Goal: Task Accomplishment & Management: Use online tool/utility

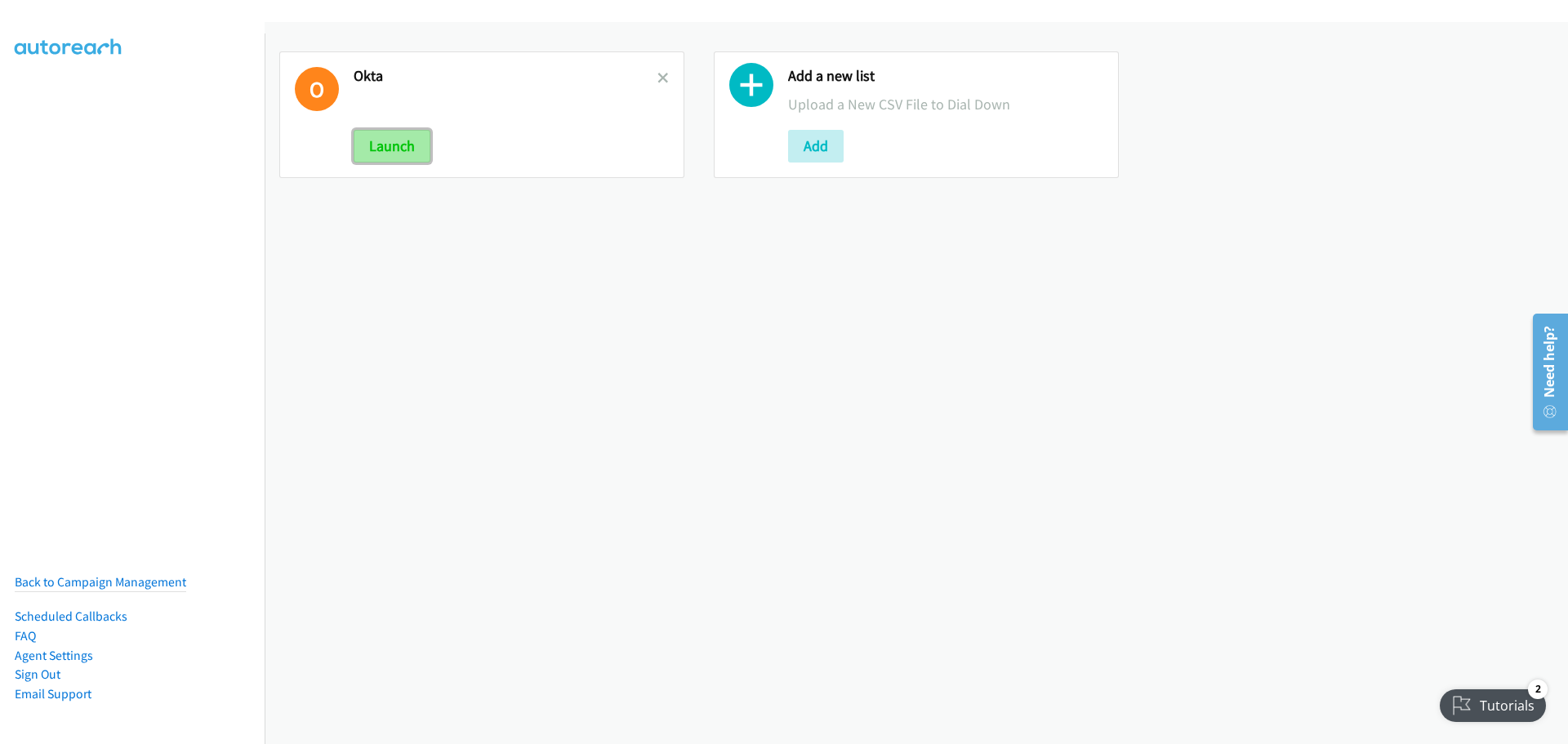
click at [412, 149] on button "Launch" at bounding box center [393, 146] width 77 height 33
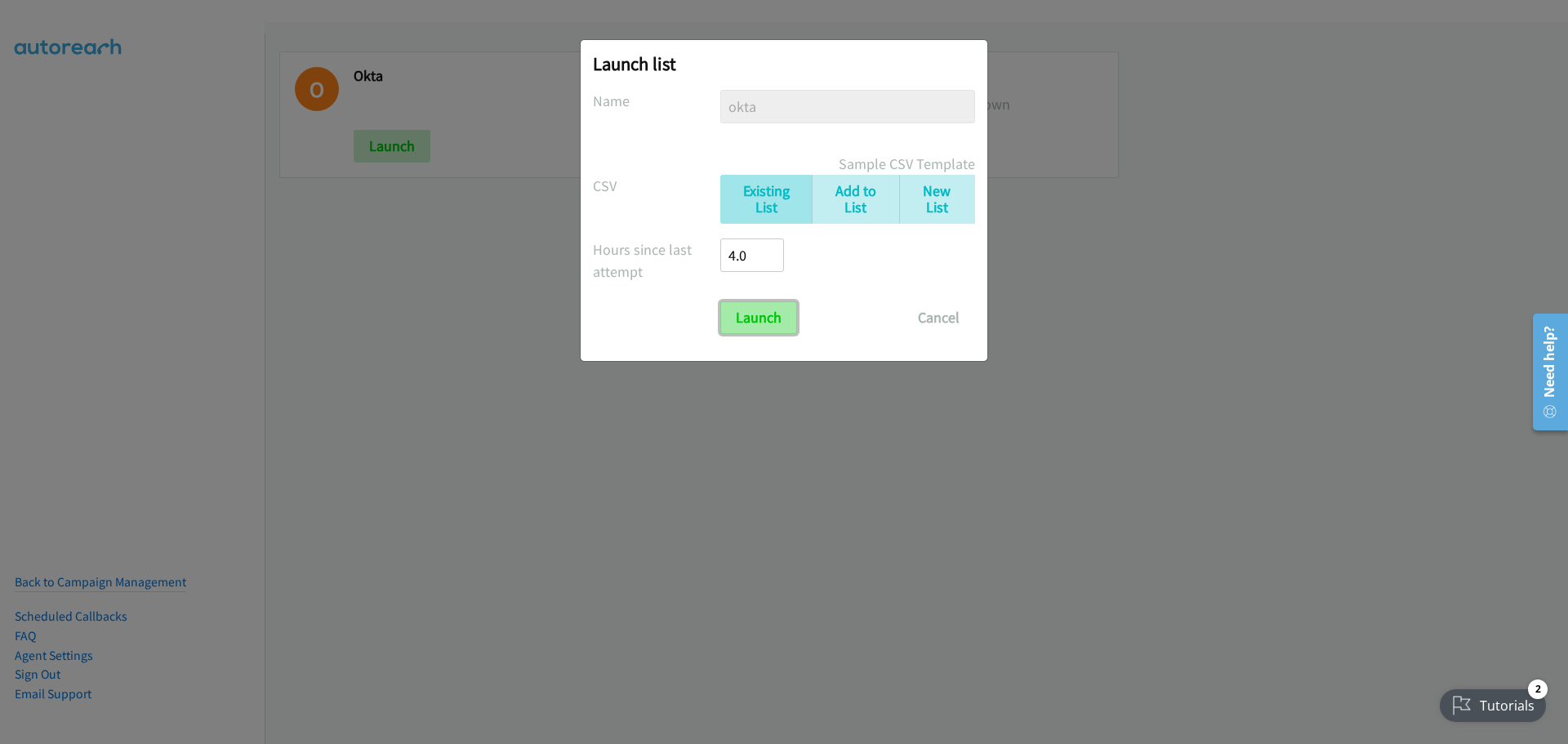
click at [771, 323] on input "Launch" at bounding box center [759, 317] width 77 height 33
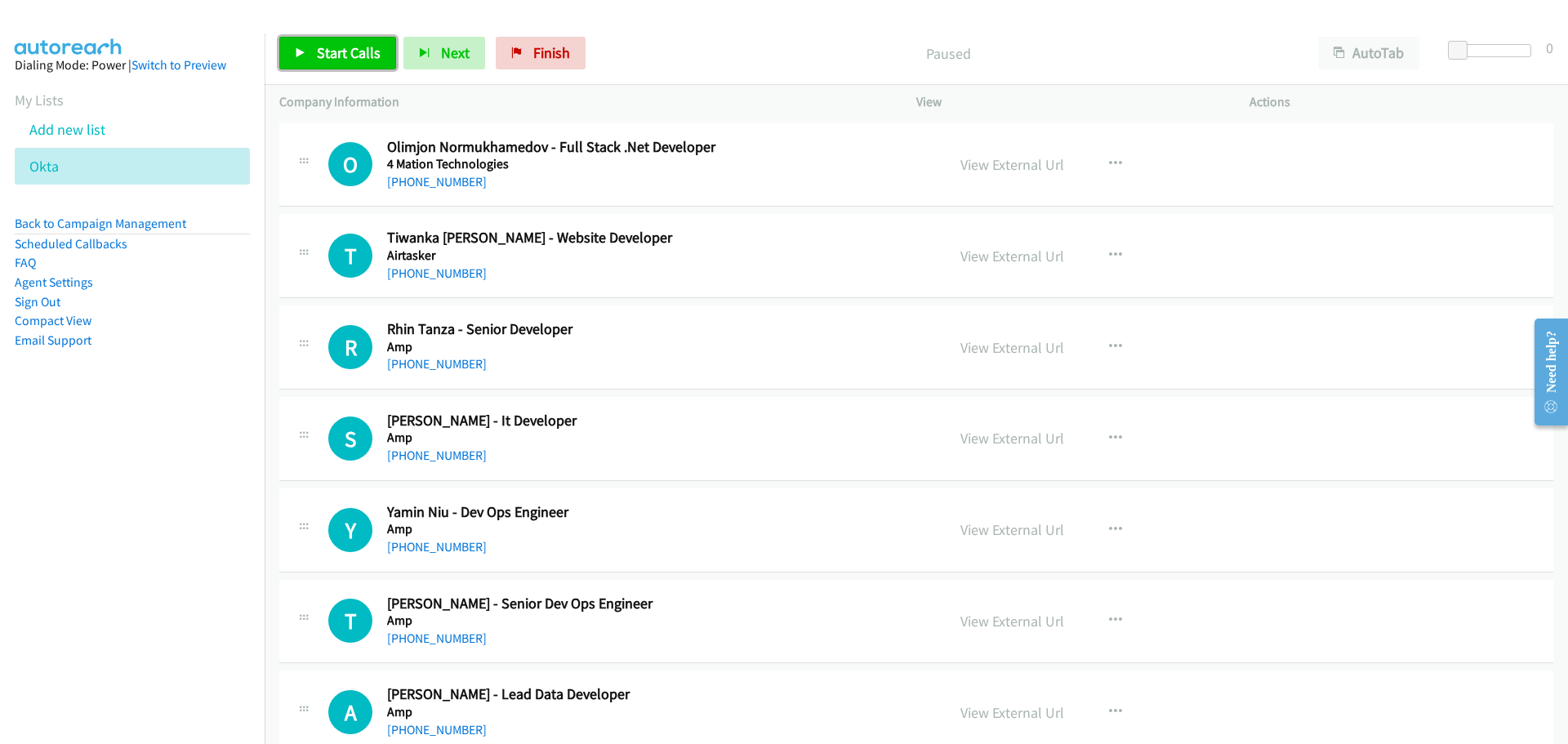
click at [342, 38] on link "Start Calls" at bounding box center [338, 53] width 117 height 33
click at [416, 274] on link "+61 411 857 648" at bounding box center [437, 273] width 100 height 15
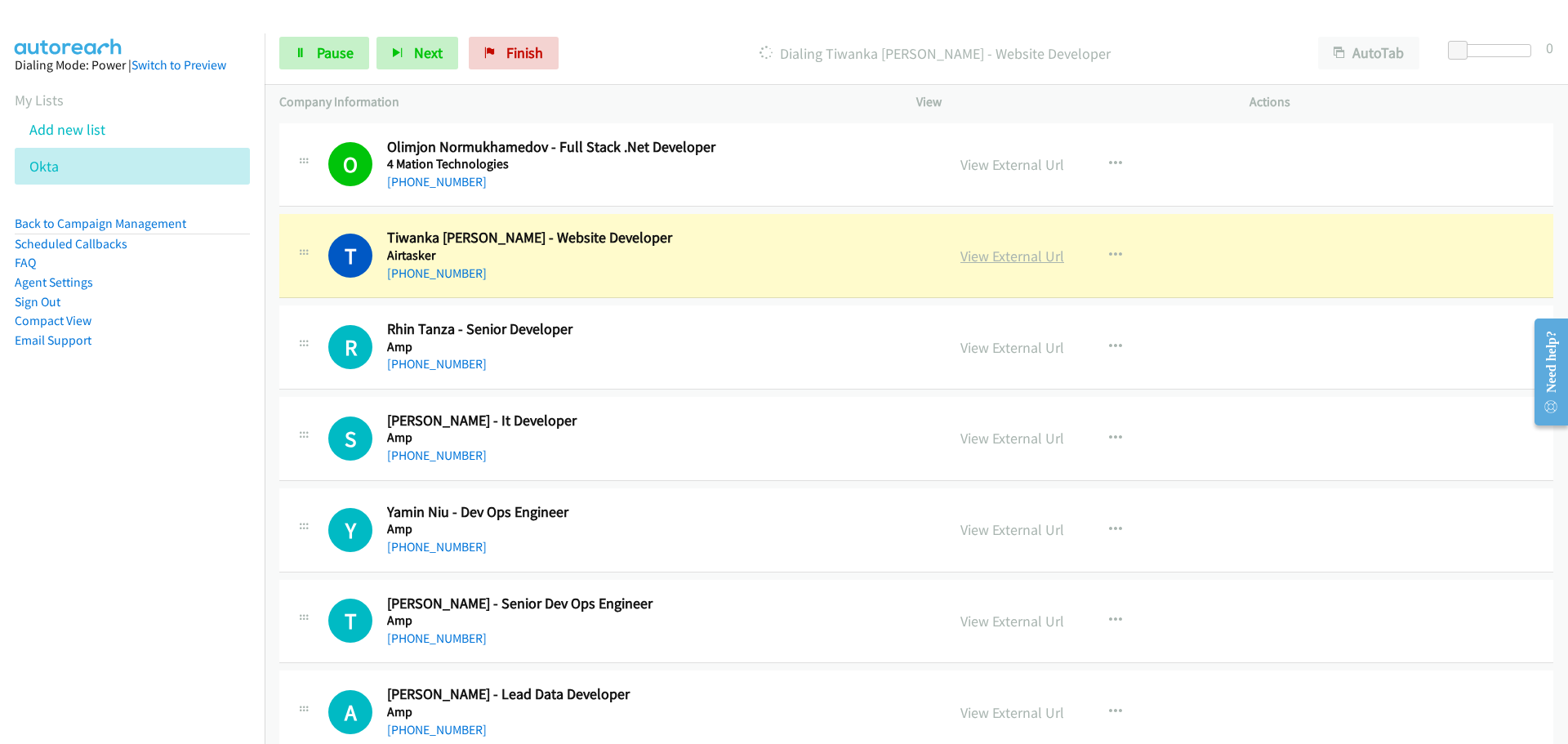
click at [979, 252] on link "View External Url" at bounding box center [1012, 256] width 104 height 19
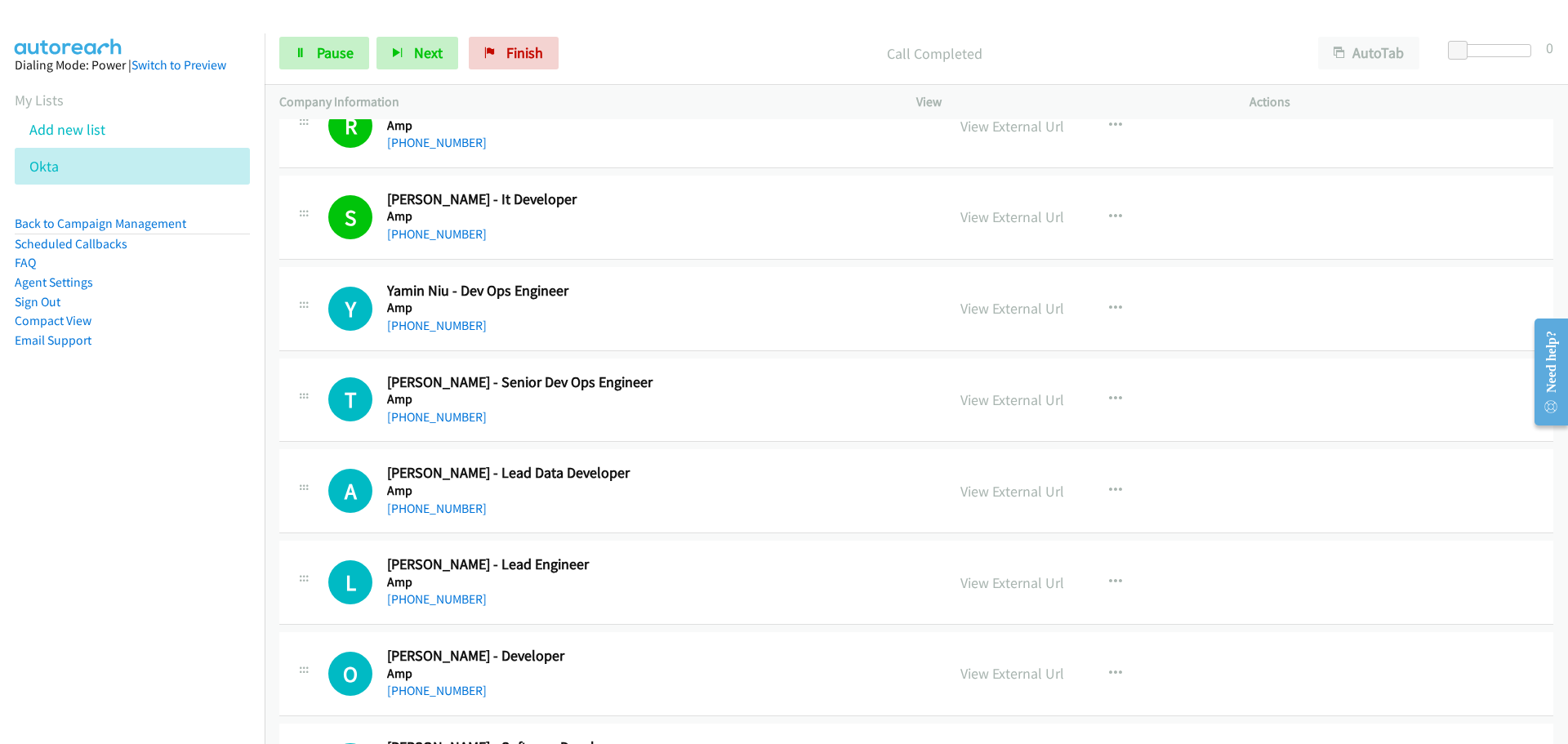
scroll to position [327, 0]
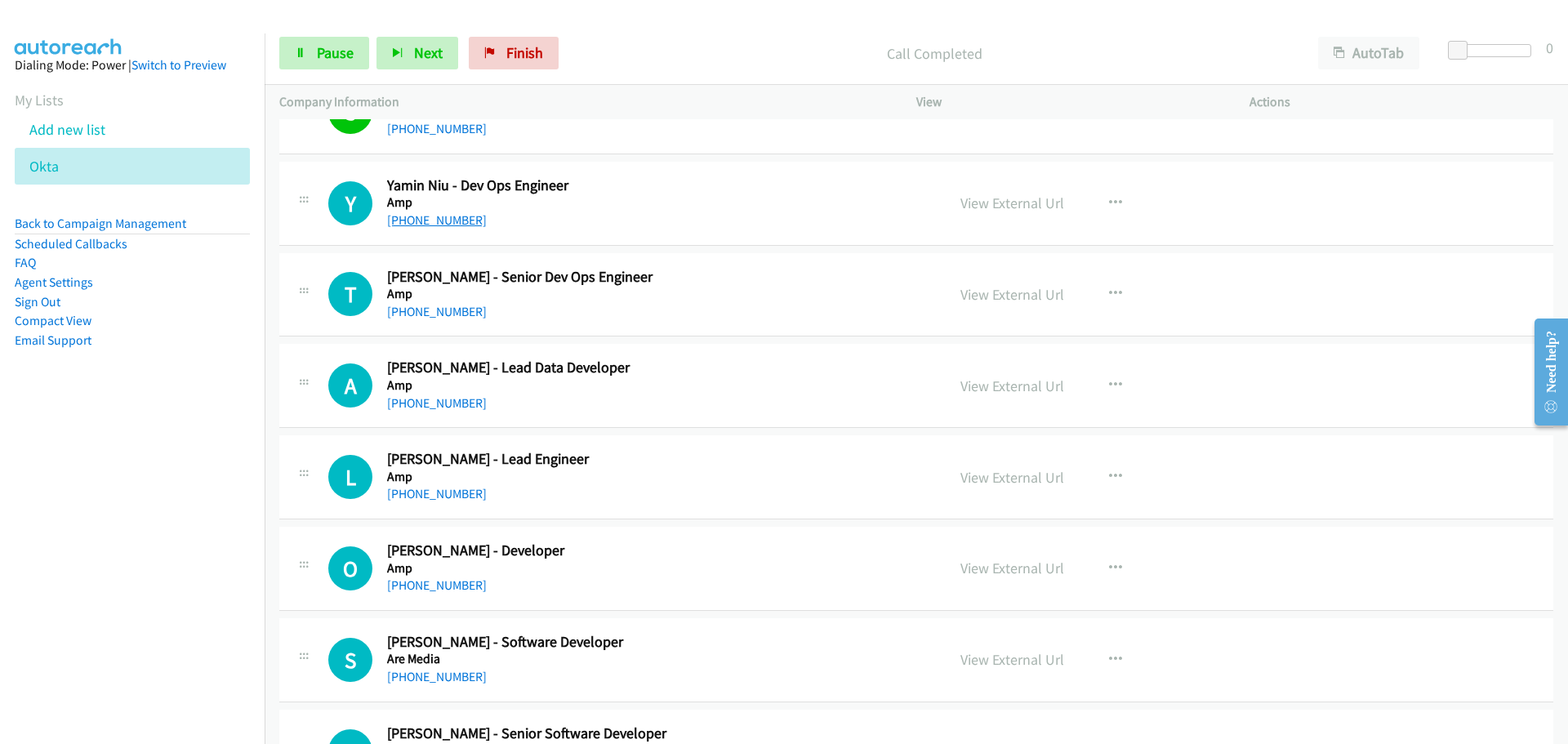
click at [426, 225] on link "[PHONE_NUMBER]" at bounding box center [437, 219] width 100 height 15
click at [465, 308] on link "[PHONE_NUMBER]" at bounding box center [437, 312] width 100 height 15
click at [461, 404] on link "[PHONE_NUMBER]" at bounding box center [437, 403] width 100 height 15
click at [419, 497] on link "+61 425 541 132" at bounding box center [437, 493] width 100 height 15
click at [1024, 478] on link "View External Url" at bounding box center [1012, 477] width 104 height 19
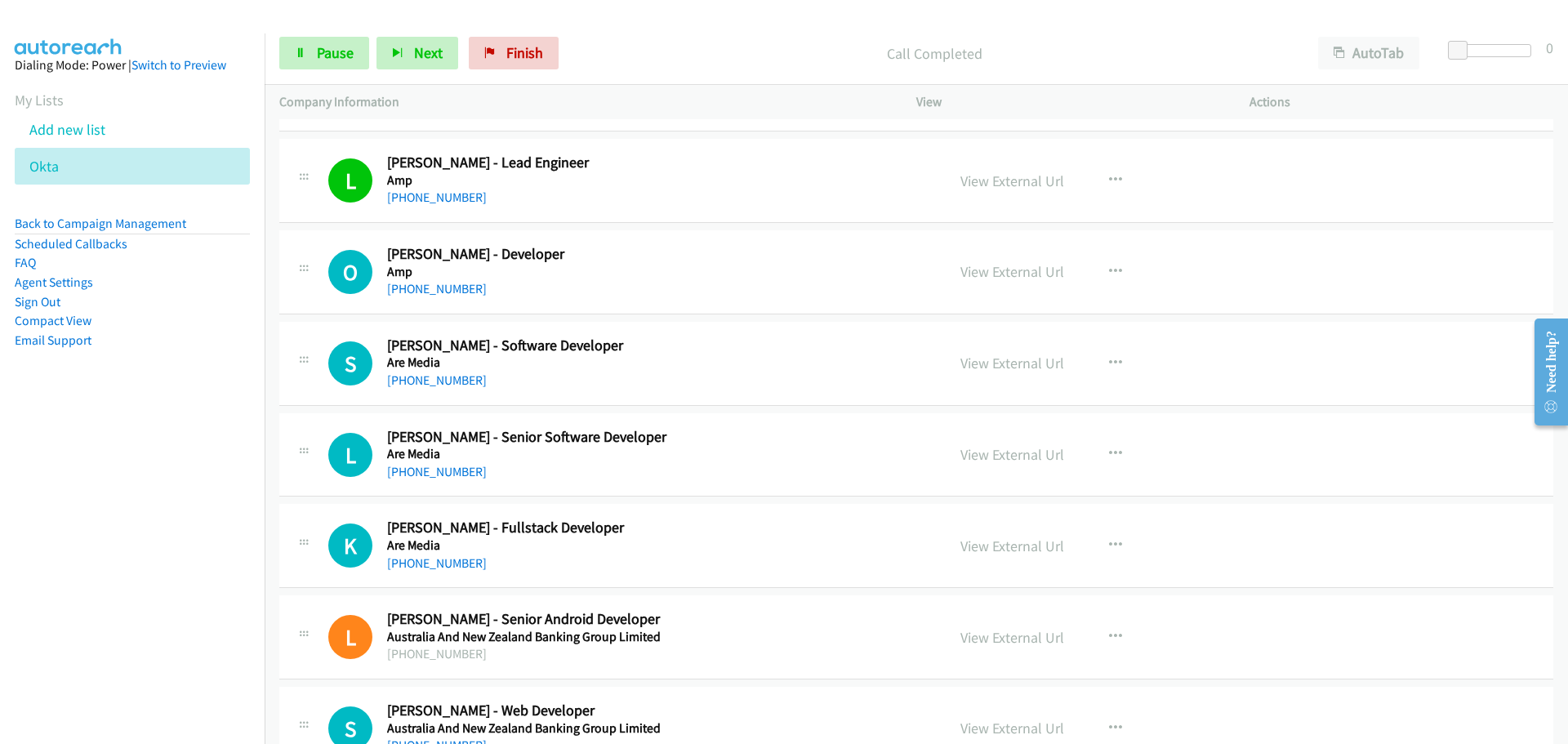
scroll to position [654, 0]
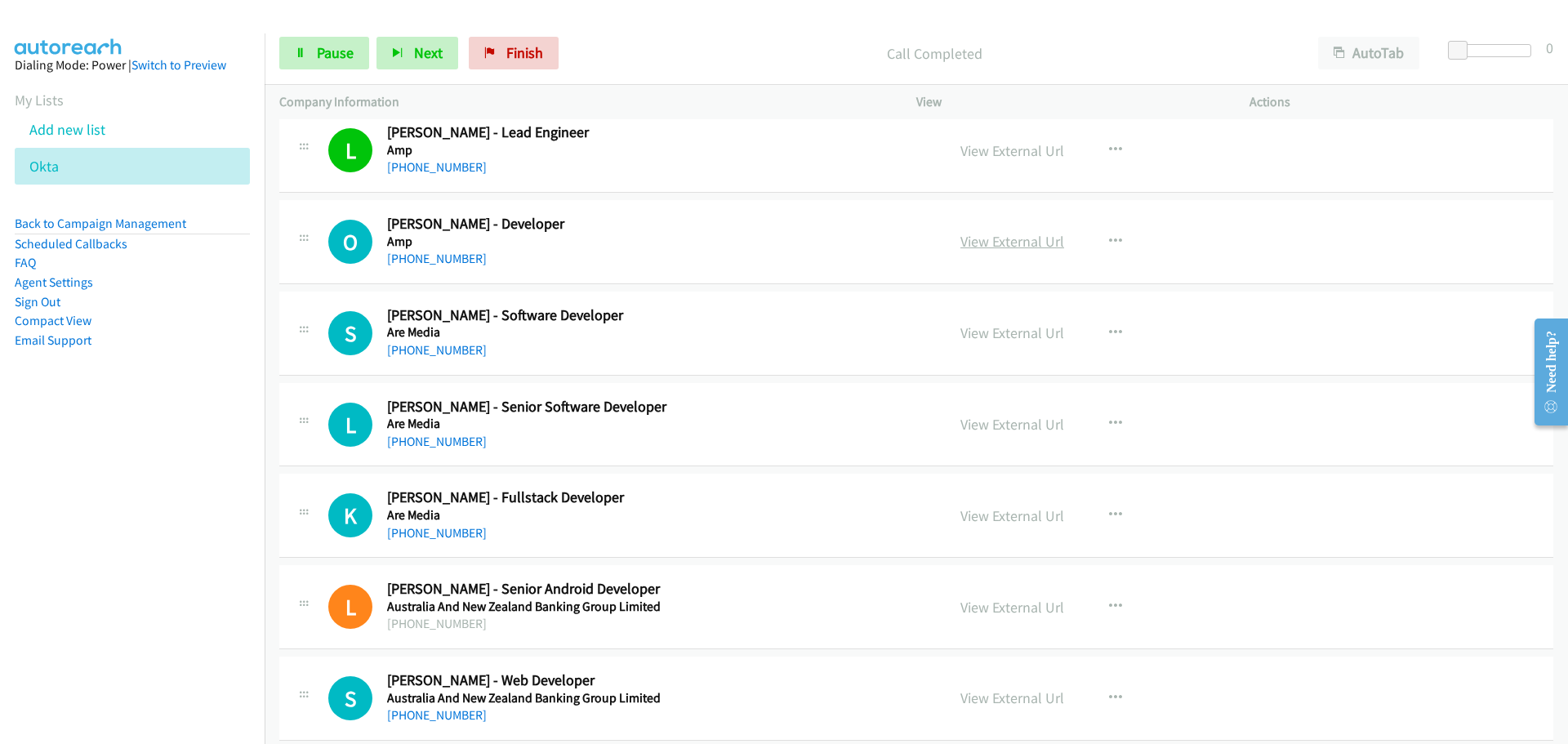
click at [1032, 245] on link "View External Url" at bounding box center [1012, 241] width 104 height 19
click at [395, 253] on link "[PHONE_NUMBER]" at bounding box center [437, 258] width 100 height 15
click at [432, 352] on link "[PHONE_NUMBER]" at bounding box center [437, 349] width 100 height 15
click at [1037, 335] on link "View External Url" at bounding box center [1012, 332] width 104 height 19
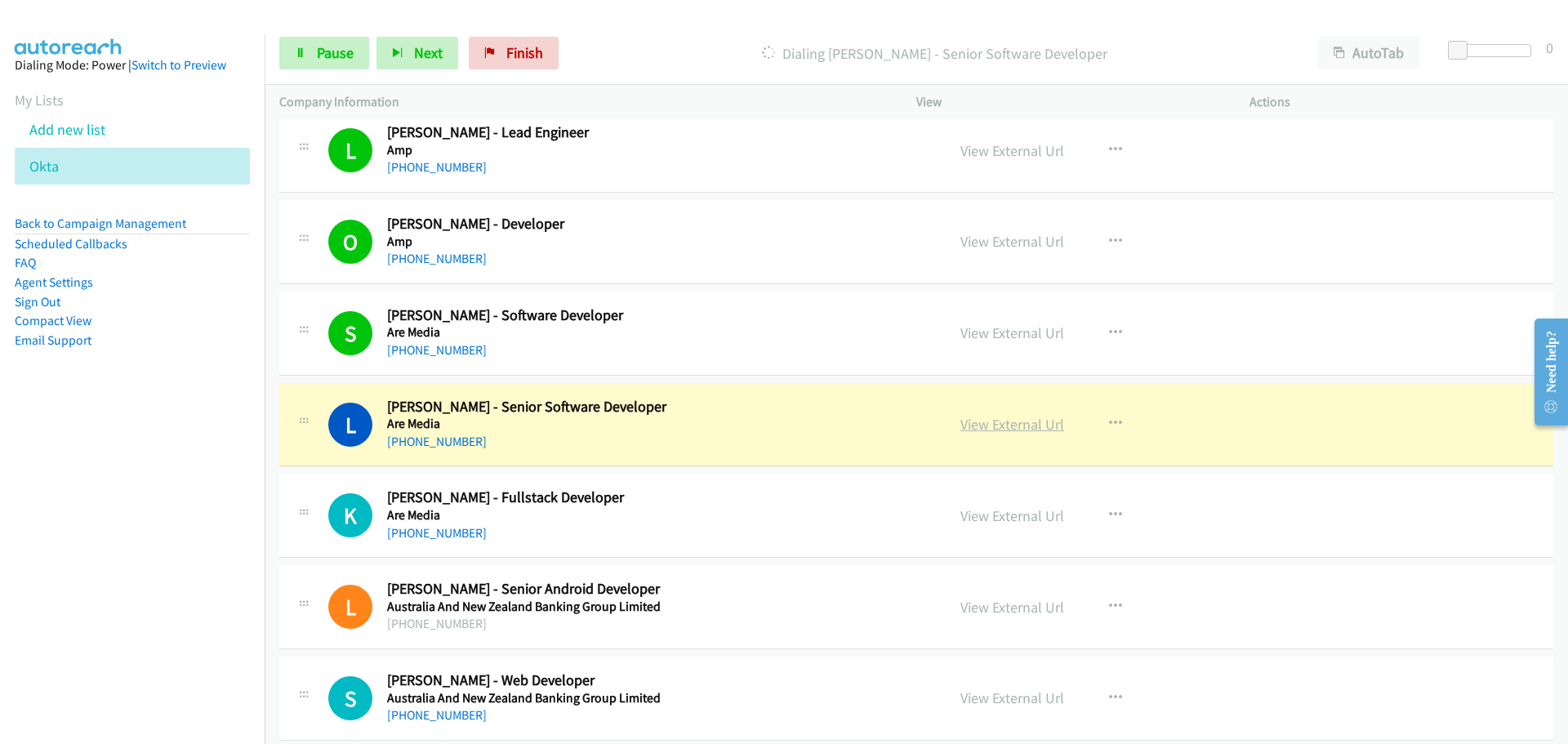
click at [988, 420] on link "View External Url" at bounding box center [1012, 425] width 104 height 19
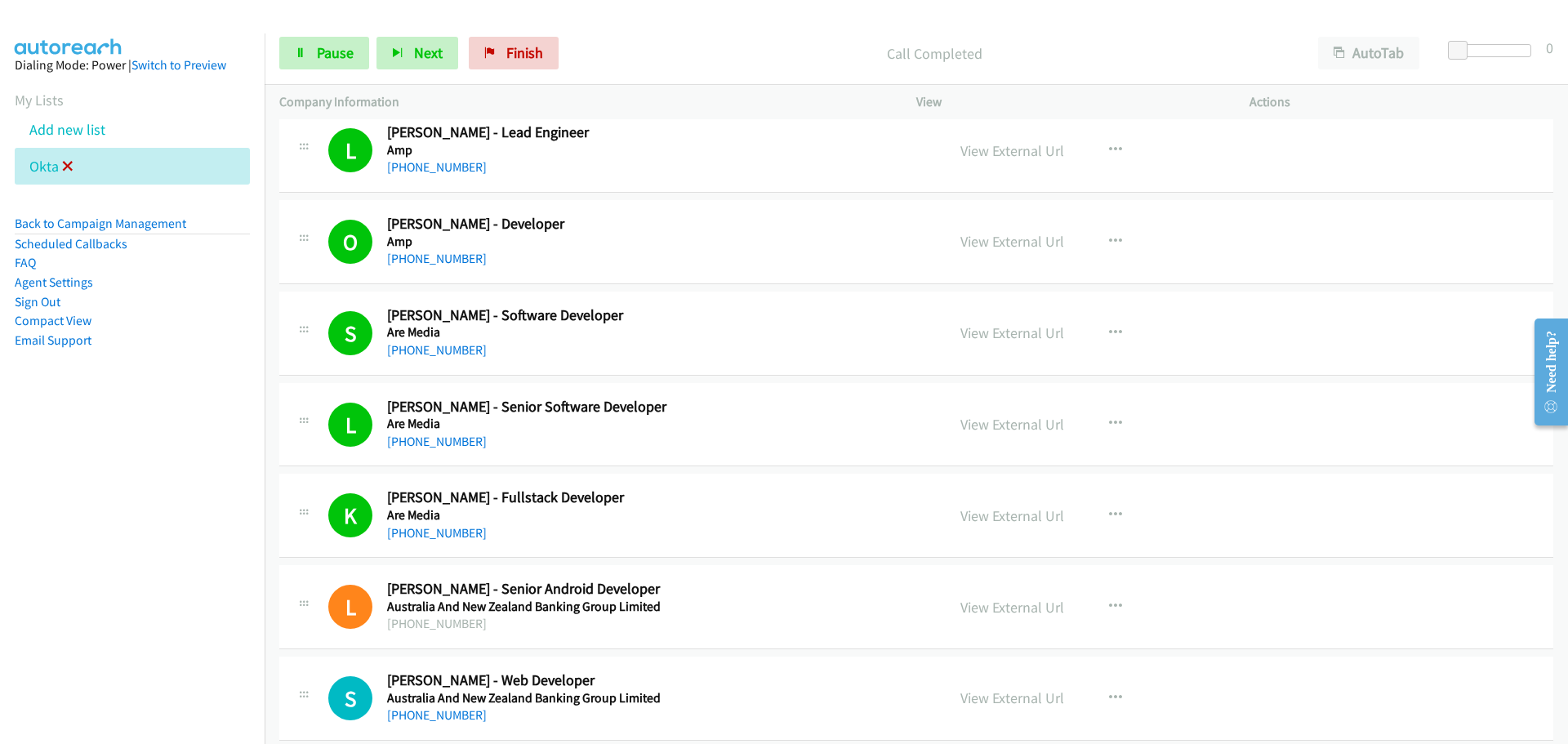
click at [67, 164] on icon at bounding box center [68, 168] width 11 height 11
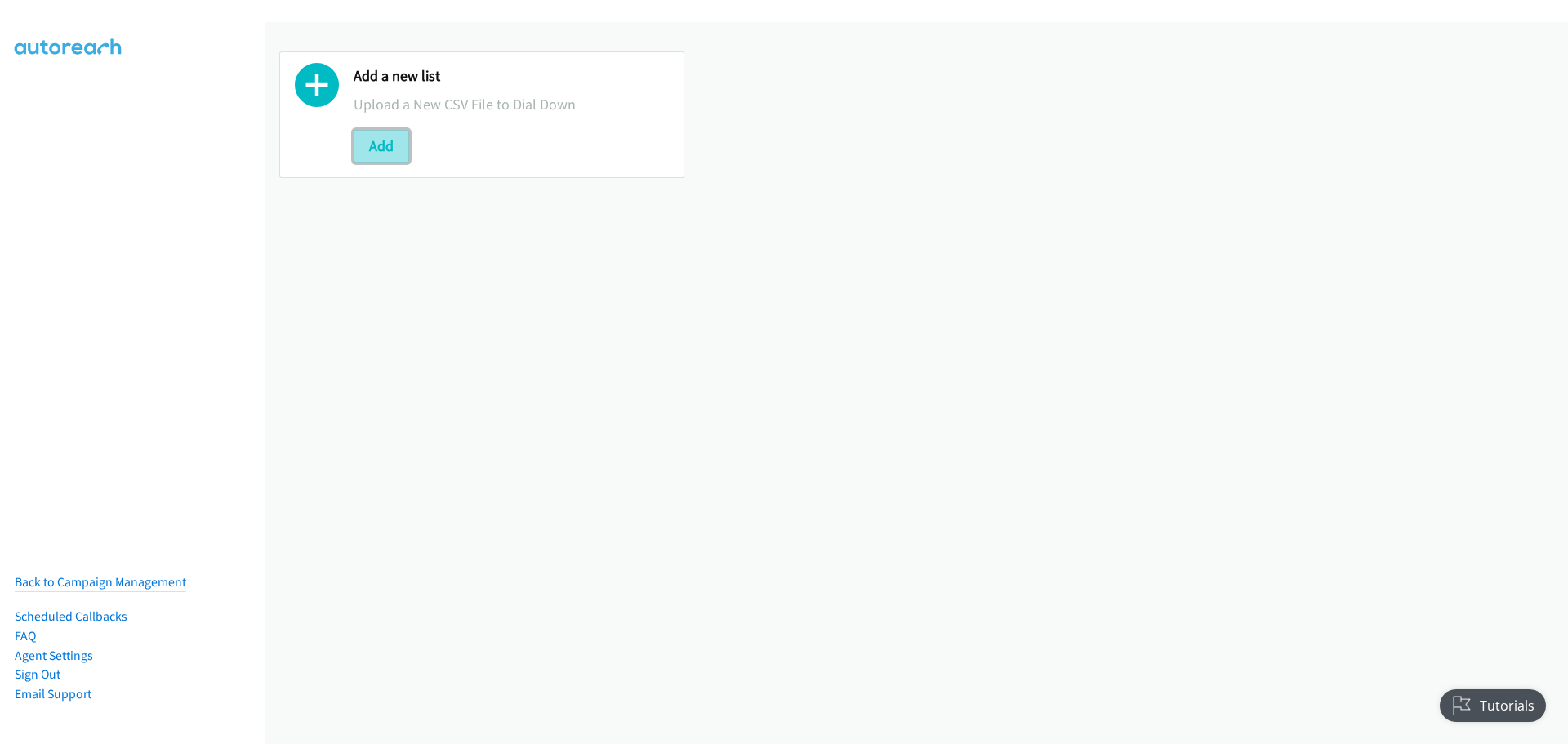
click at [370, 138] on button "Add" at bounding box center [381, 146] width 56 height 33
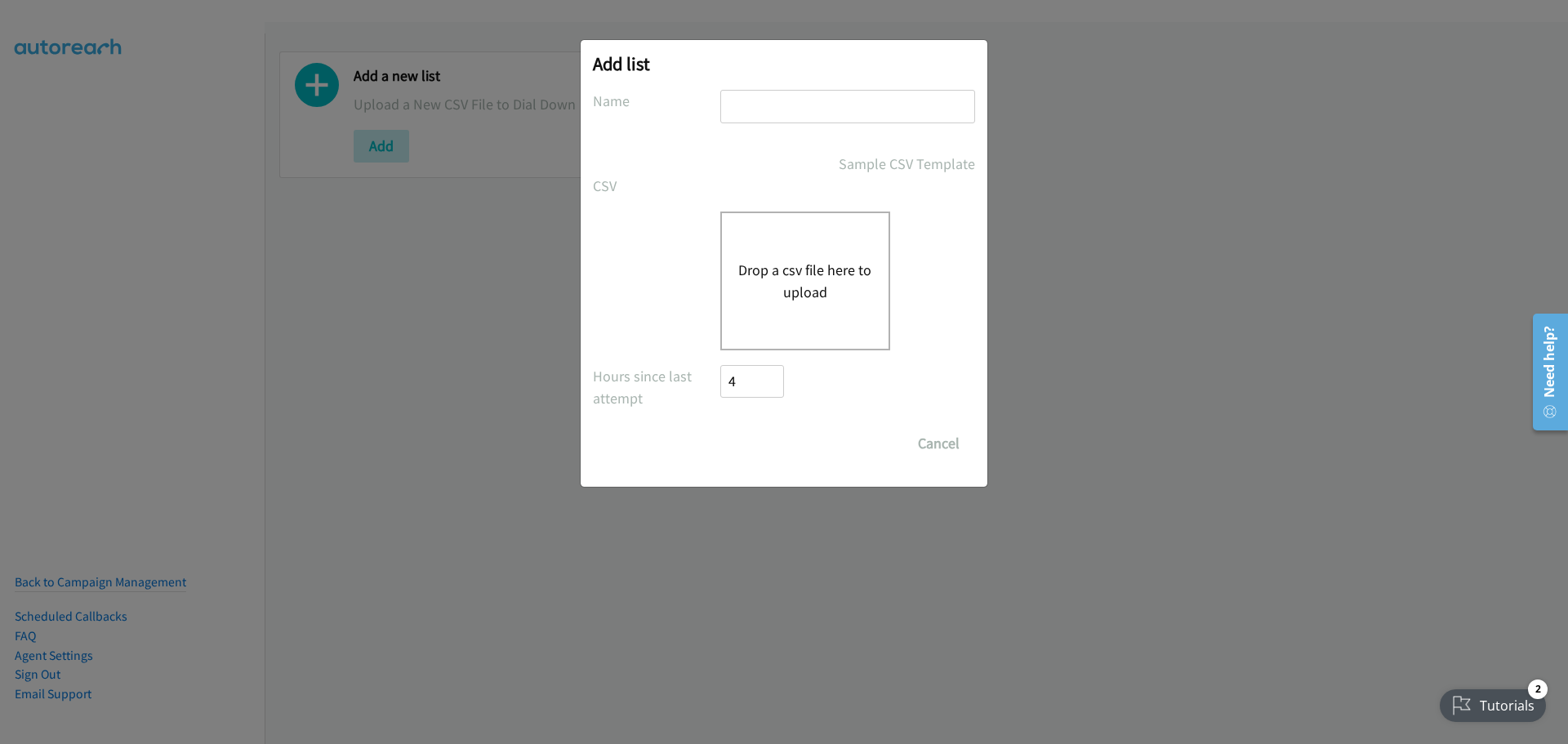
click at [804, 115] on input "text" at bounding box center [848, 106] width 255 height 34
type input "okta"
click at [812, 269] on button "Drop a csv file here to upload" at bounding box center [805, 281] width 134 height 44
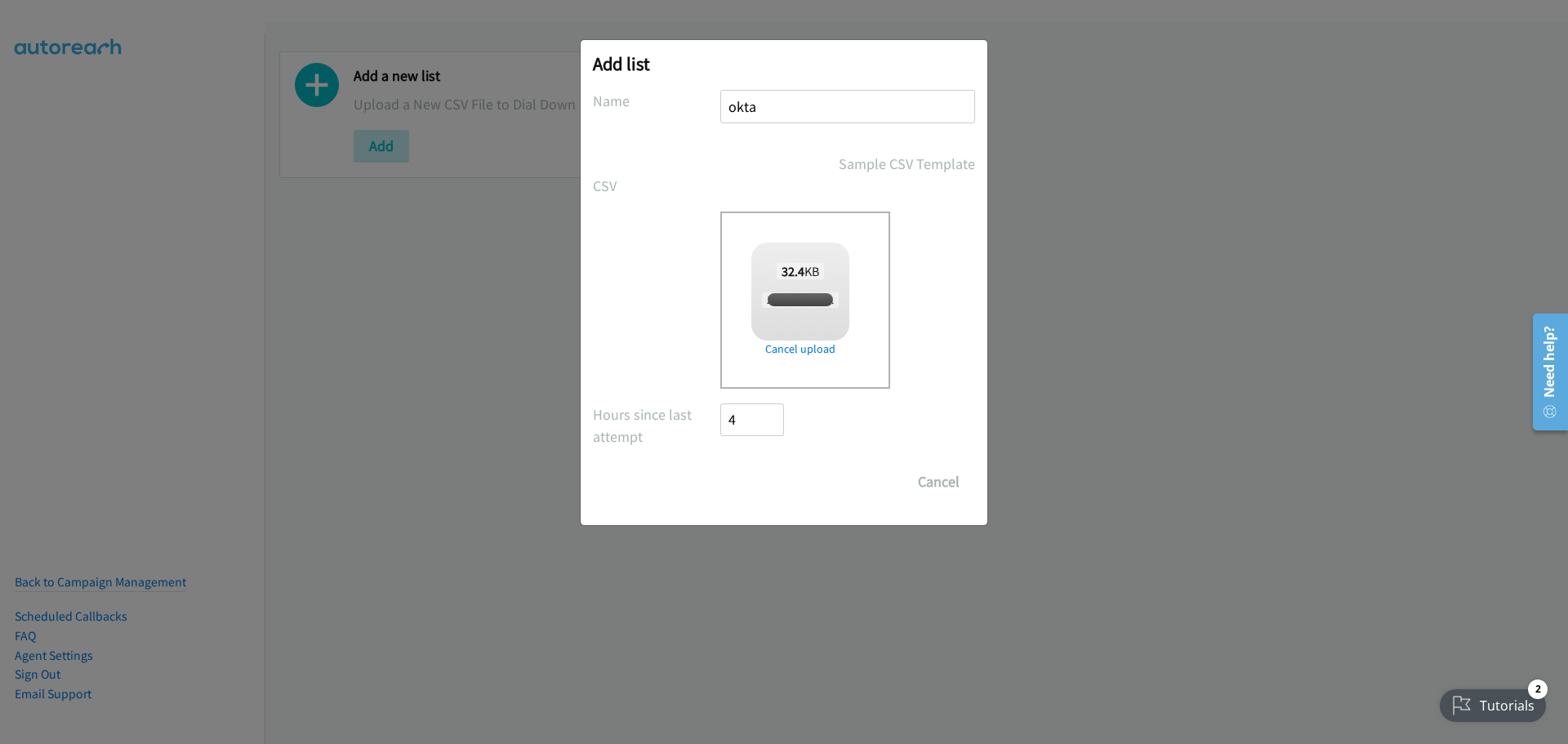
checkbox input "true"
click at [756, 483] on input "Save List" at bounding box center [763, 481] width 86 height 33
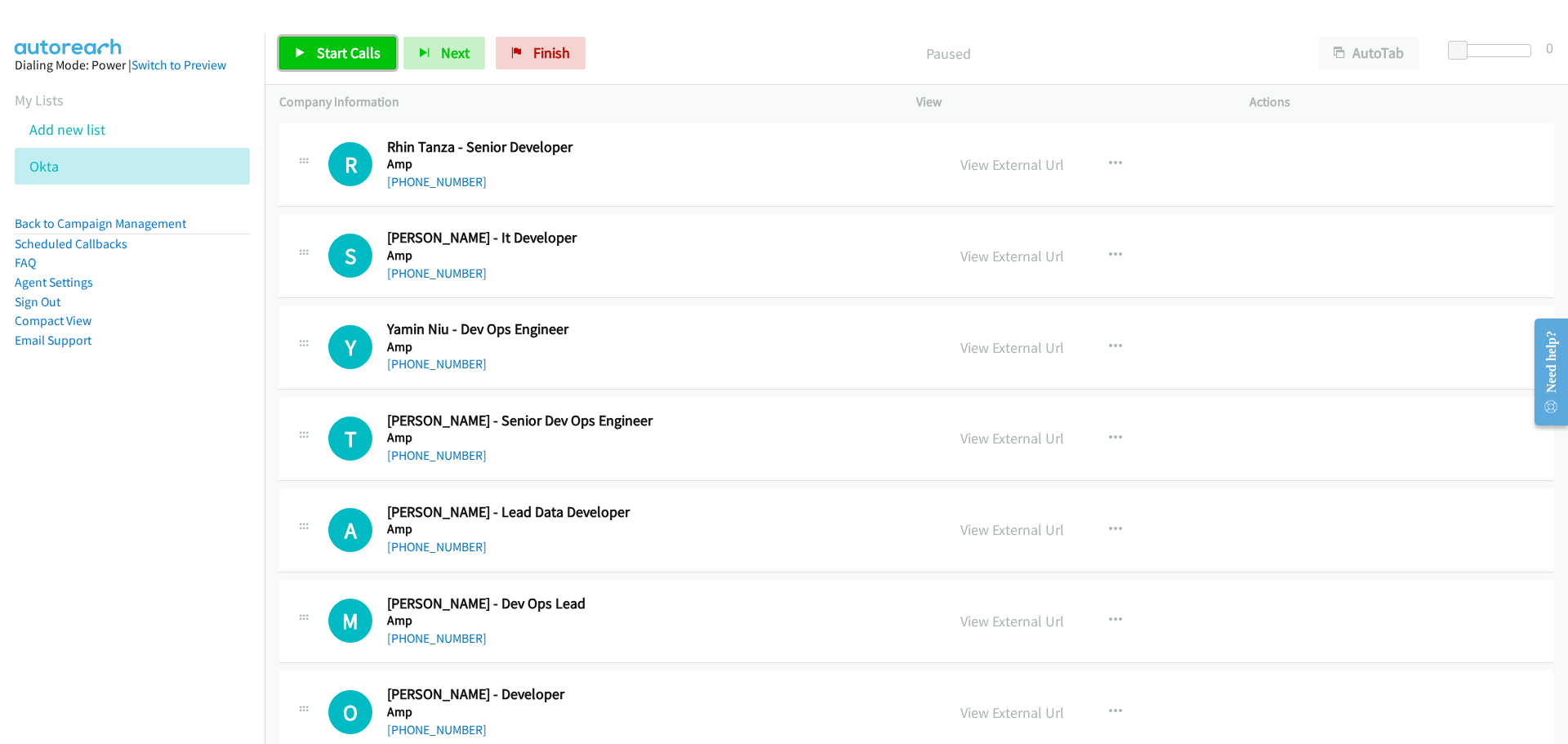
click at [310, 50] on link "Start Calls" at bounding box center [338, 53] width 117 height 33
click at [409, 266] on link "[PHONE_NUMBER]" at bounding box center [437, 273] width 100 height 15
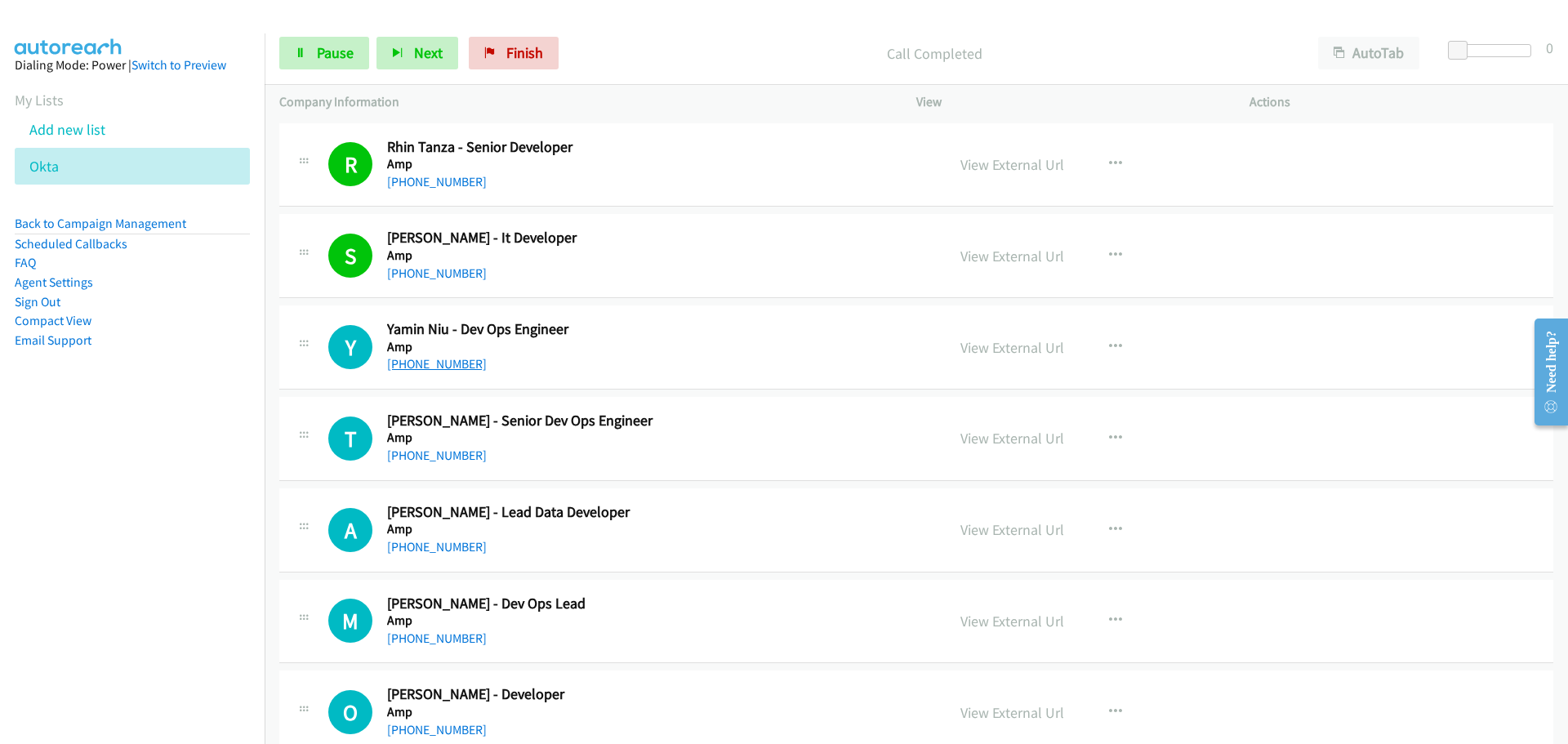
click at [422, 359] on link "[PHONE_NUMBER]" at bounding box center [437, 364] width 100 height 15
click at [432, 459] on link "[PHONE_NUMBER]" at bounding box center [437, 455] width 100 height 15
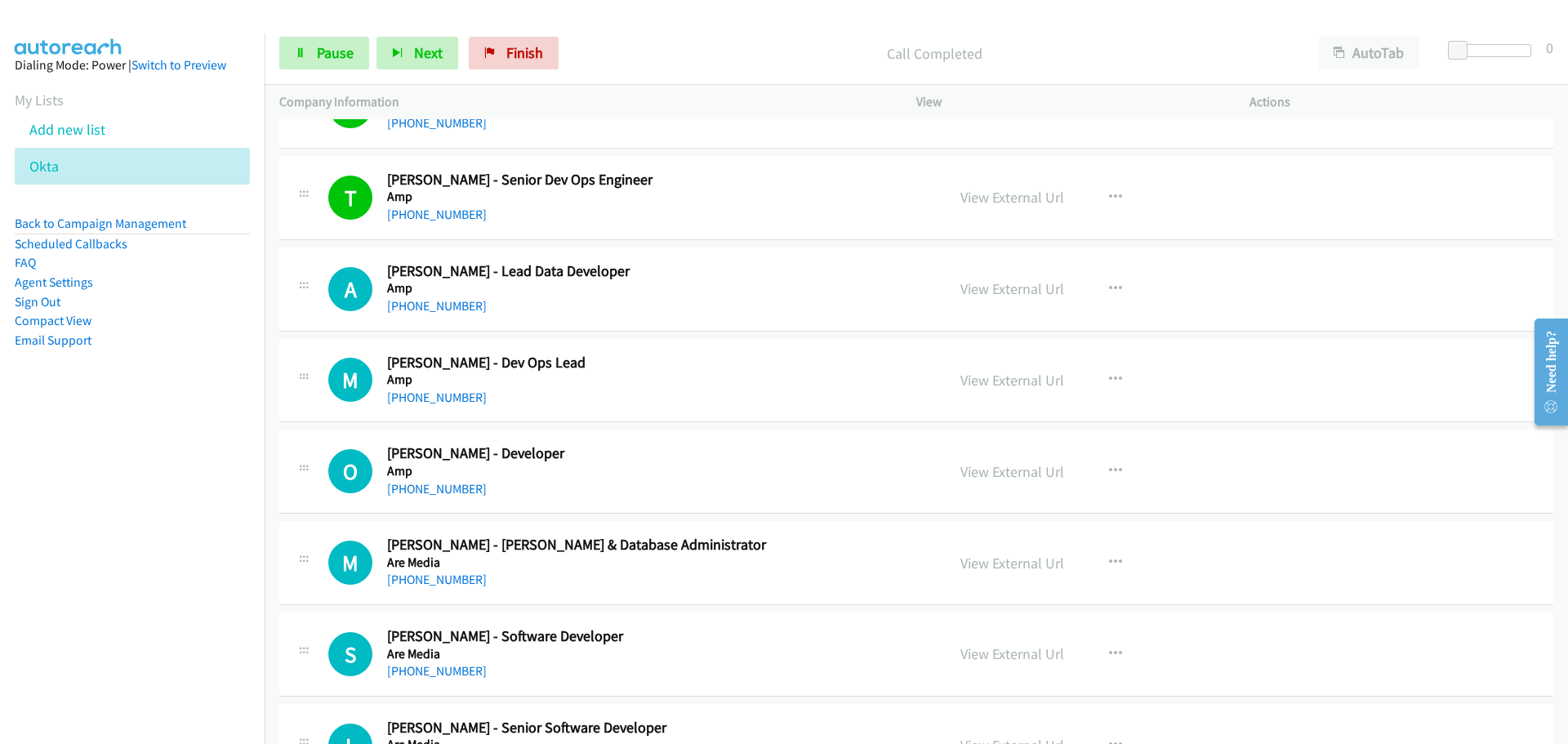
scroll to position [245, 0]
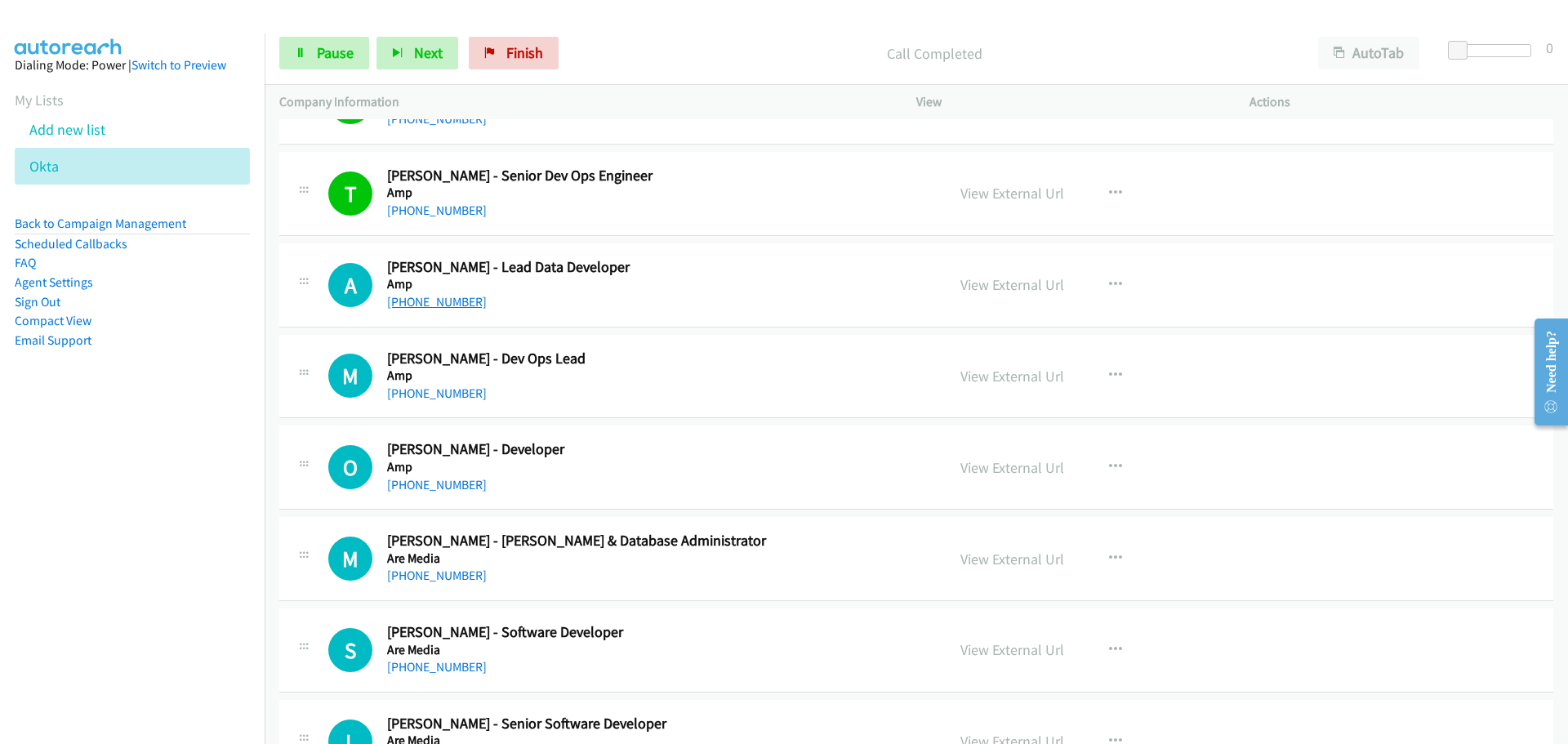
click at [412, 299] on link "[PHONE_NUMBER]" at bounding box center [437, 301] width 100 height 15
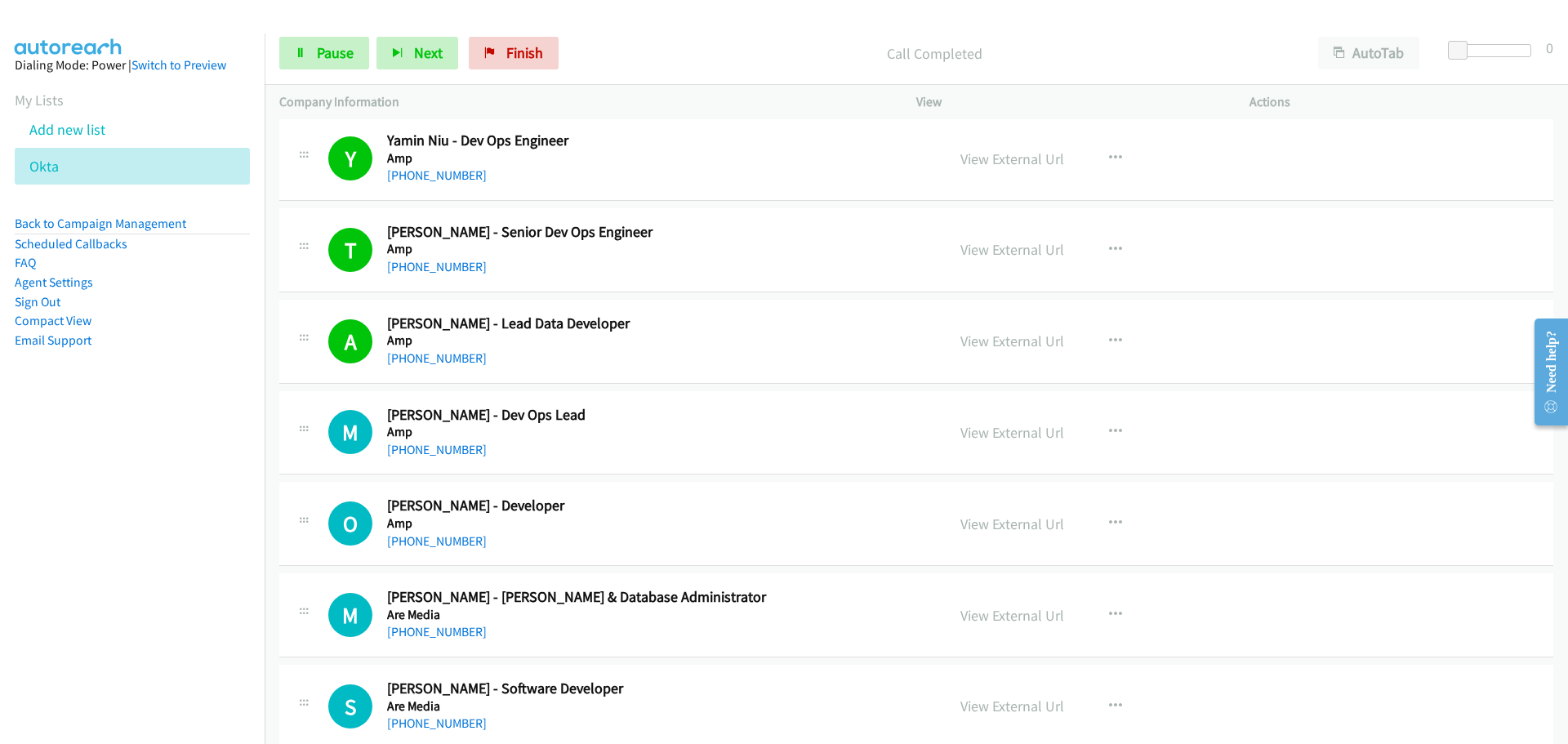
scroll to position [163, 0]
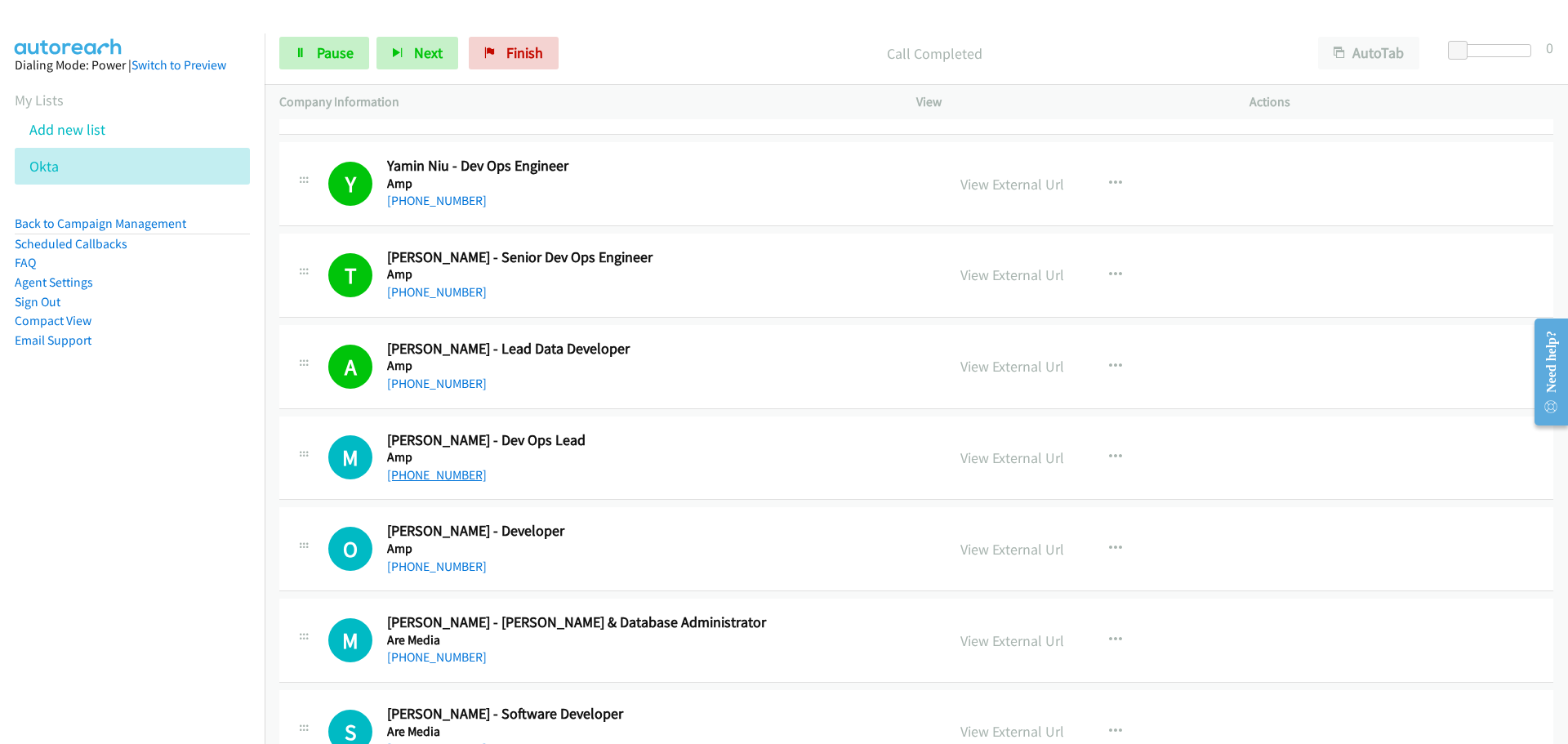
click at [418, 476] on link "[PHONE_NUMBER]" at bounding box center [437, 475] width 100 height 15
click at [1056, 460] on link "View External Url" at bounding box center [1012, 458] width 104 height 19
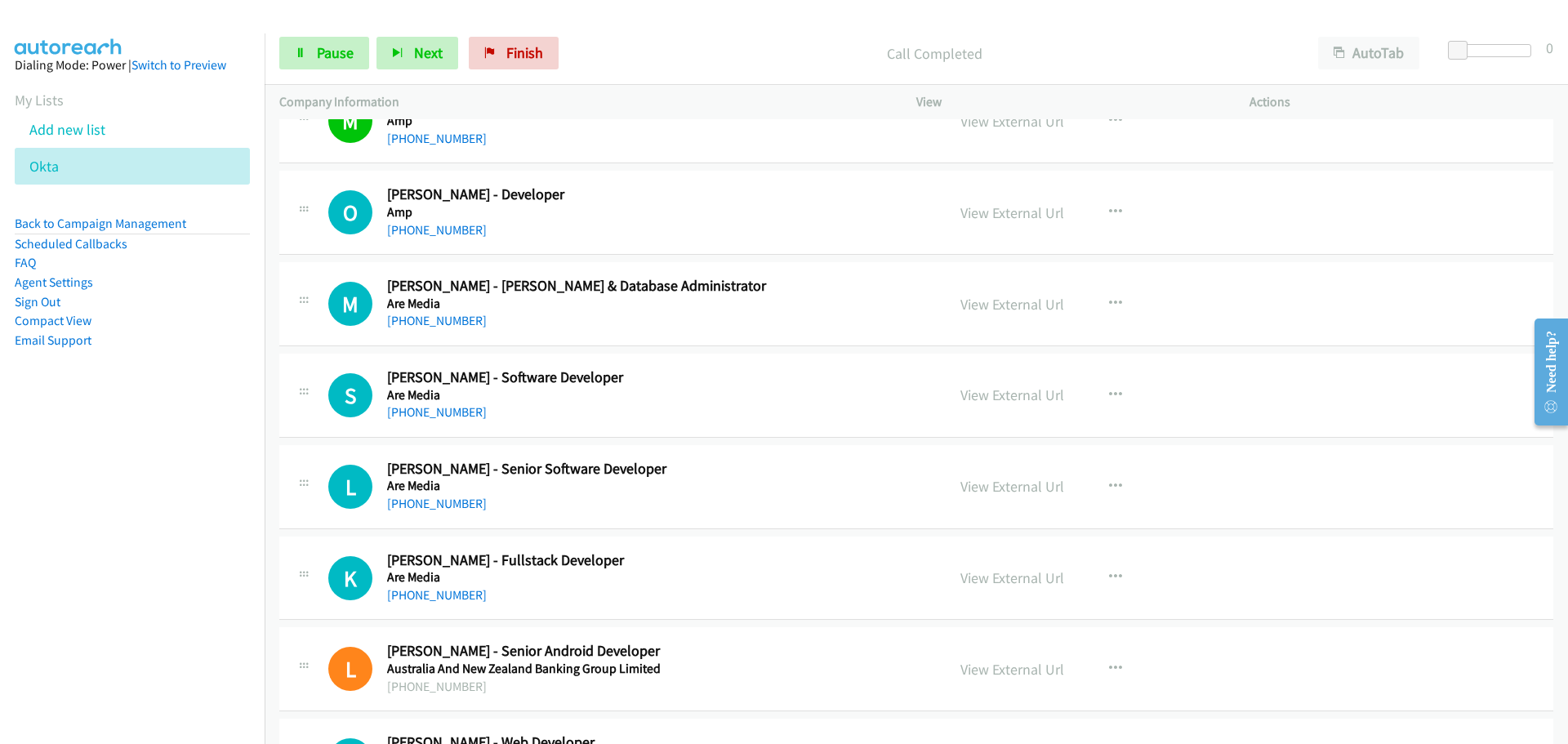
scroll to position [490, 0]
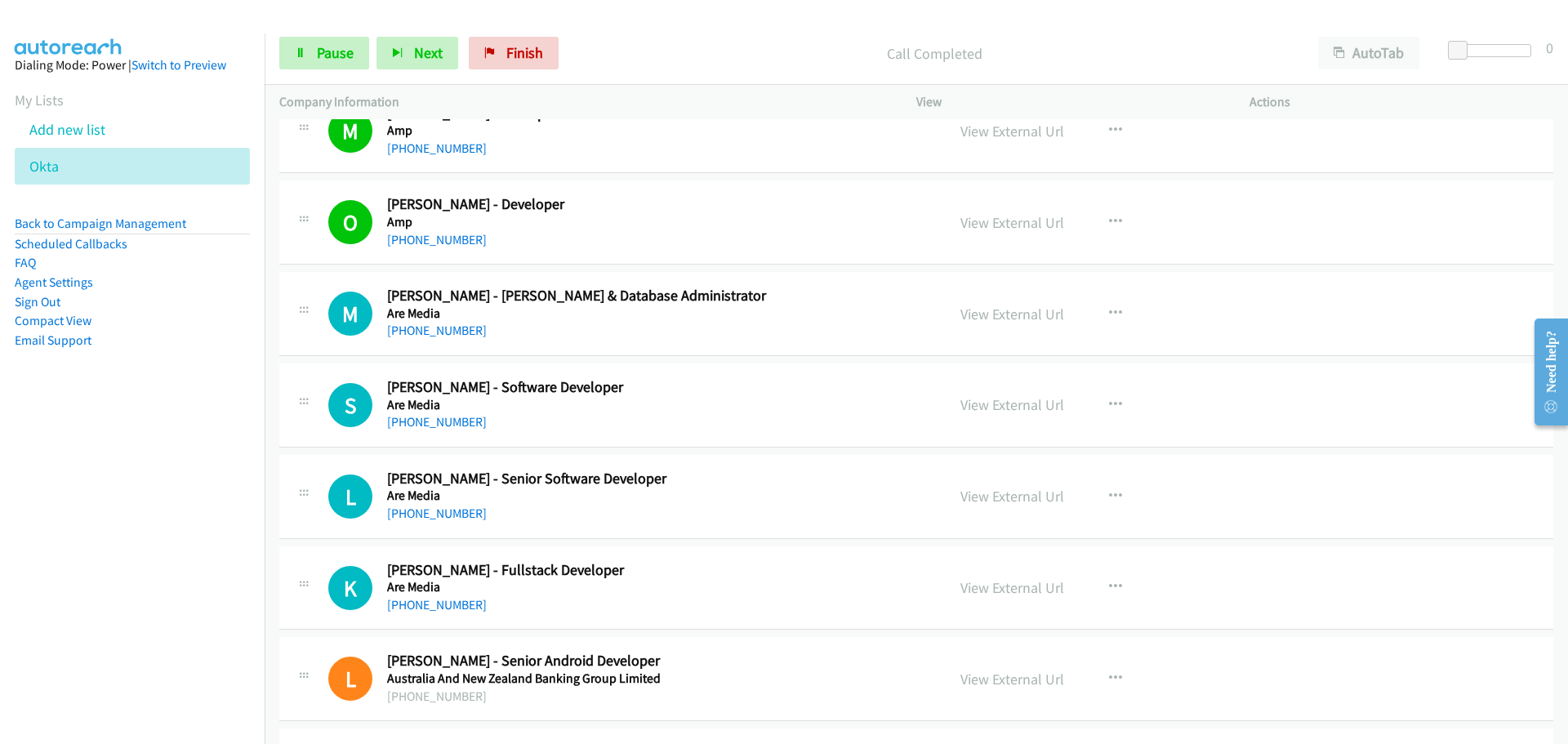
drag, startPoint x: 471, startPoint y: 329, endPoint x: 1413, endPoint y: 344, distance: 942.1
click at [471, 329] on link "[PHONE_NUMBER]" at bounding box center [437, 331] width 100 height 15
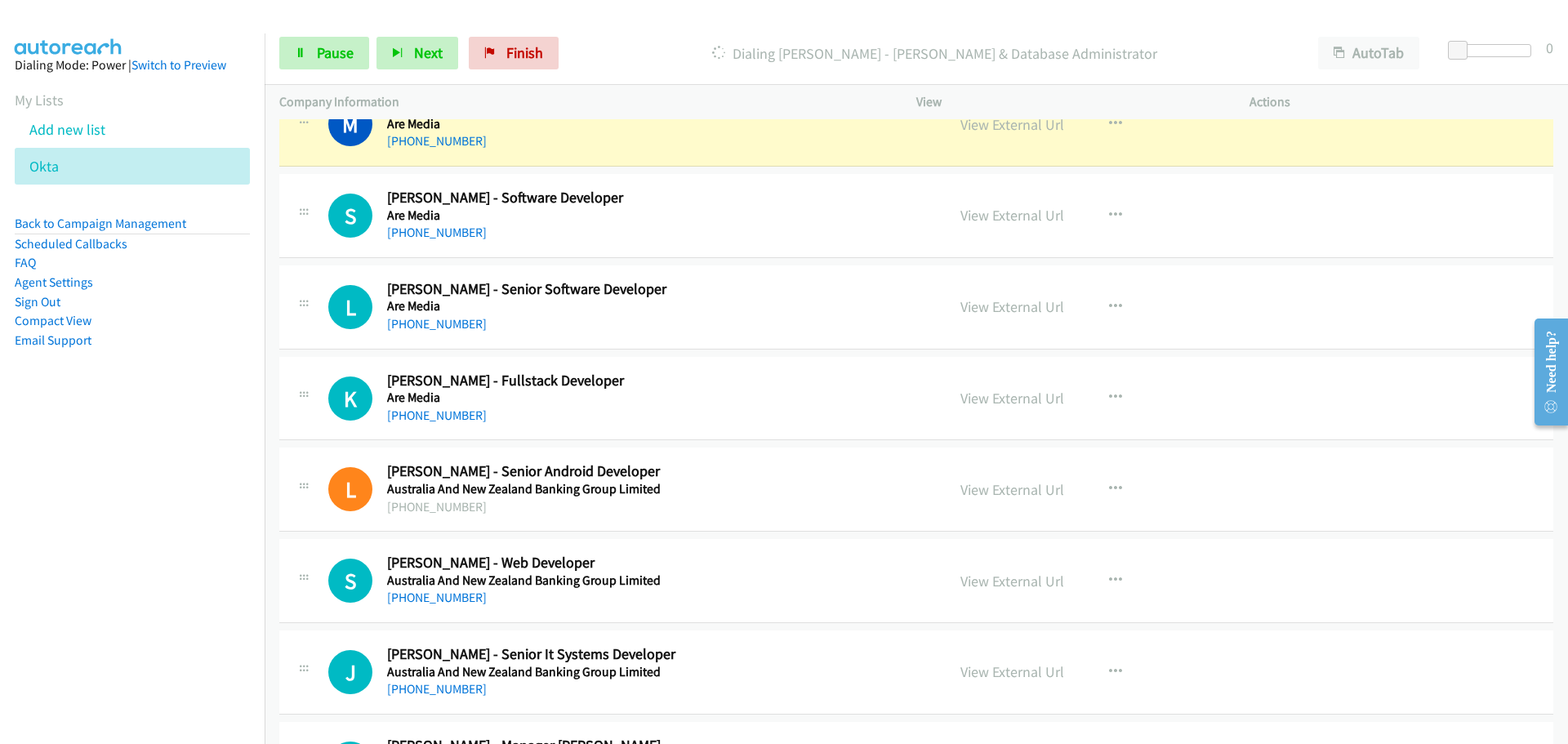
scroll to position [654, 0]
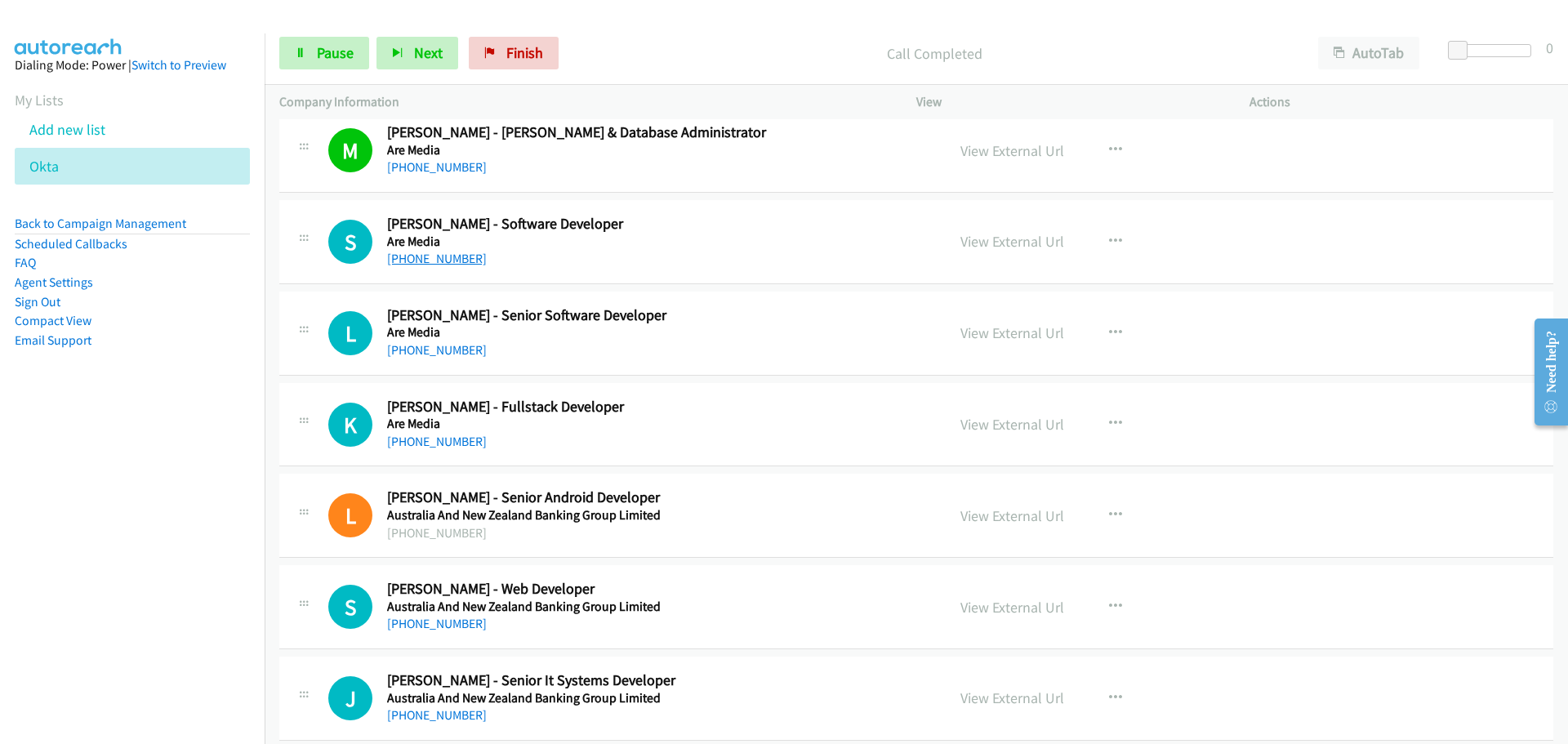
click at [432, 255] on link "[PHONE_NUMBER]" at bounding box center [437, 258] width 100 height 15
click at [1038, 242] on link "View External Url" at bounding box center [1012, 241] width 104 height 19
click at [429, 350] on link "[PHONE_NUMBER]" at bounding box center [437, 349] width 100 height 15
click at [455, 434] on link "[PHONE_NUMBER]" at bounding box center [437, 442] width 100 height 15
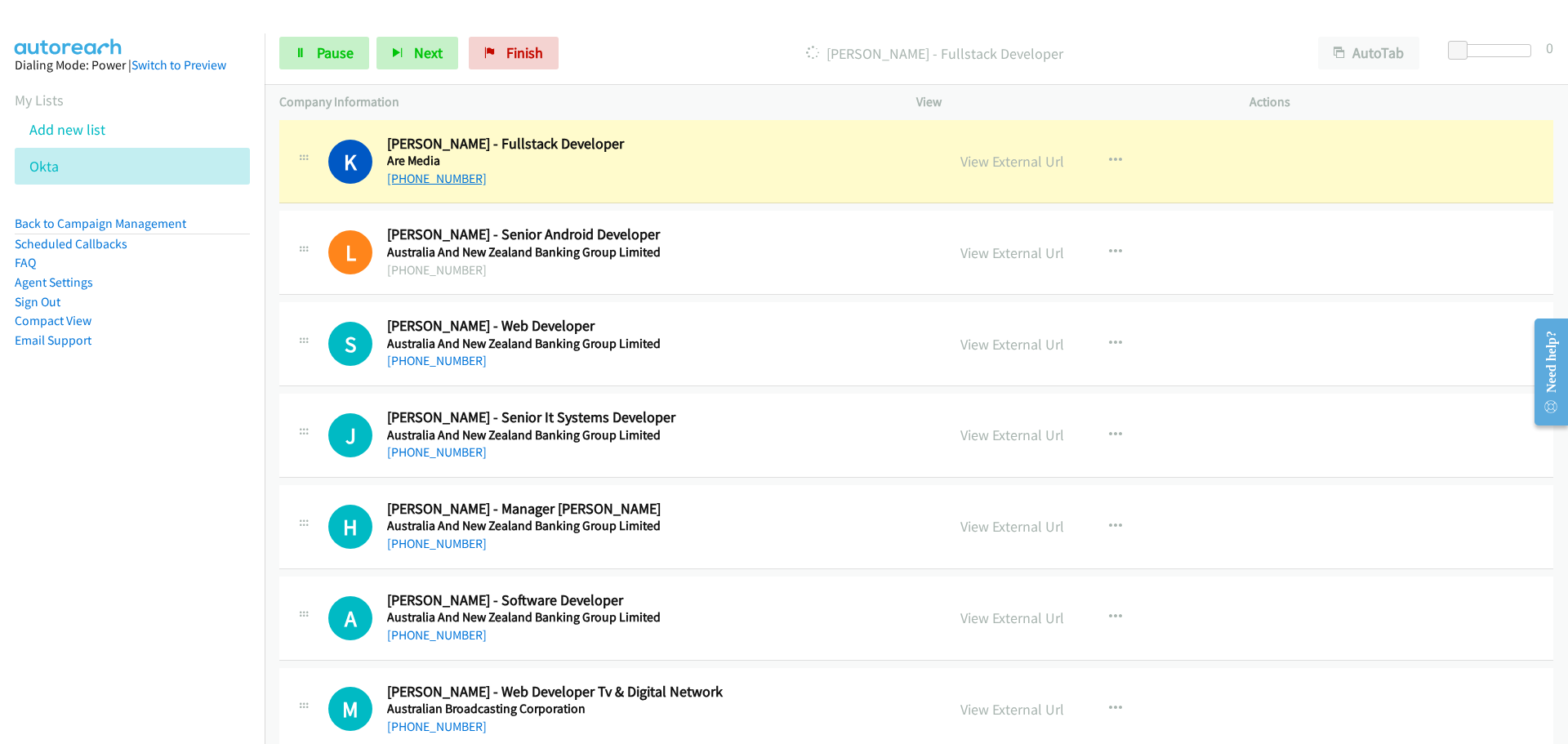
scroll to position [898, 0]
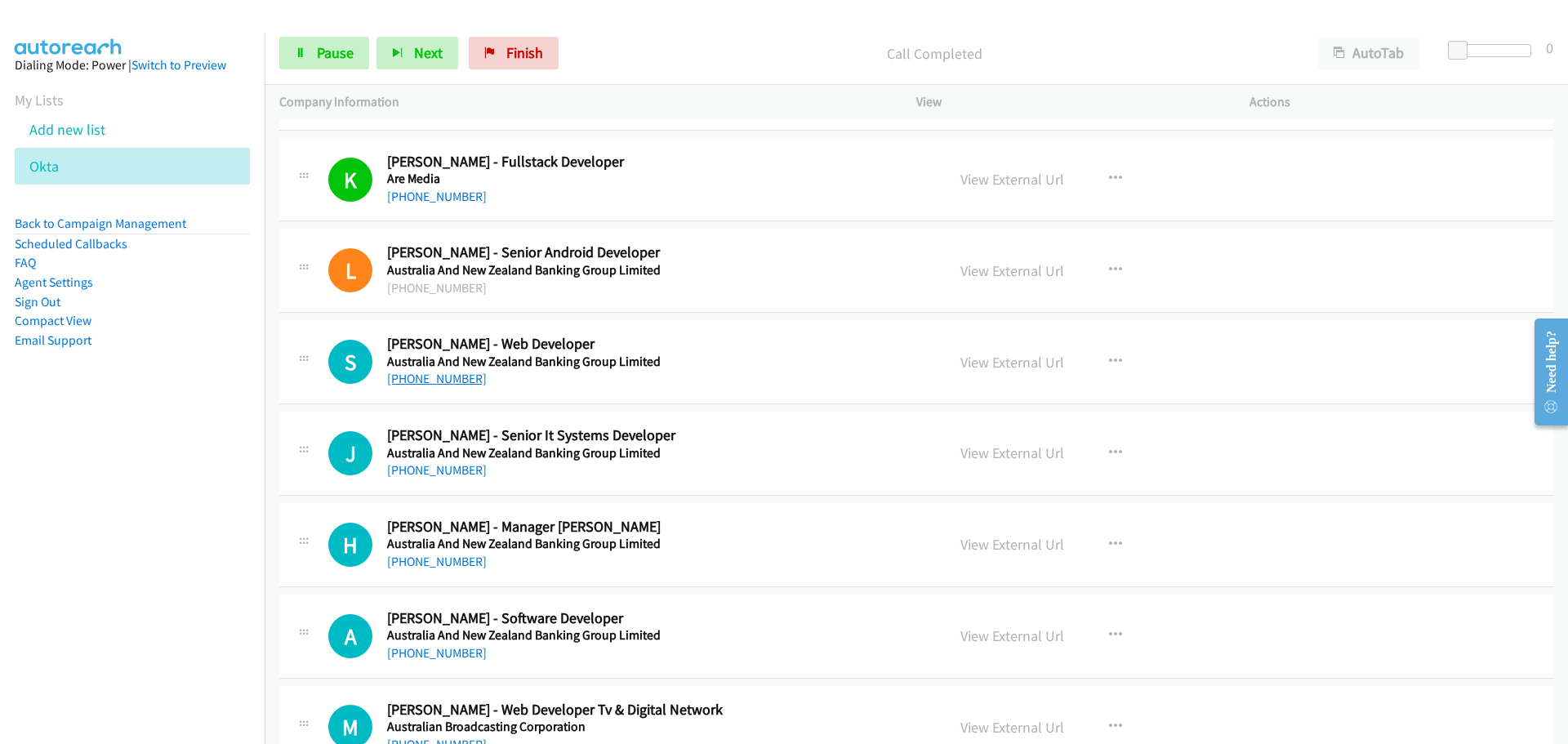
click at [445, 380] on link "[PHONE_NUMBER]" at bounding box center [437, 379] width 100 height 15
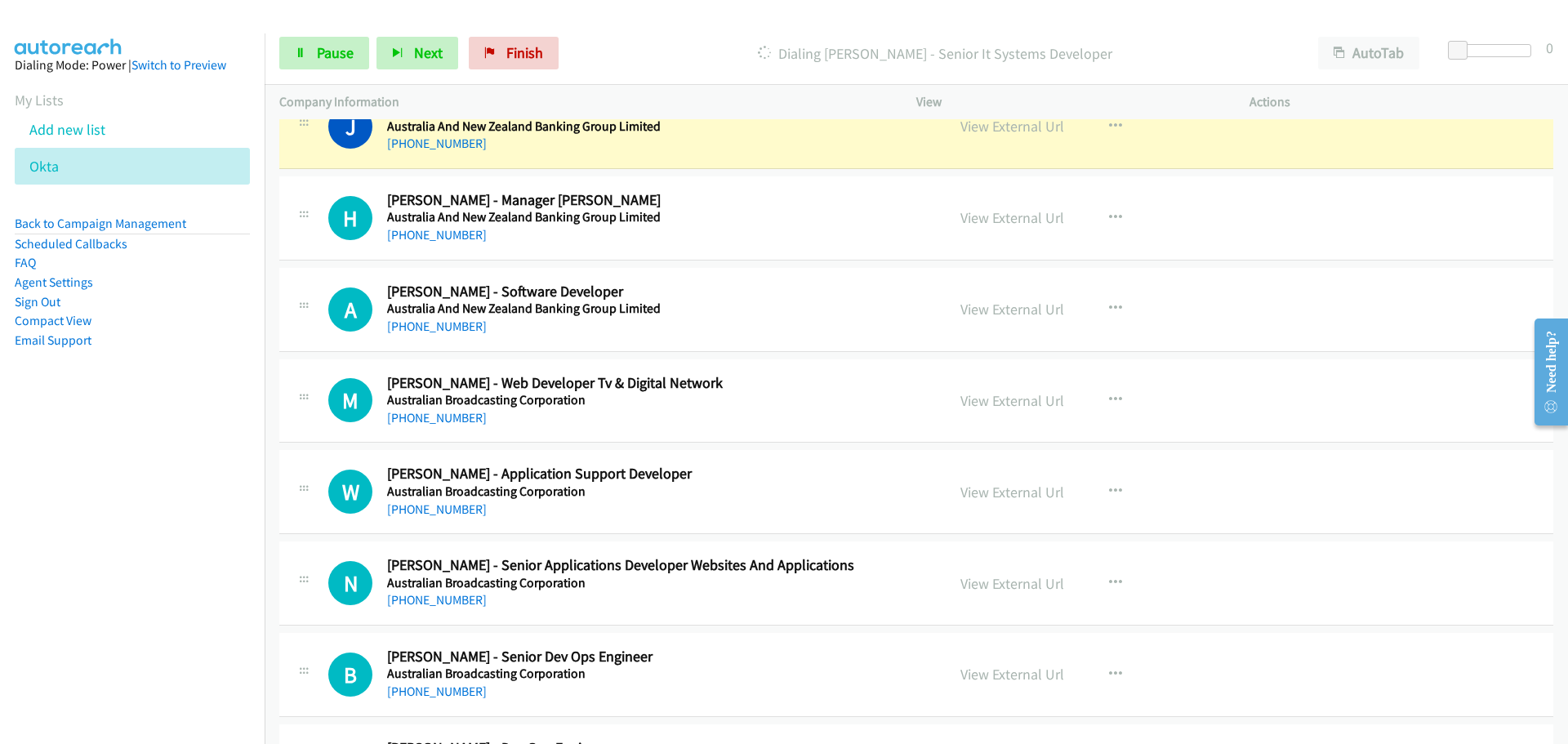
scroll to position [1061, 0]
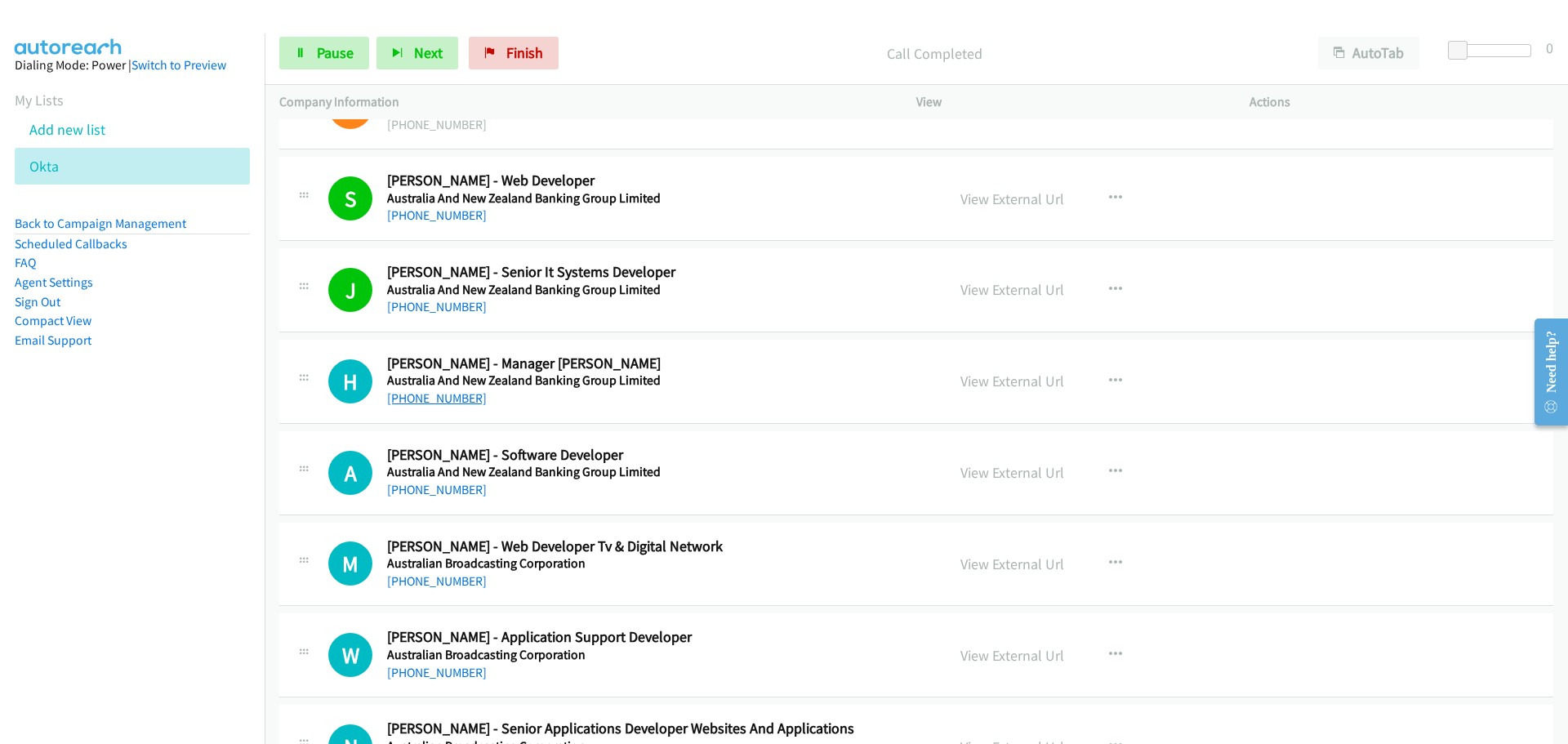
click at [428, 396] on link "[PHONE_NUMBER]" at bounding box center [437, 398] width 100 height 15
click at [445, 485] on link "[PHONE_NUMBER]" at bounding box center [437, 490] width 100 height 15
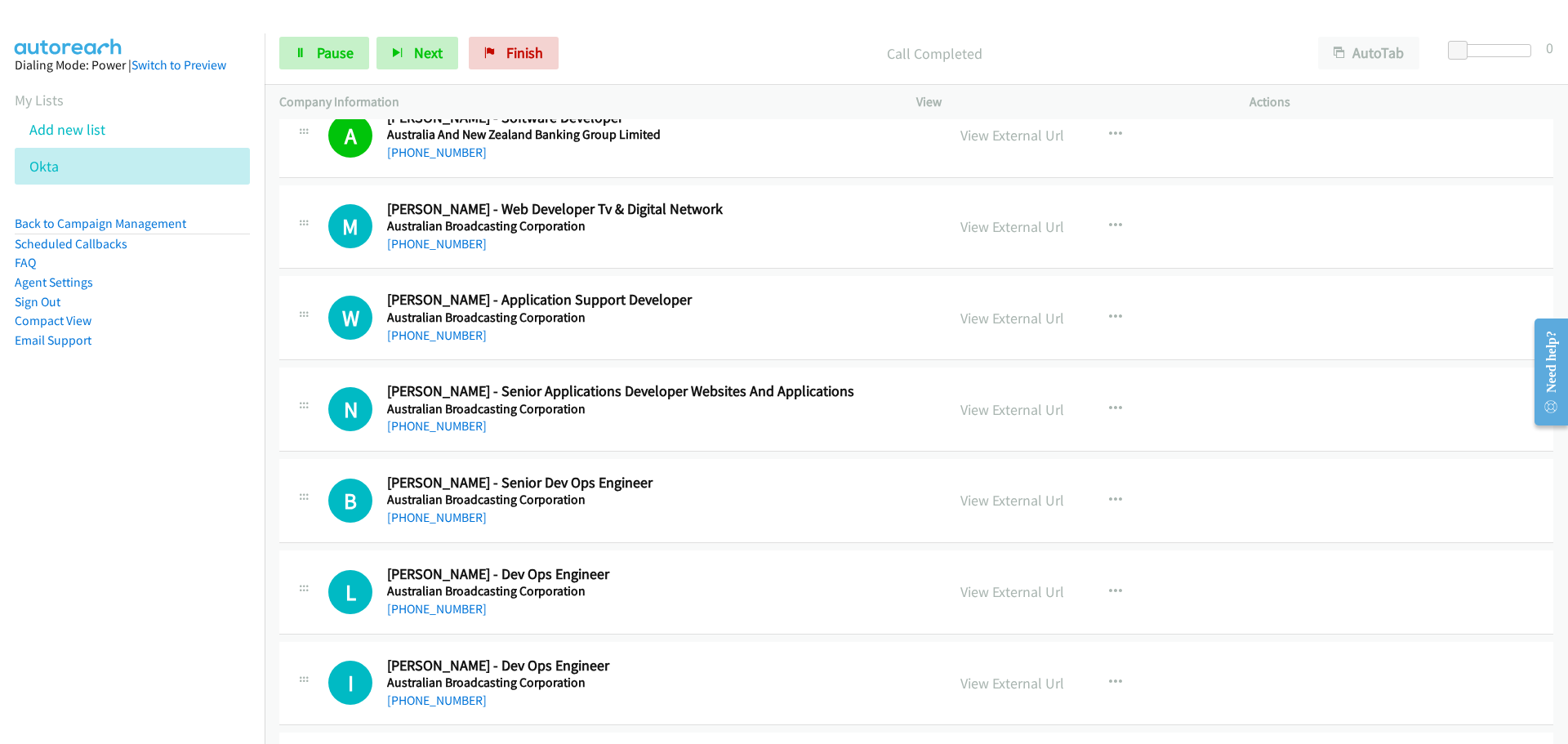
scroll to position [1470, 0]
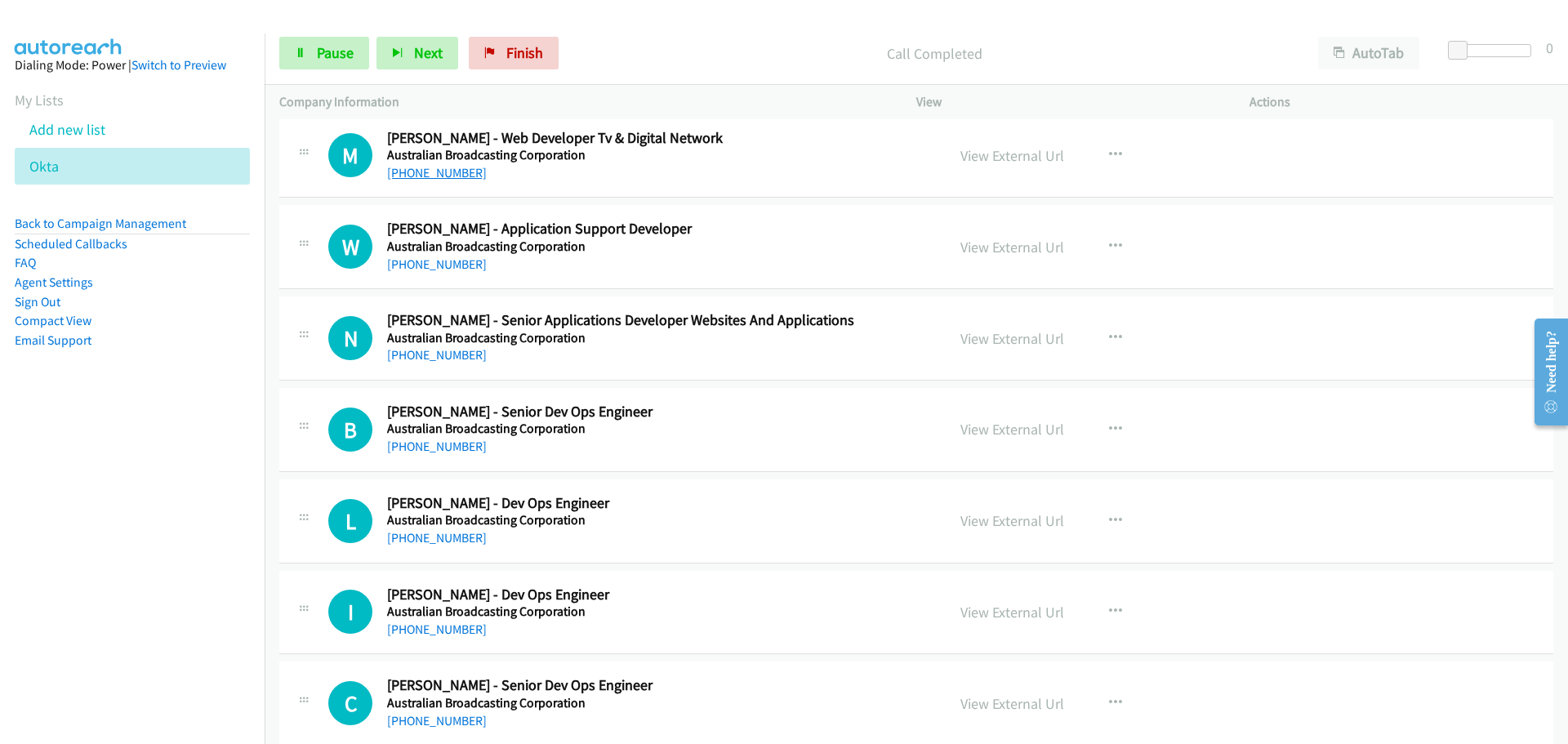
click at [445, 175] on link "[PHONE_NUMBER]" at bounding box center [437, 172] width 100 height 15
click at [440, 262] on link "[PHONE_NUMBER]" at bounding box center [437, 264] width 100 height 15
click at [440, 454] on link "[PHONE_NUMBER]" at bounding box center [437, 446] width 100 height 15
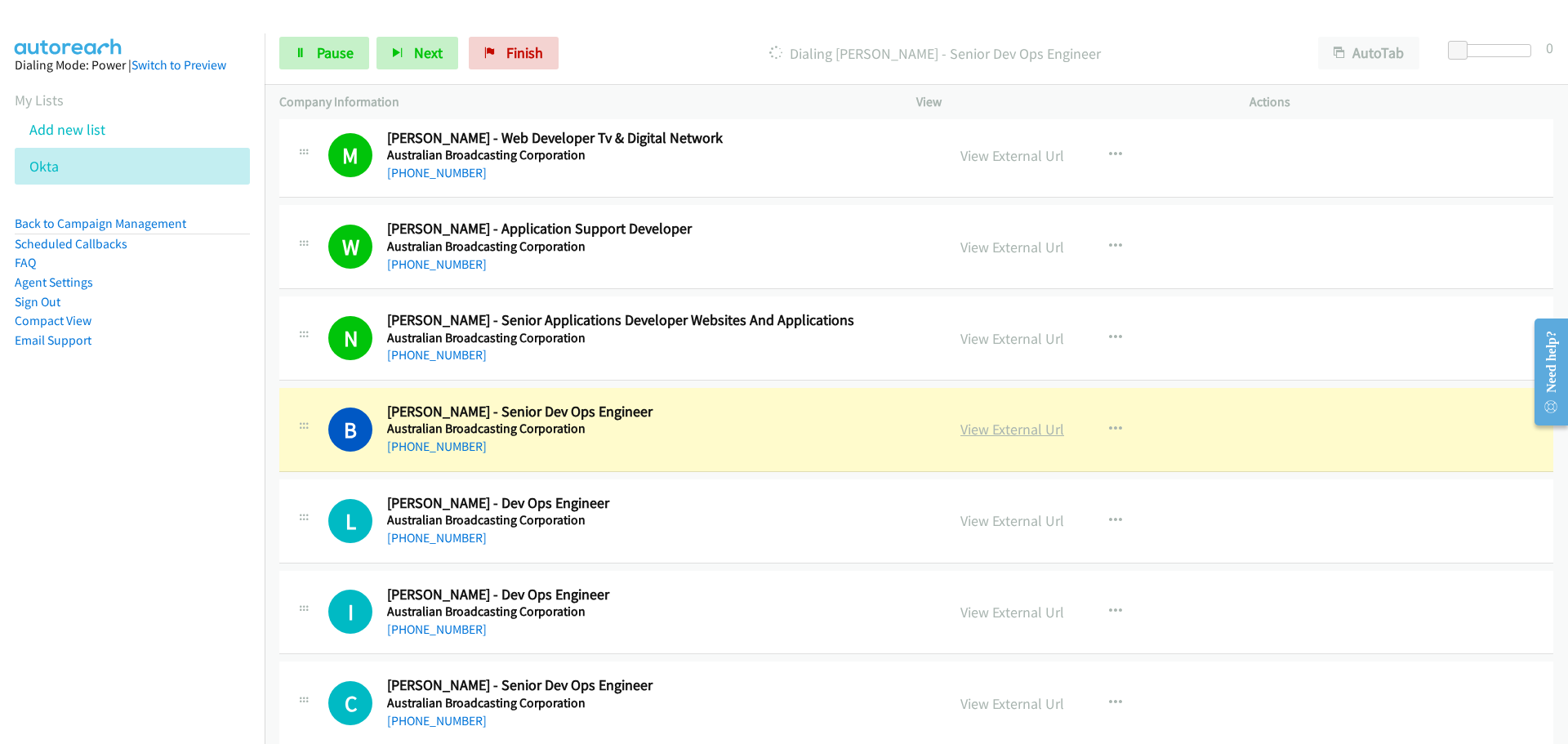
click at [1044, 434] on link "View External Url" at bounding box center [1012, 429] width 104 height 19
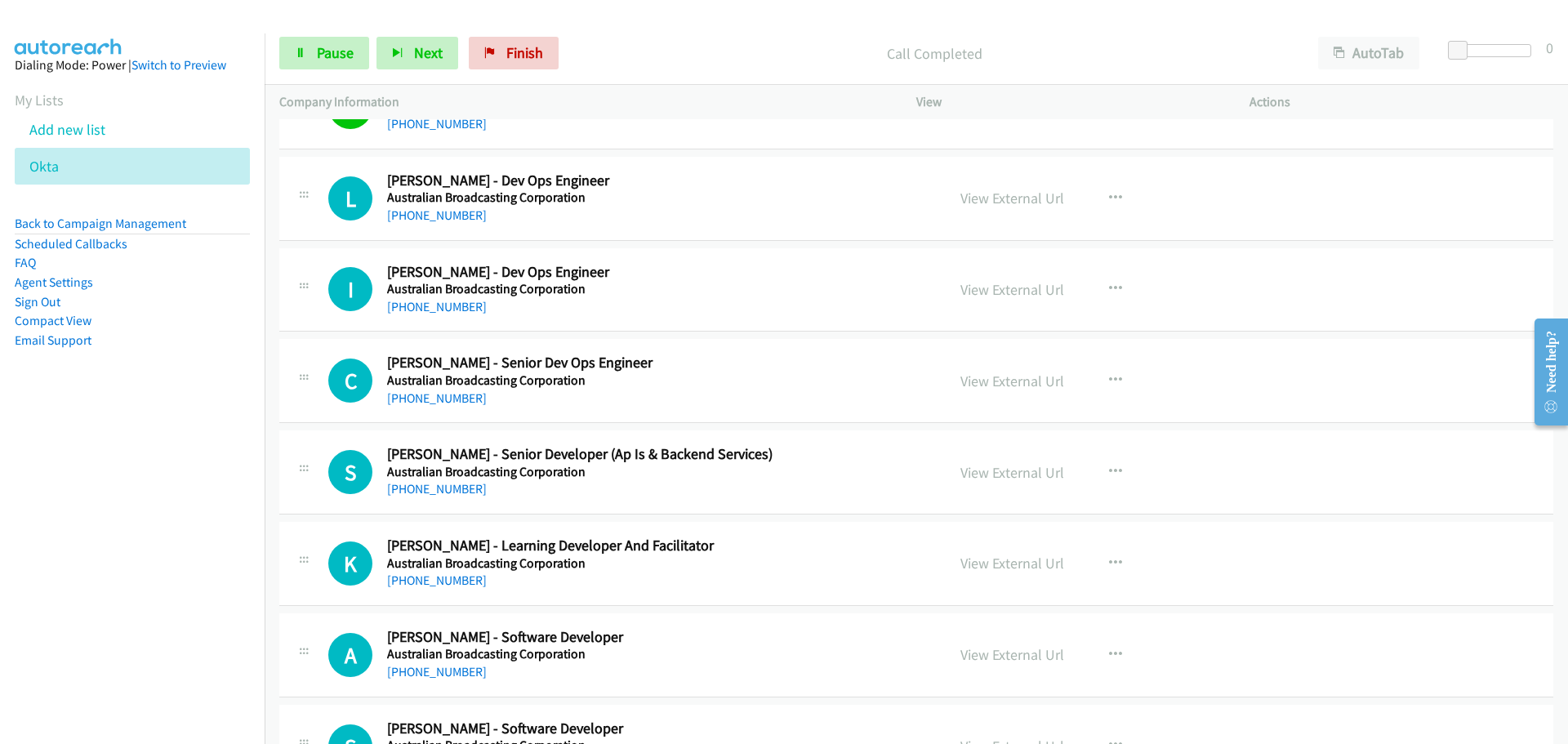
scroll to position [1797, 0]
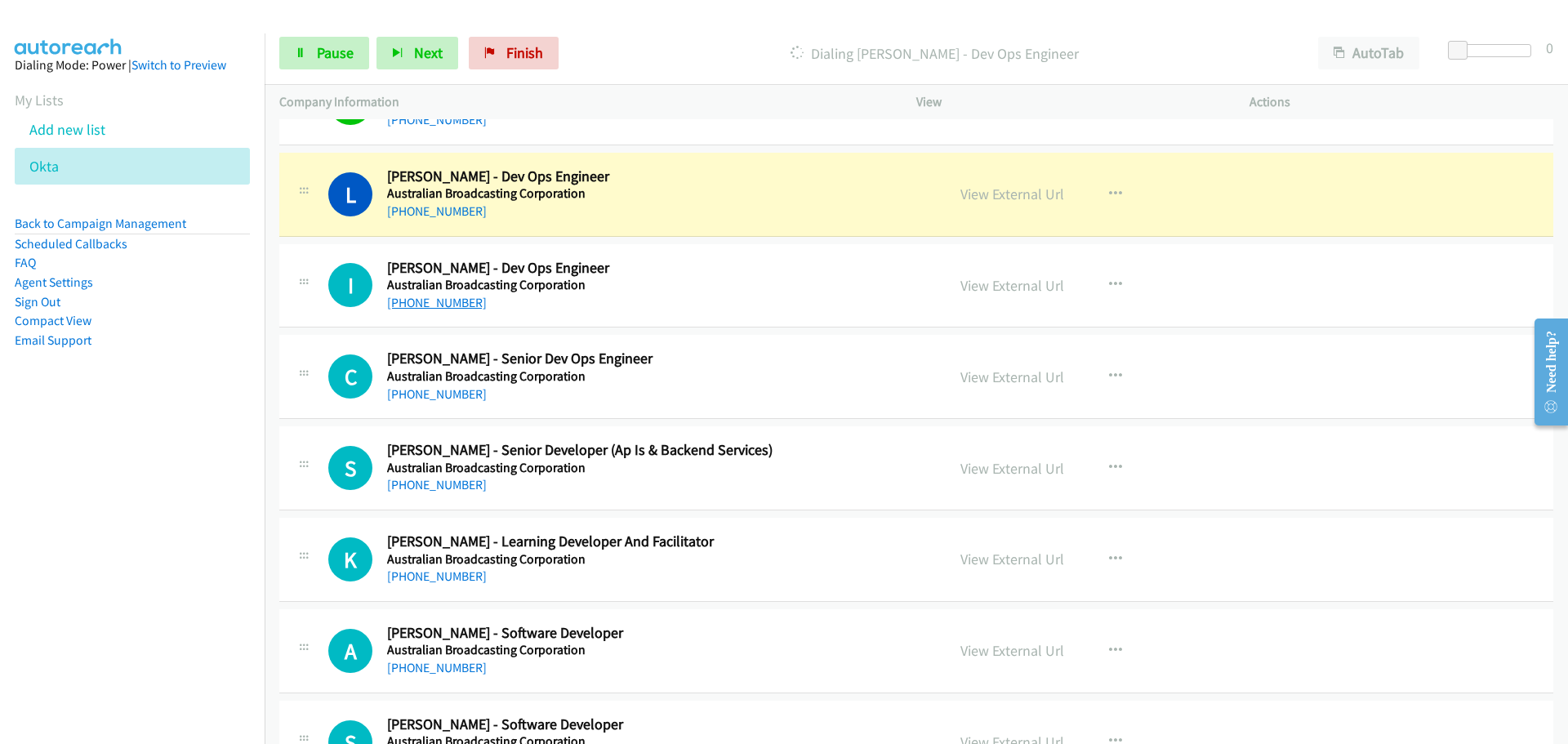
click at [427, 299] on link "[PHONE_NUMBER]" at bounding box center [437, 302] width 100 height 15
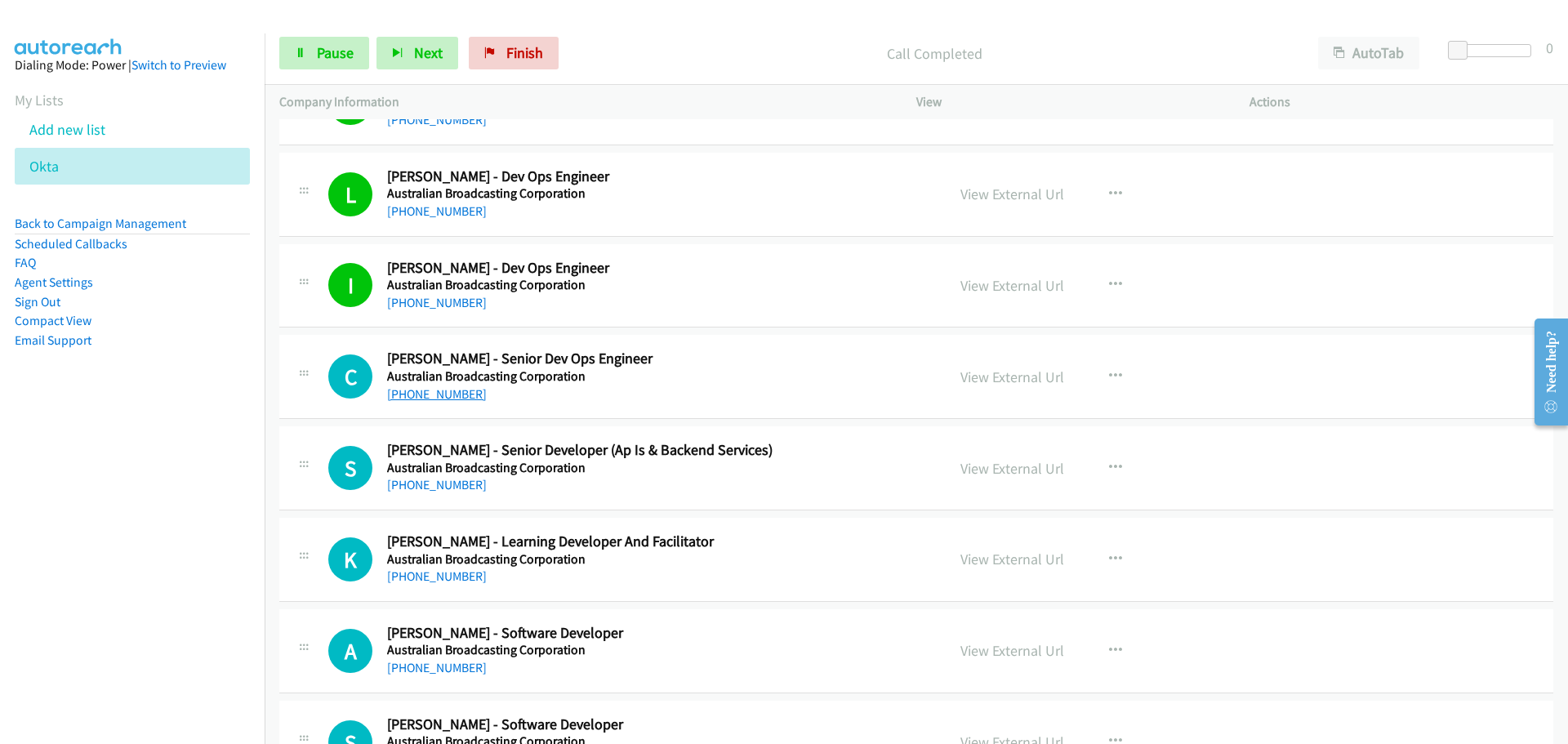
click at [407, 390] on link "[PHONE_NUMBER]" at bounding box center [437, 394] width 100 height 15
click at [439, 487] on link "[PHONE_NUMBER]" at bounding box center [437, 485] width 100 height 15
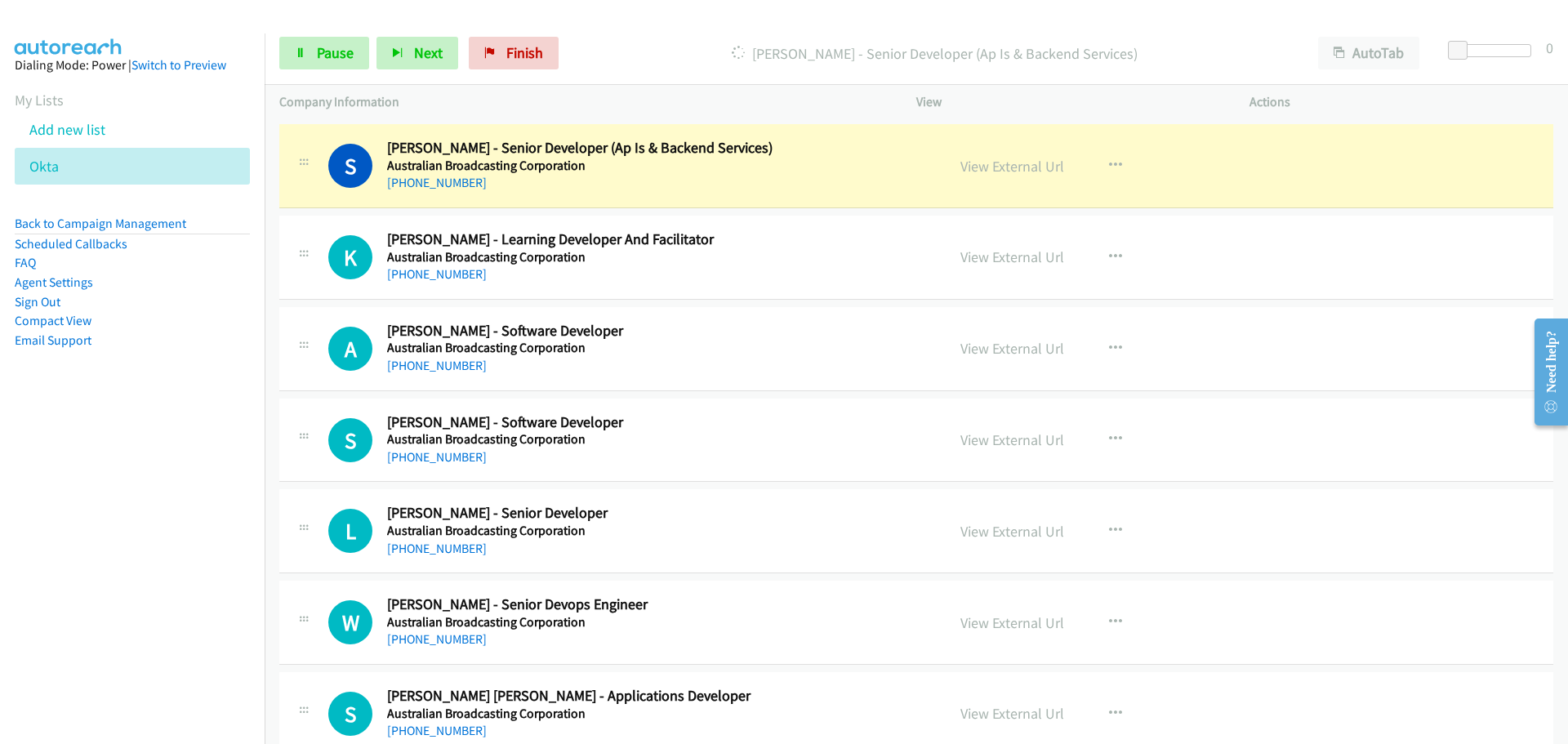
scroll to position [2124, 0]
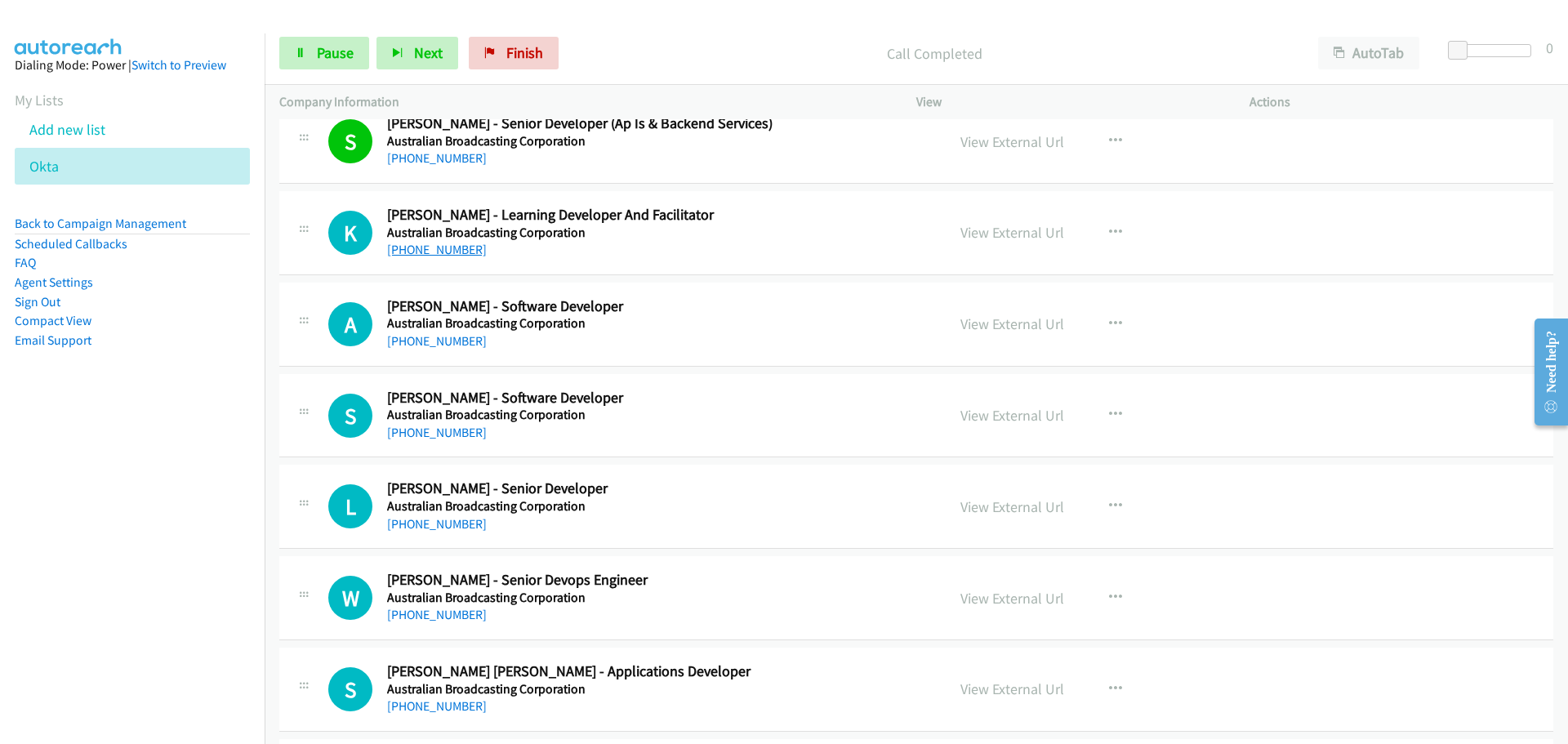
click at [440, 247] on link "[PHONE_NUMBER]" at bounding box center [437, 250] width 100 height 15
click at [451, 343] on link "[PHONE_NUMBER]" at bounding box center [437, 341] width 100 height 15
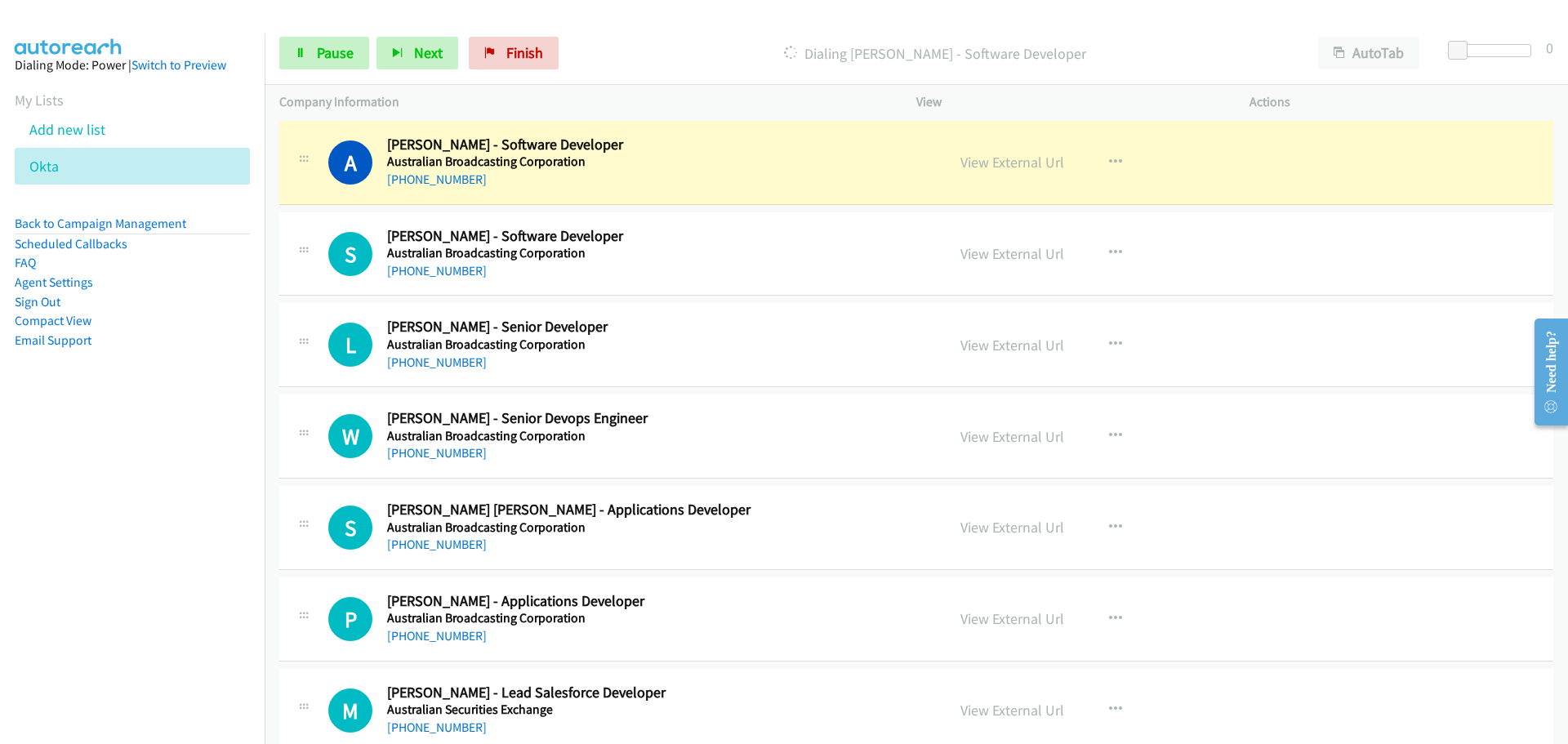
scroll to position [2287, 0]
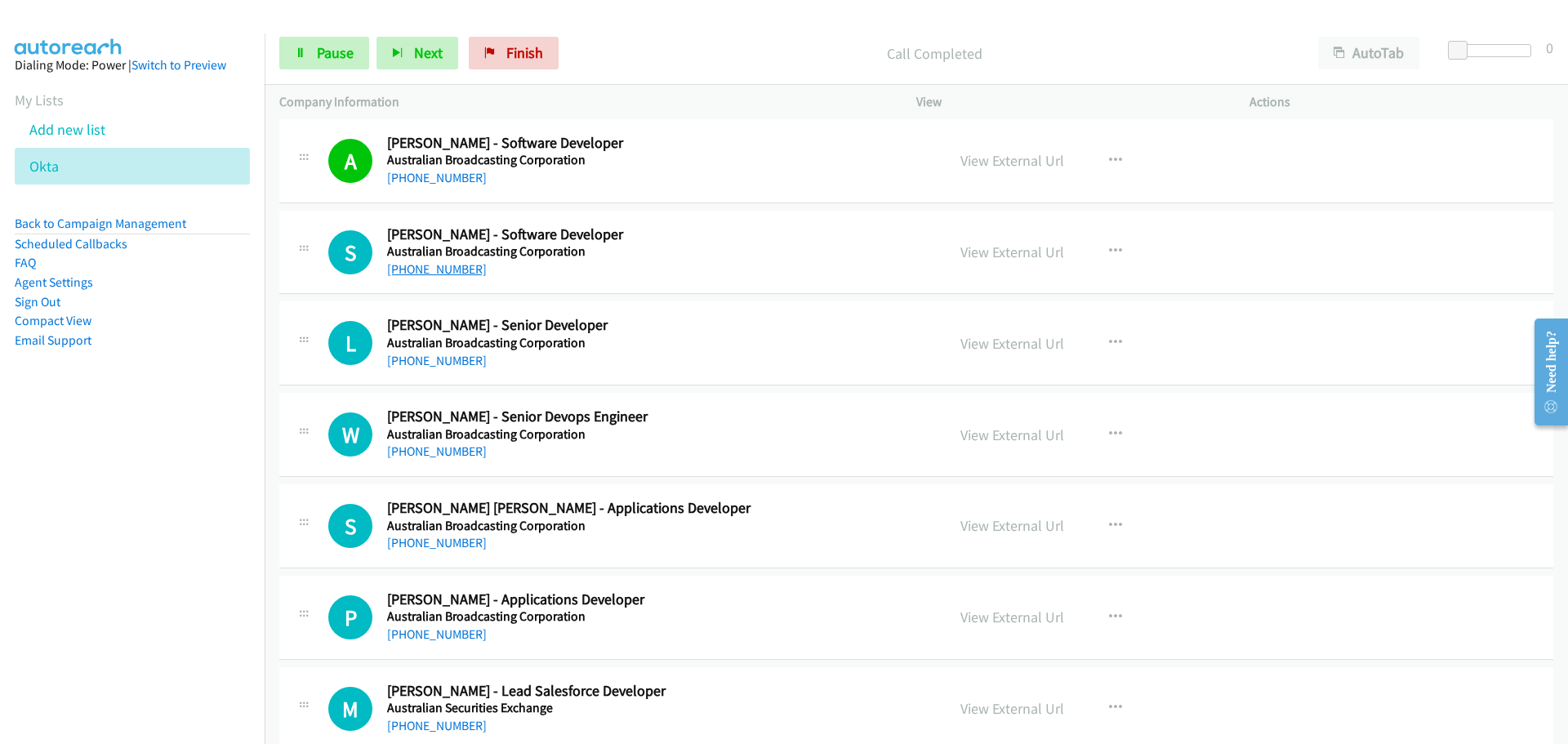
click at [433, 267] on link "[PHONE_NUMBER]" at bounding box center [437, 269] width 100 height 15
click at [432, 367] on link "[PHONE_NUMBER]" at bounding box center [437, 361] width 100 height 15
click at [433, 456] on link "[PHONE_NUMBER]" at bounding box center [437, 451] width 100 height 15
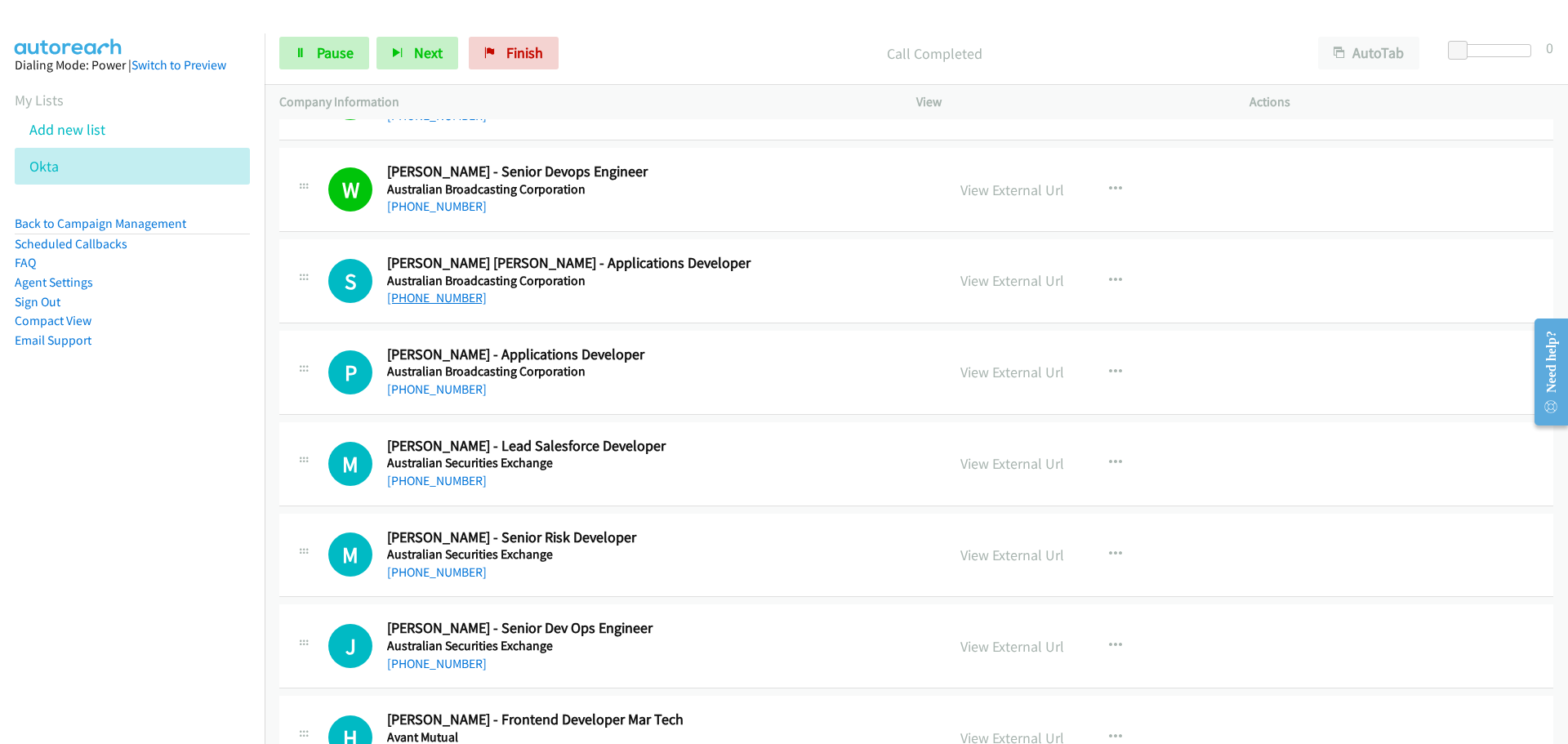
click at [445, 299] on link "[PHONE_NUMBER]" at bounding box center [437, 298] width 100 height 15
click at [436, 389] on link "[PHONE_NUMBER]" at bounding box center [437, 389] width 100 height 15
click at [440, 481] on link "[PHONE_NUMBER]" at bounding box center [437, 480] width 100 height 15
click at [1033, 467] on link "View External Url" at bounding box center [1012, 463] width 104 height 19
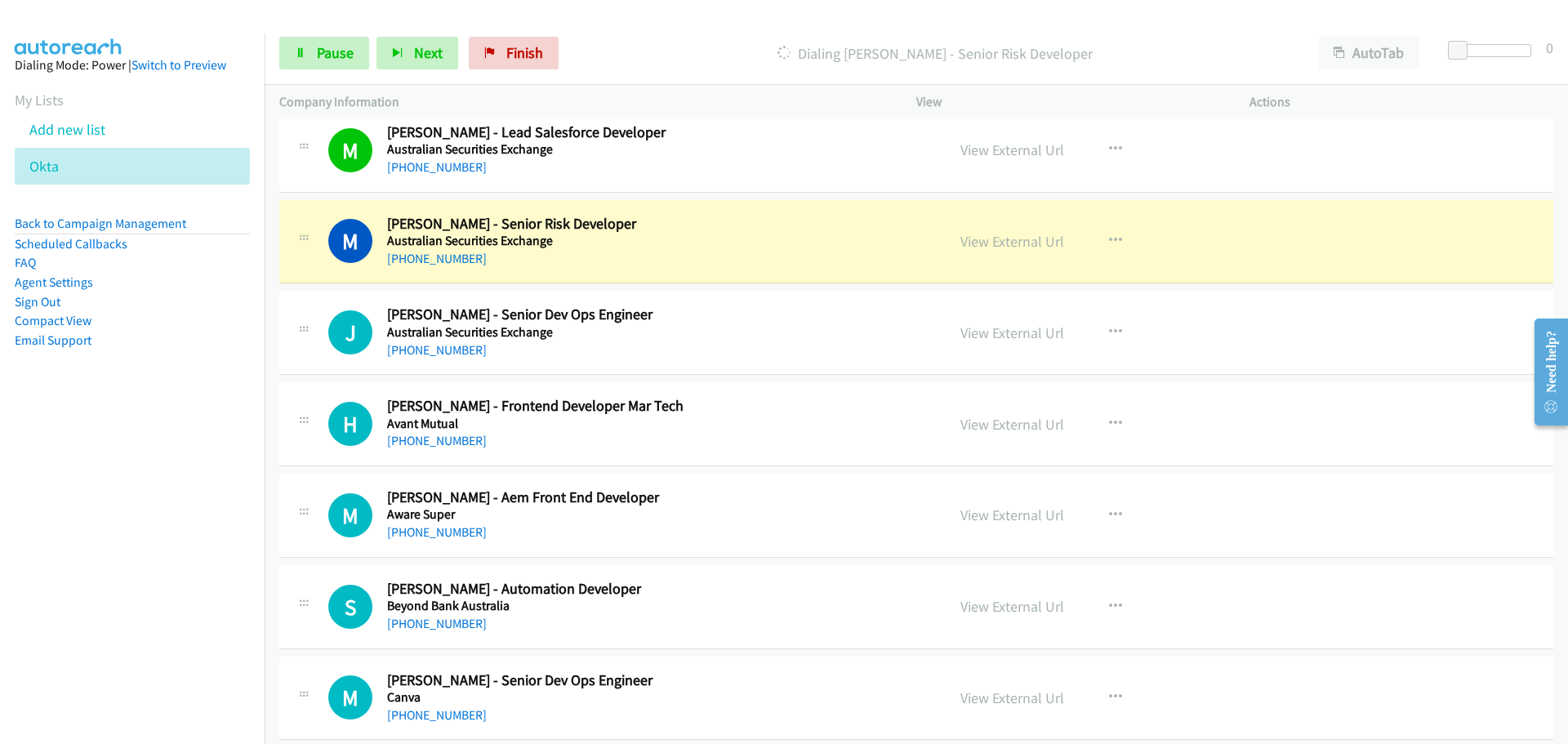
scroll to position [2859, 0]
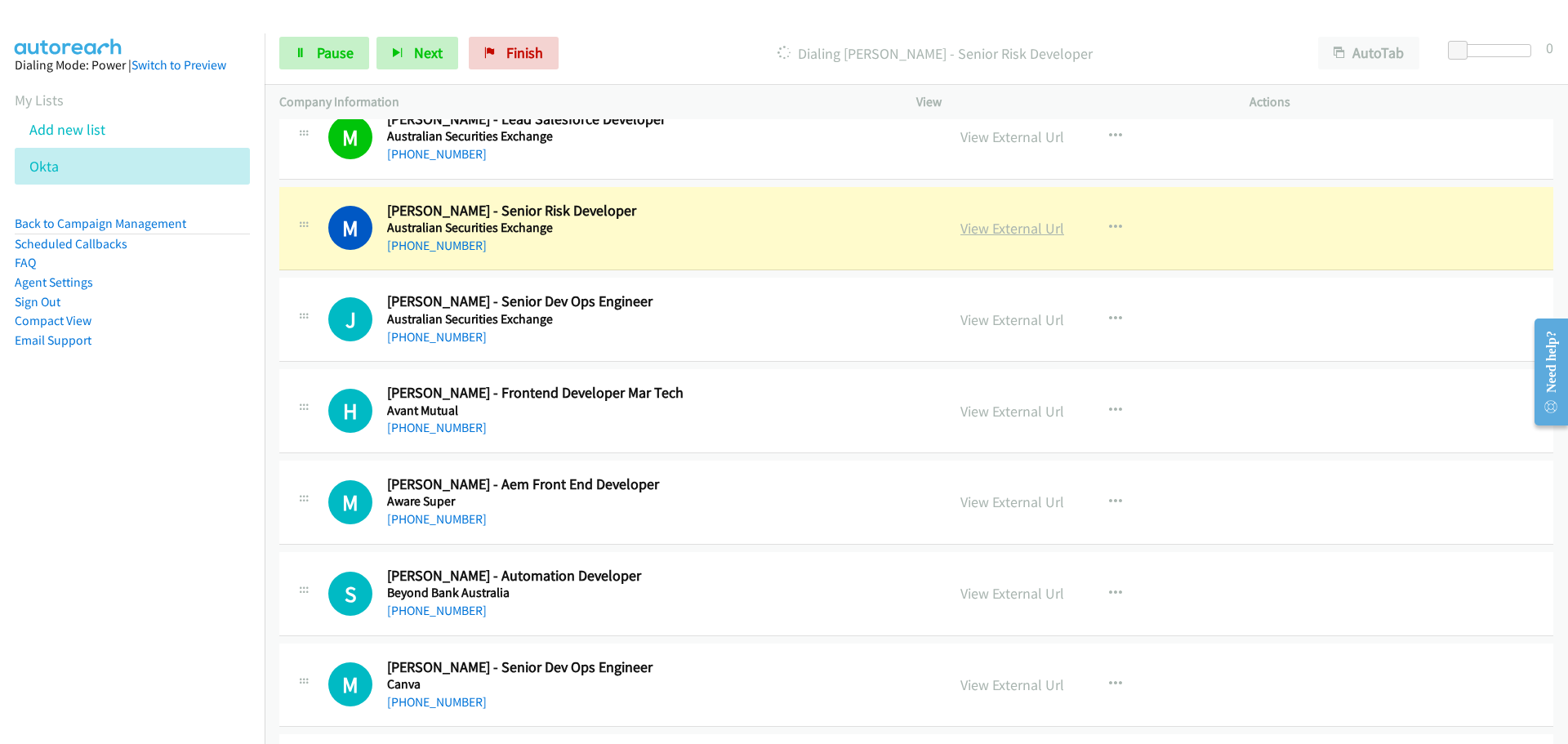
click at [1014, 226] on link "View External Url" at bounding box center [1012, 228] width 104 height 19
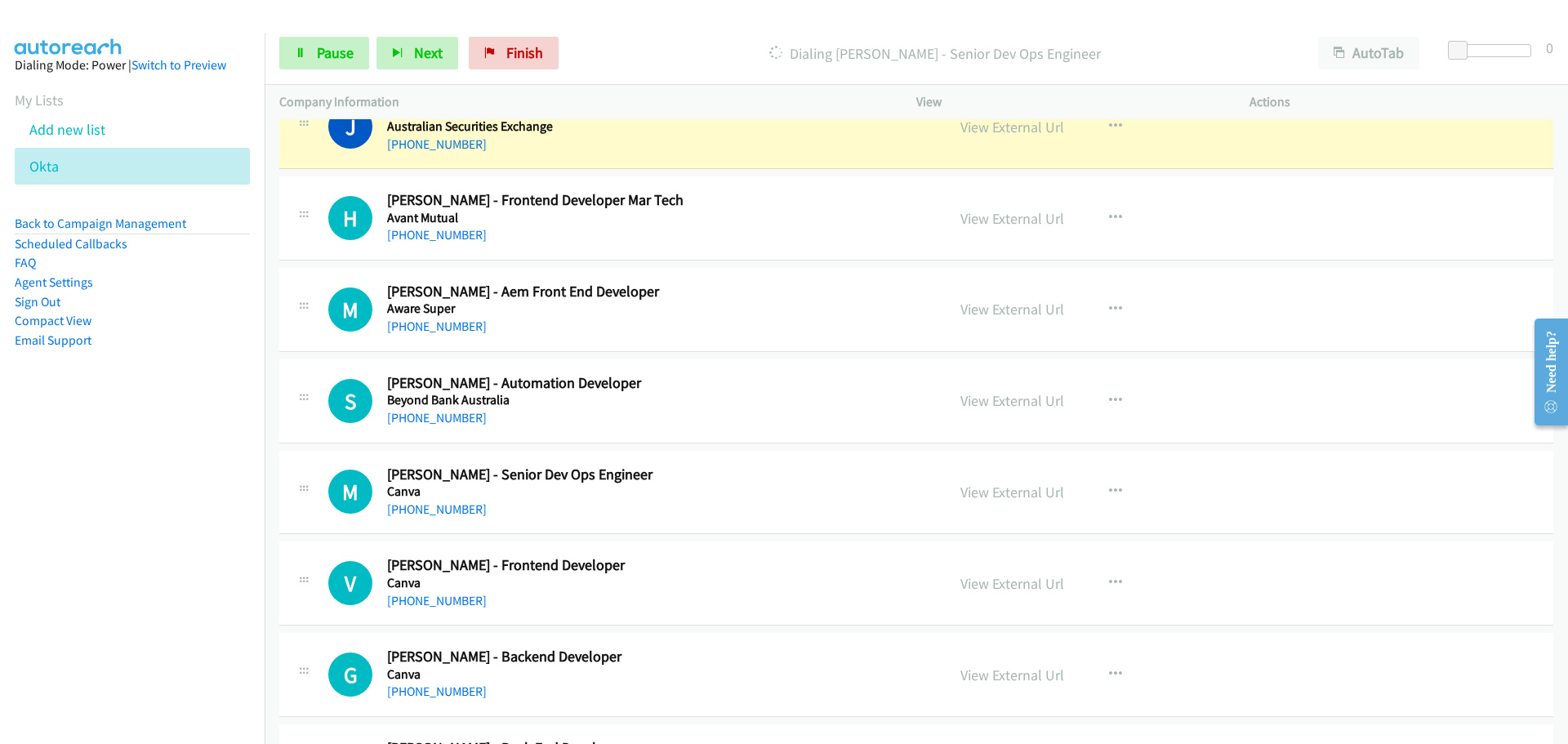
scroll to position [3022, 0]
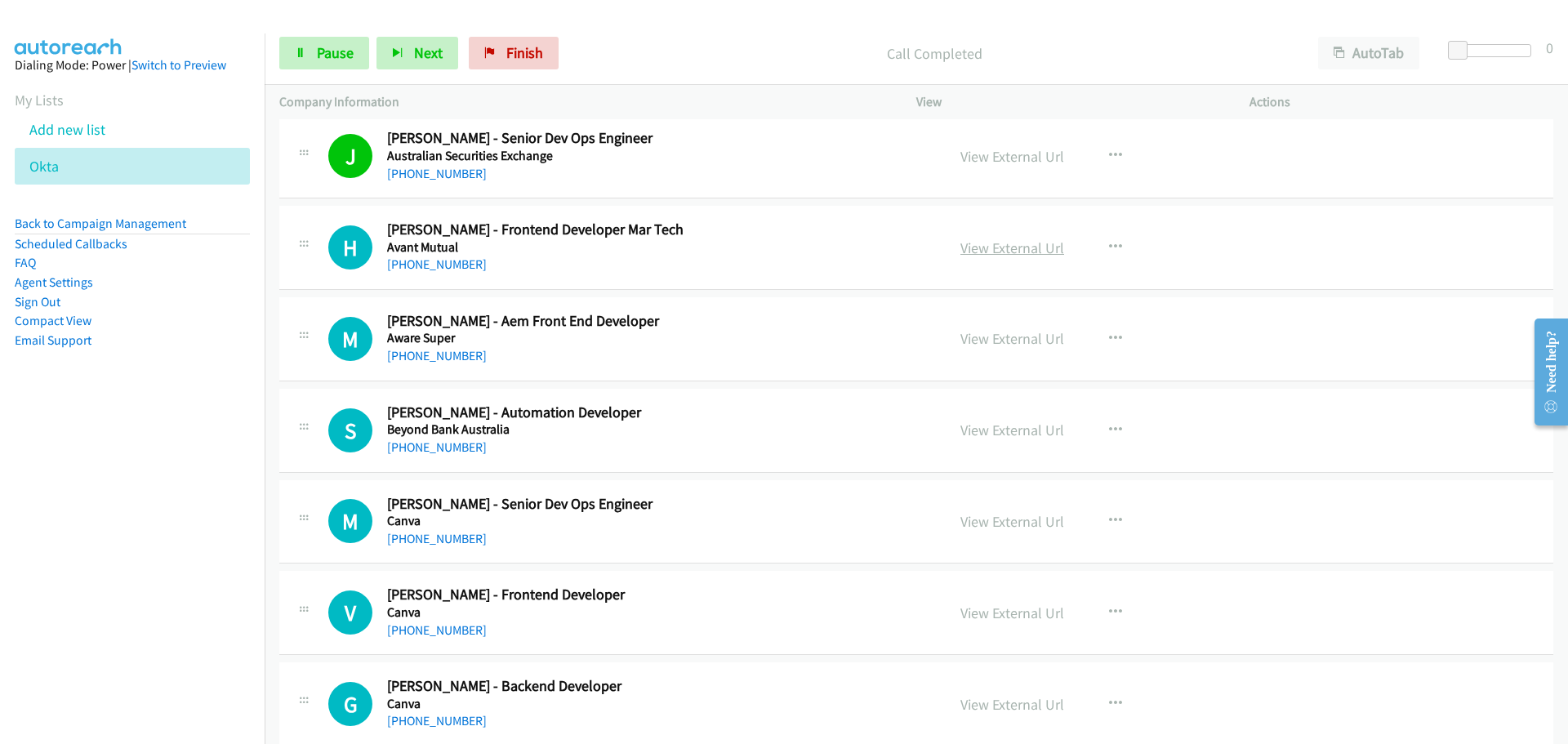
click at [1008, 238] on link "View External Url" at bounding box center [1012, 248] width 104 height 19
click at [452, 265] on link "[PHONE_NUMBER]" at bounding box center [437, 264] width 100 height 15
click at [454, 356] on link "[PHONE_NUMBER]" at bounding box center [437, 355] width 100 height 15
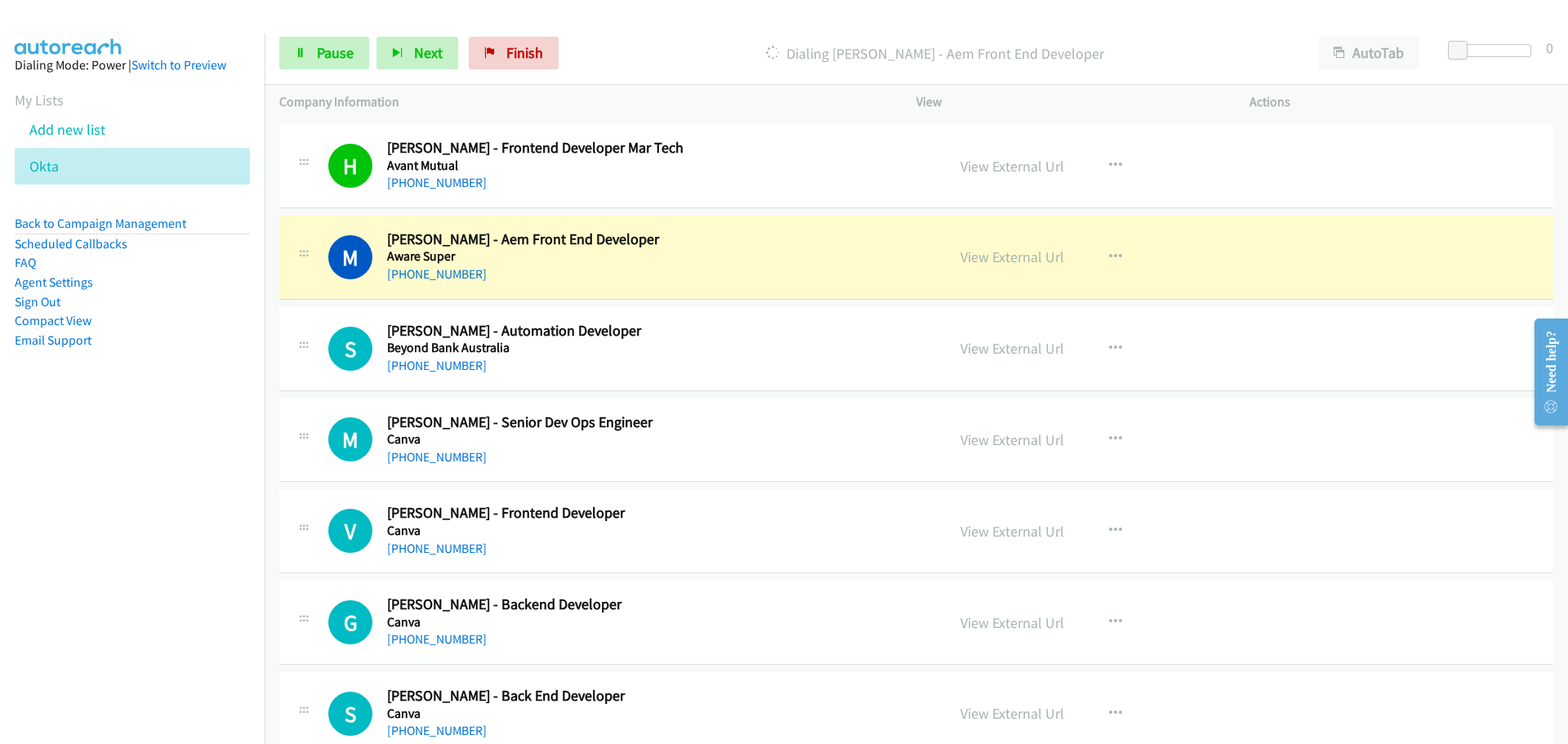
scroll to position [3185, 0]
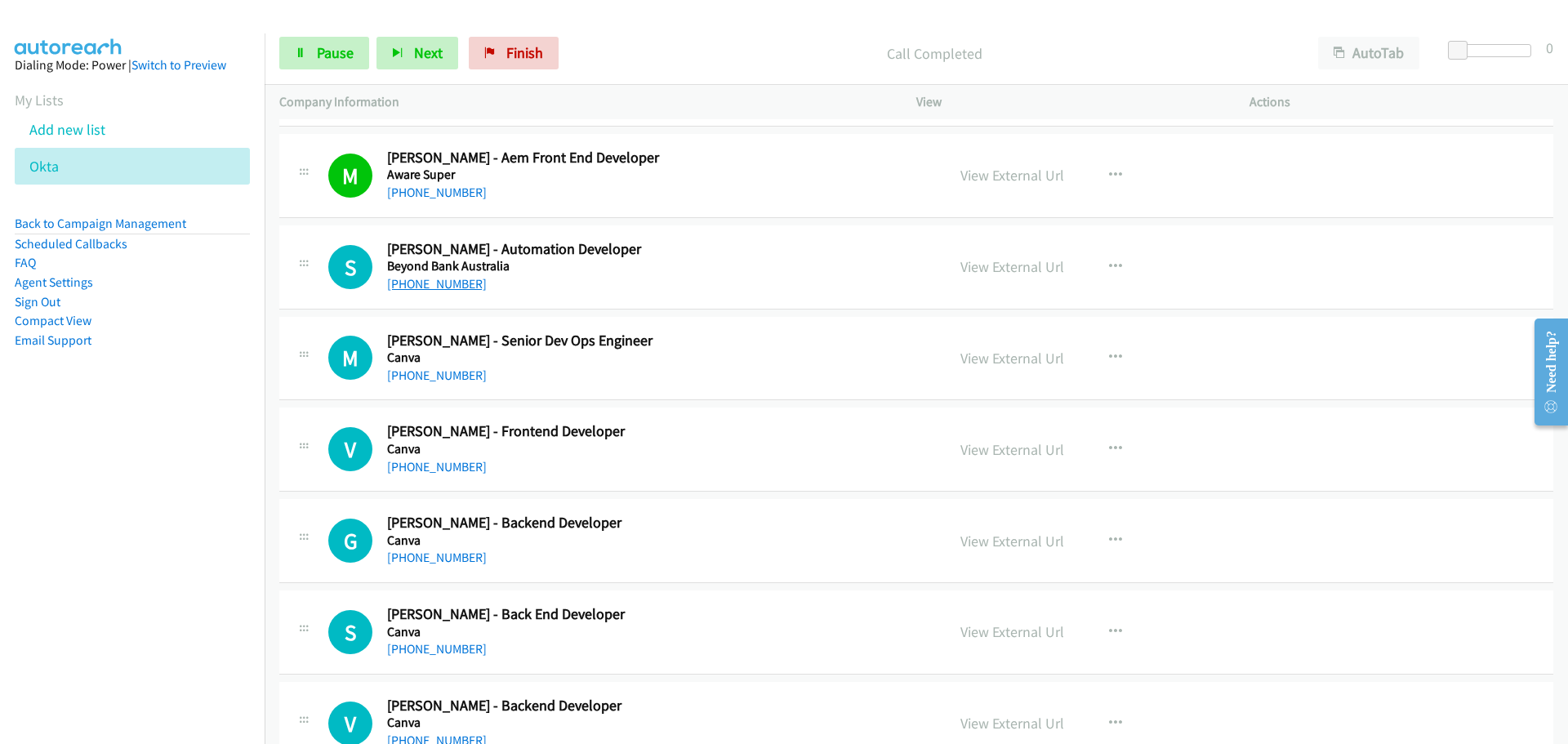
click at [403, 276] on link "[PHONE_NUMBER]" at bounding box center [437, 283] width 100 height 15
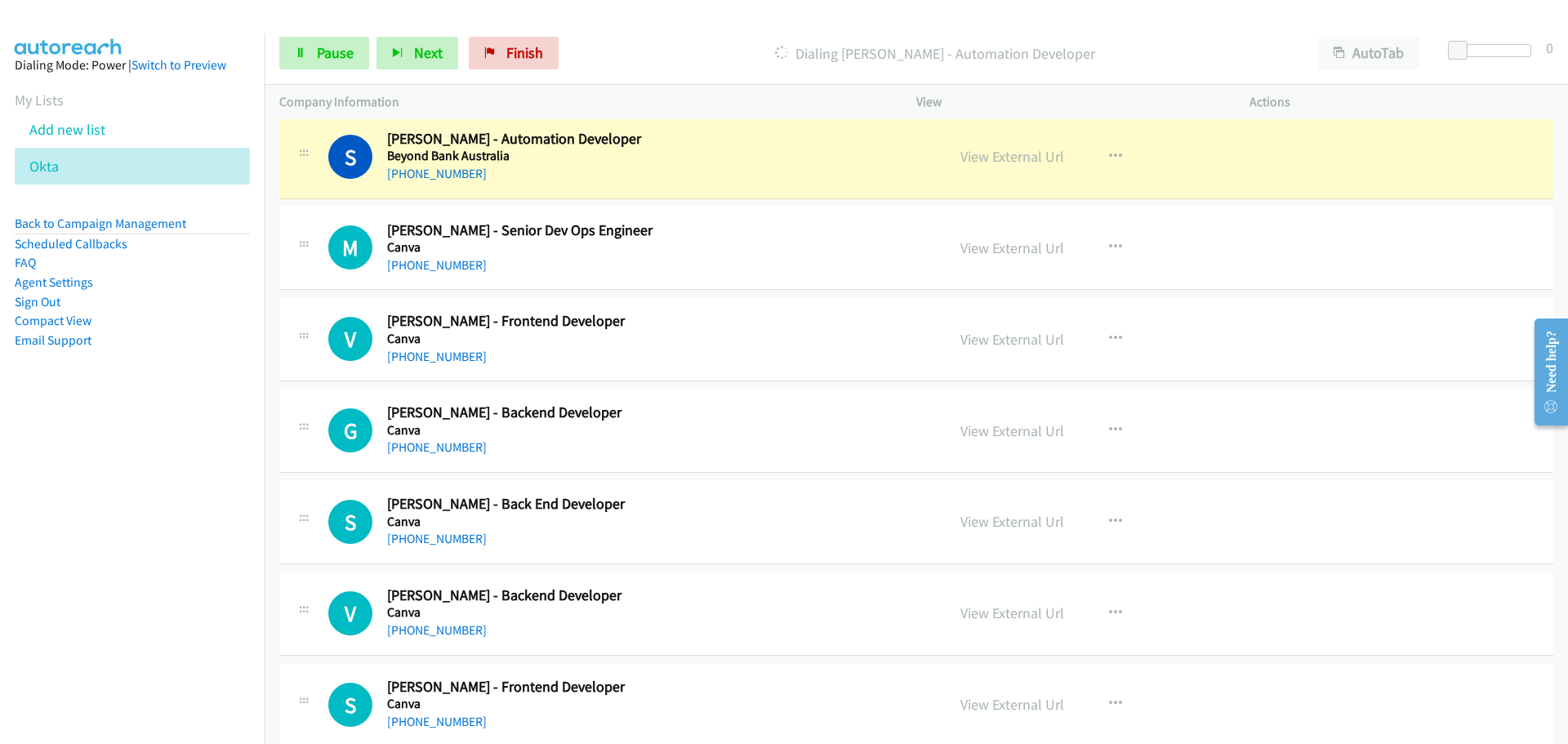
scroll to position [3267, 0]
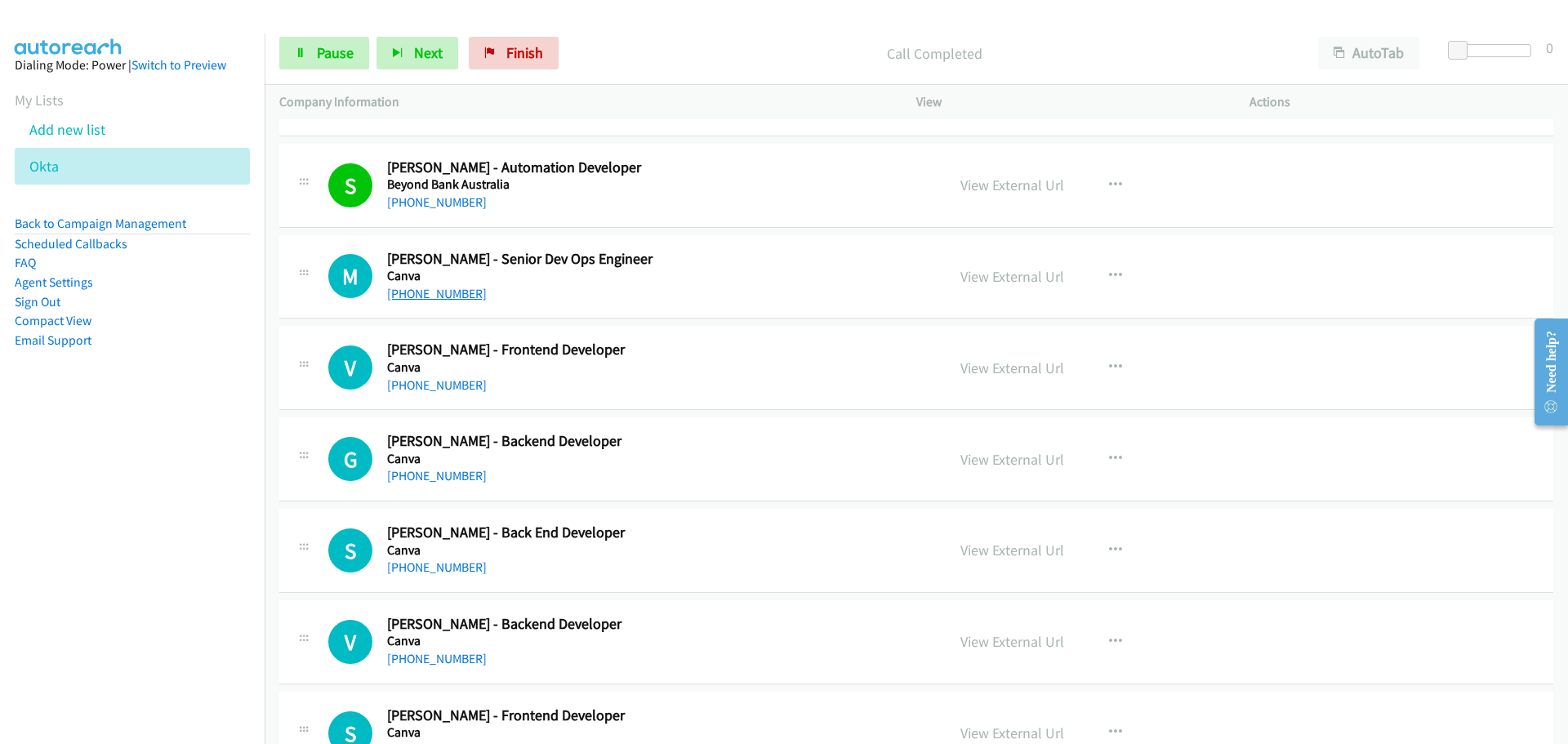
click at [445, 289] on link "[PHONE_NUMBER]" at bounding box center [437, 294] width 100 height 15
drag, startPoint x: 438, startPoint y: 388, endPoint x: 487, endPoint y: 392, distance: 49.2
click at [438, 388] on link "[PHONE_NUMBER]" at bounding box center [437, 385] width 100 height 15
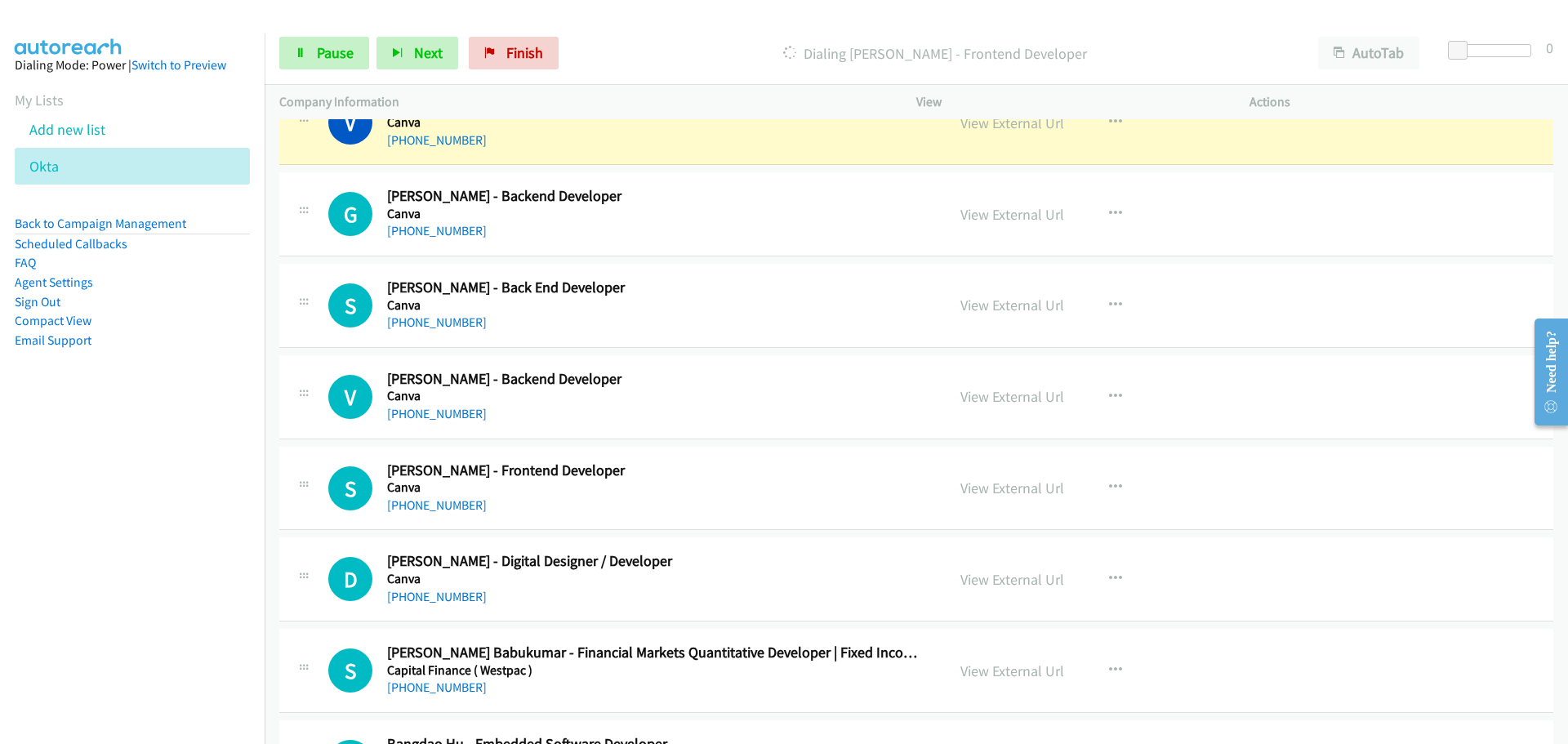
scroll to position [3431, 0]
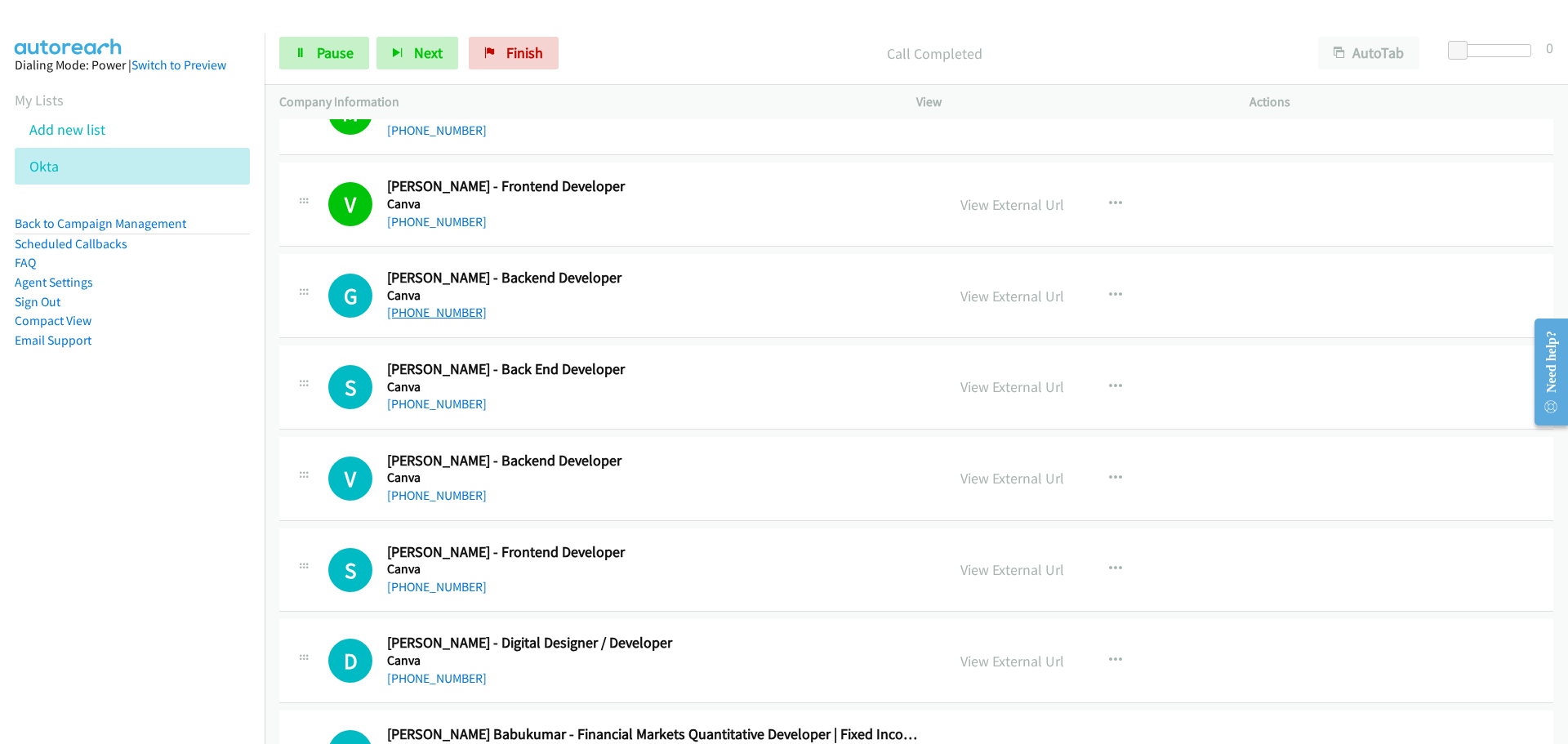
click at [450, 308] on link "[PHONE_NUMBER]" at bounding box center [437, 313] width 100 height 15
click at [439, 410] on link "[PHONE_NUMBER]" at bounding box center [437, 404] width 100 height 15
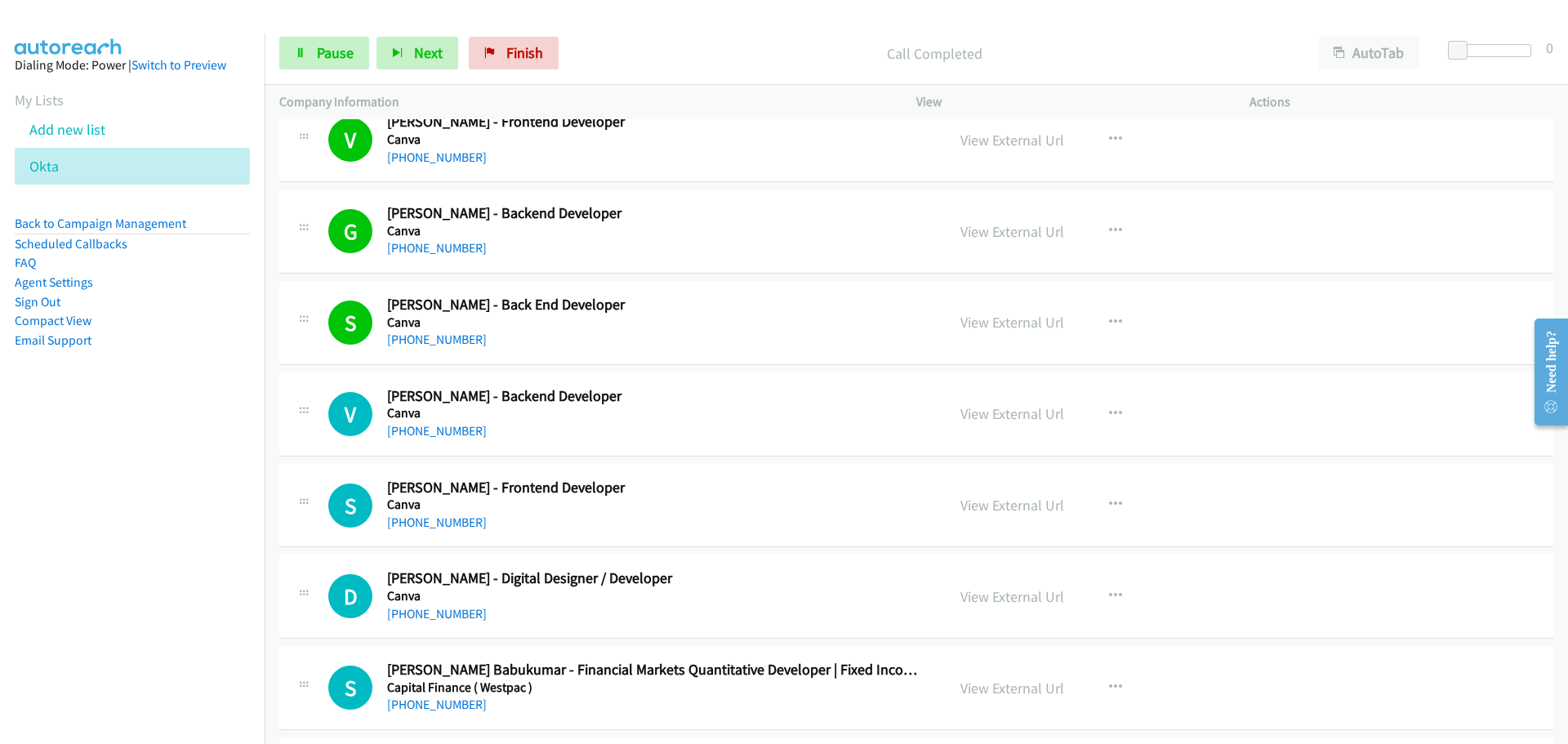
scroll to position [3594, 0]
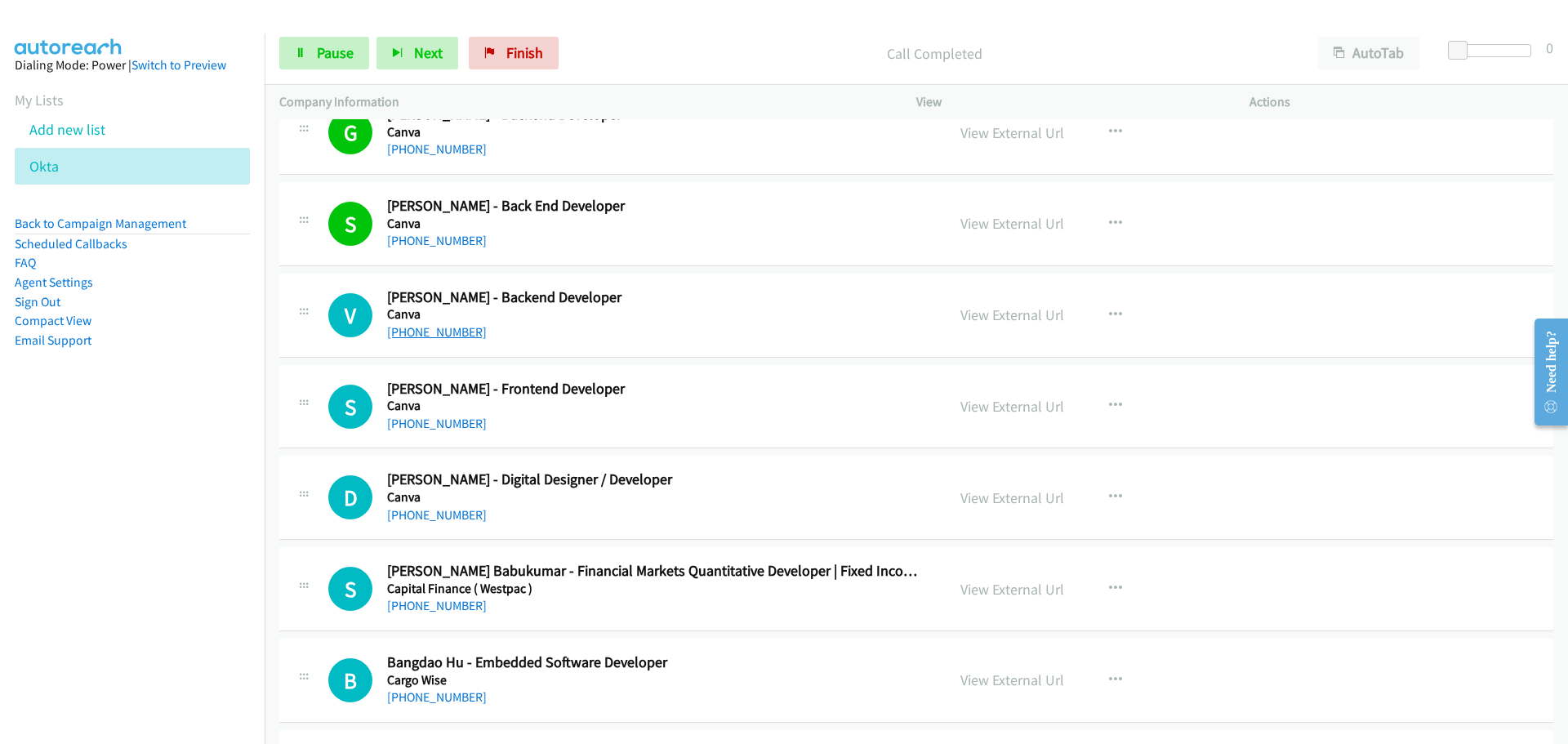
click at [468, 334] on link "[PHONE_NUMBER]" at bounding box center [437, 332] width 100 height 15
click at [439, 422] on link "[PHONE_NUMBER]" at bounding box center [437, 423] width 100 height 15
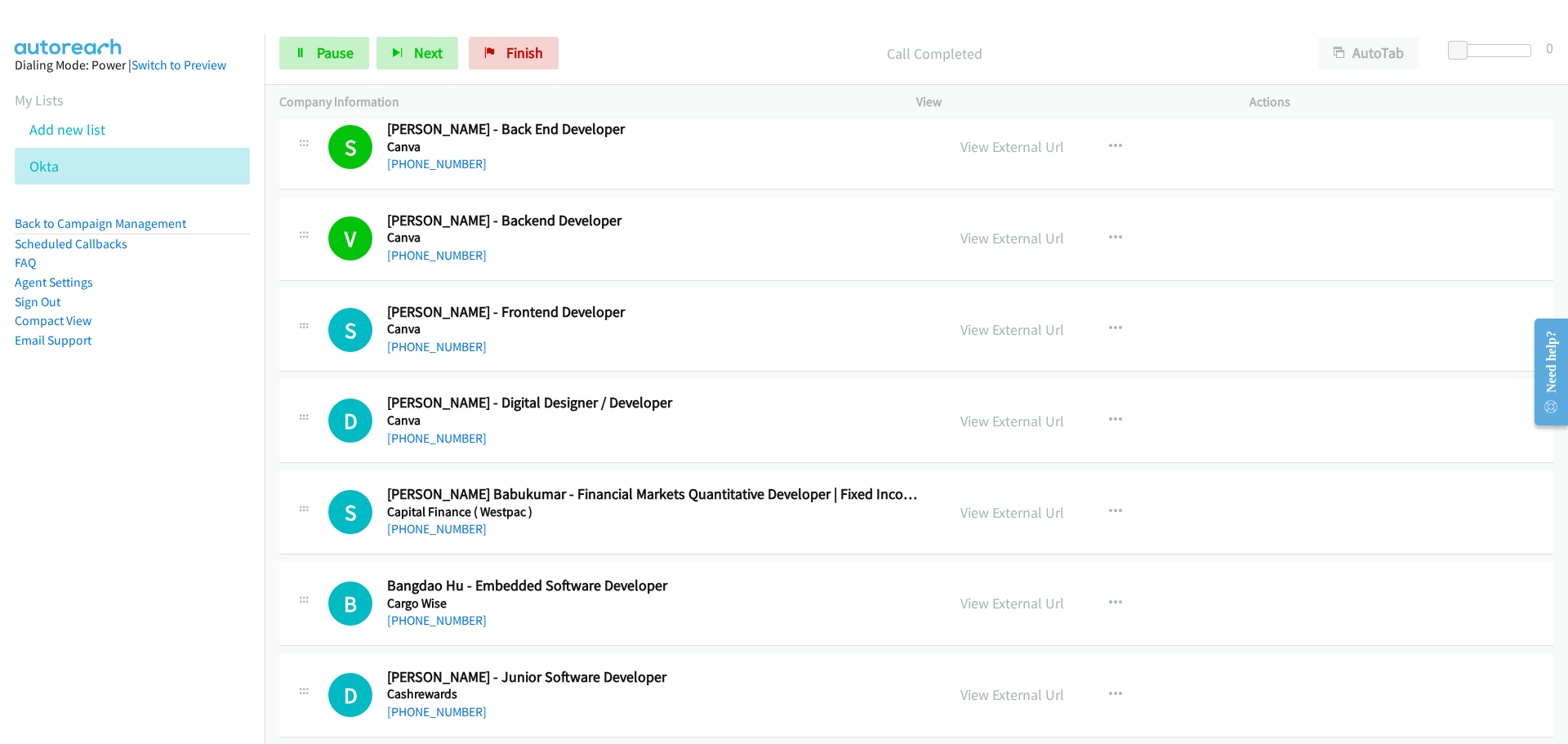
scroll to position [3839, 0]
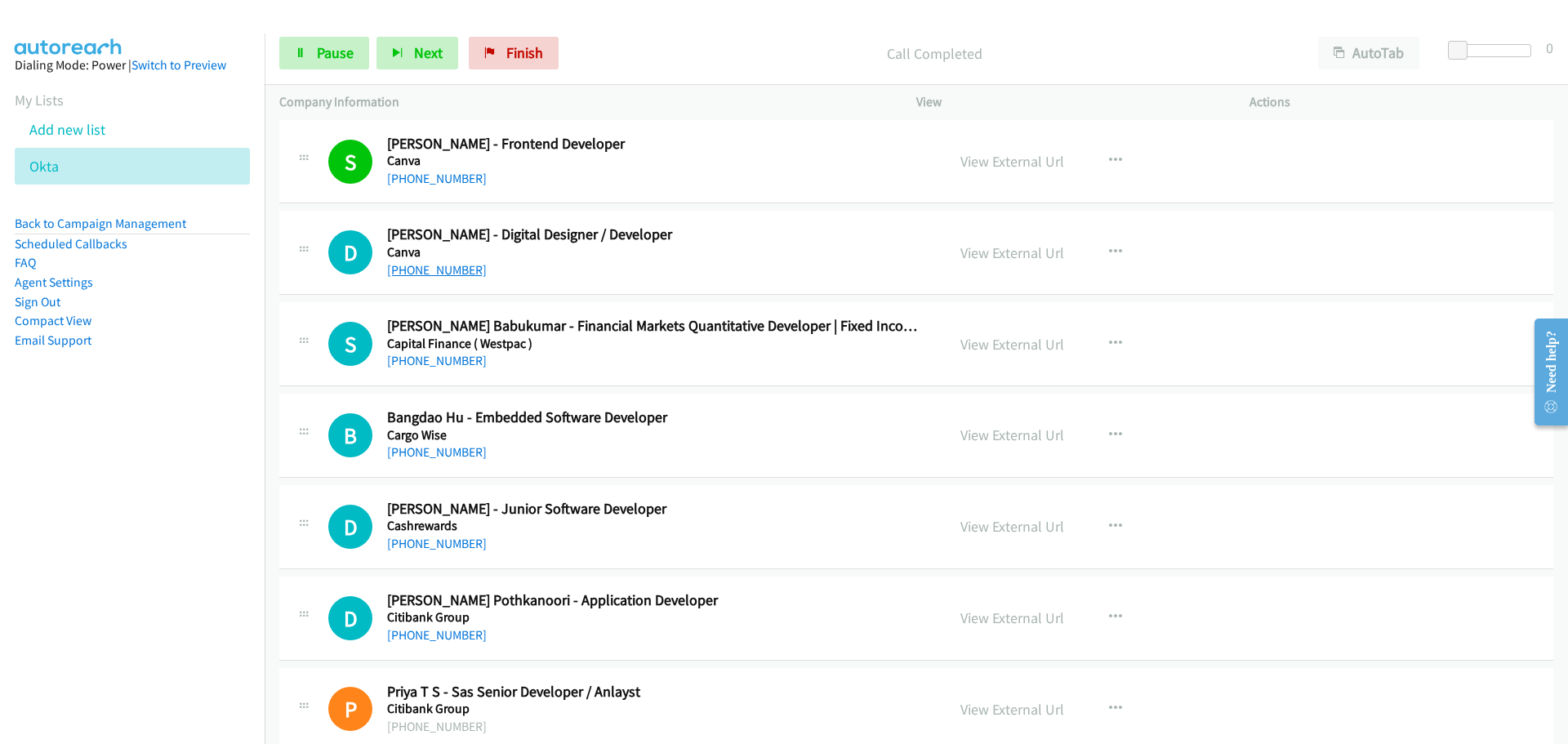
click at [446, 274] on link "[PHONE_NUMBER]" at bounding box center [437, 269] width 100 height 15
drag, startPoint x: 430, startPoint y: 365, endPoint x: 1406, endPoint y: 397, distance: 976.5
click at [430, 365] on link "[PHONE_NUMBER]" at bounding box center [437, 361] width 100 height 15
click at [1036, 336] on link "View External Url" at bounding box center [1012, 345] width 104 height 19
click at [405, 450] on link "[PHONE_NUMBER]" at bounding box center [437, 452] width 100 height 15
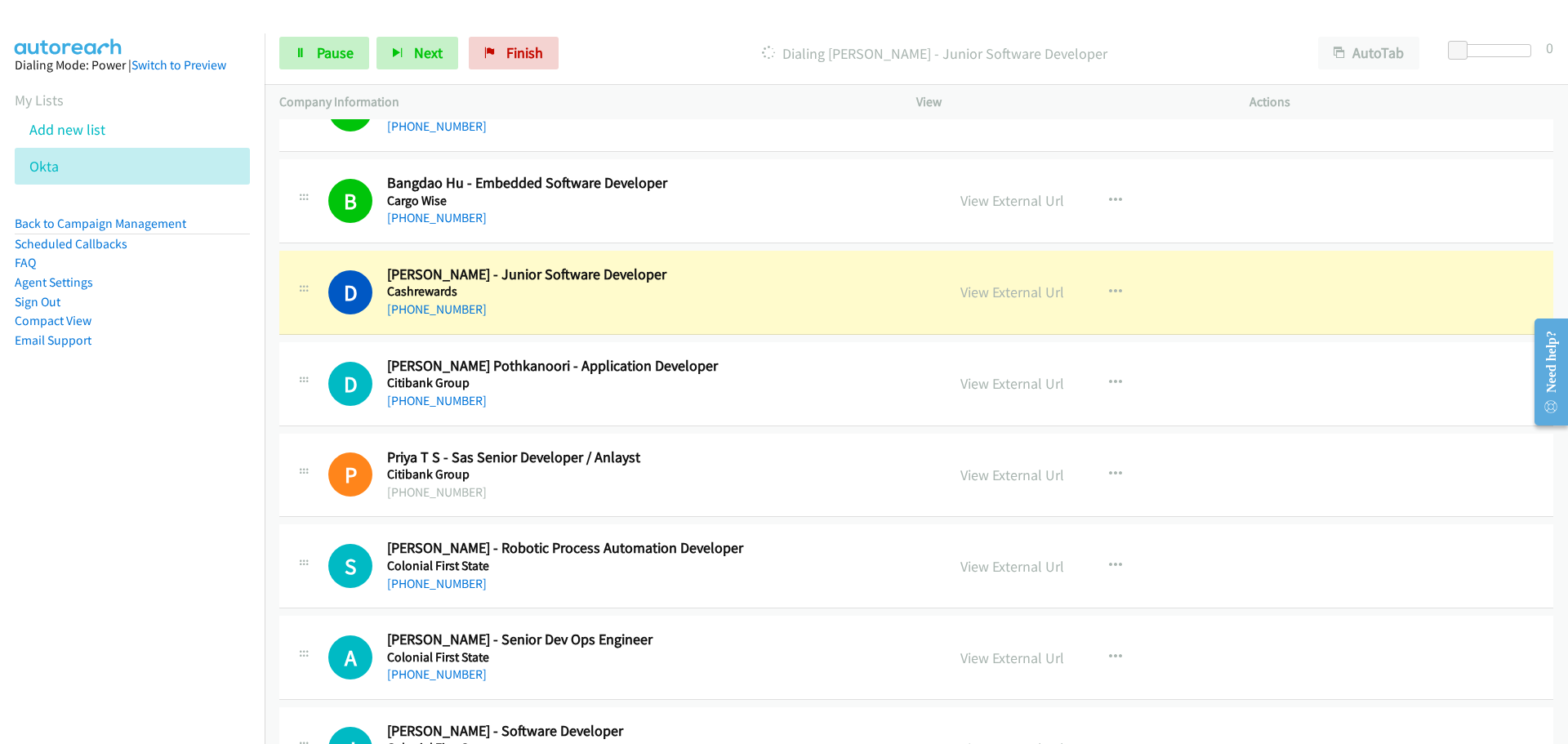
scroll to position [4165, 0]
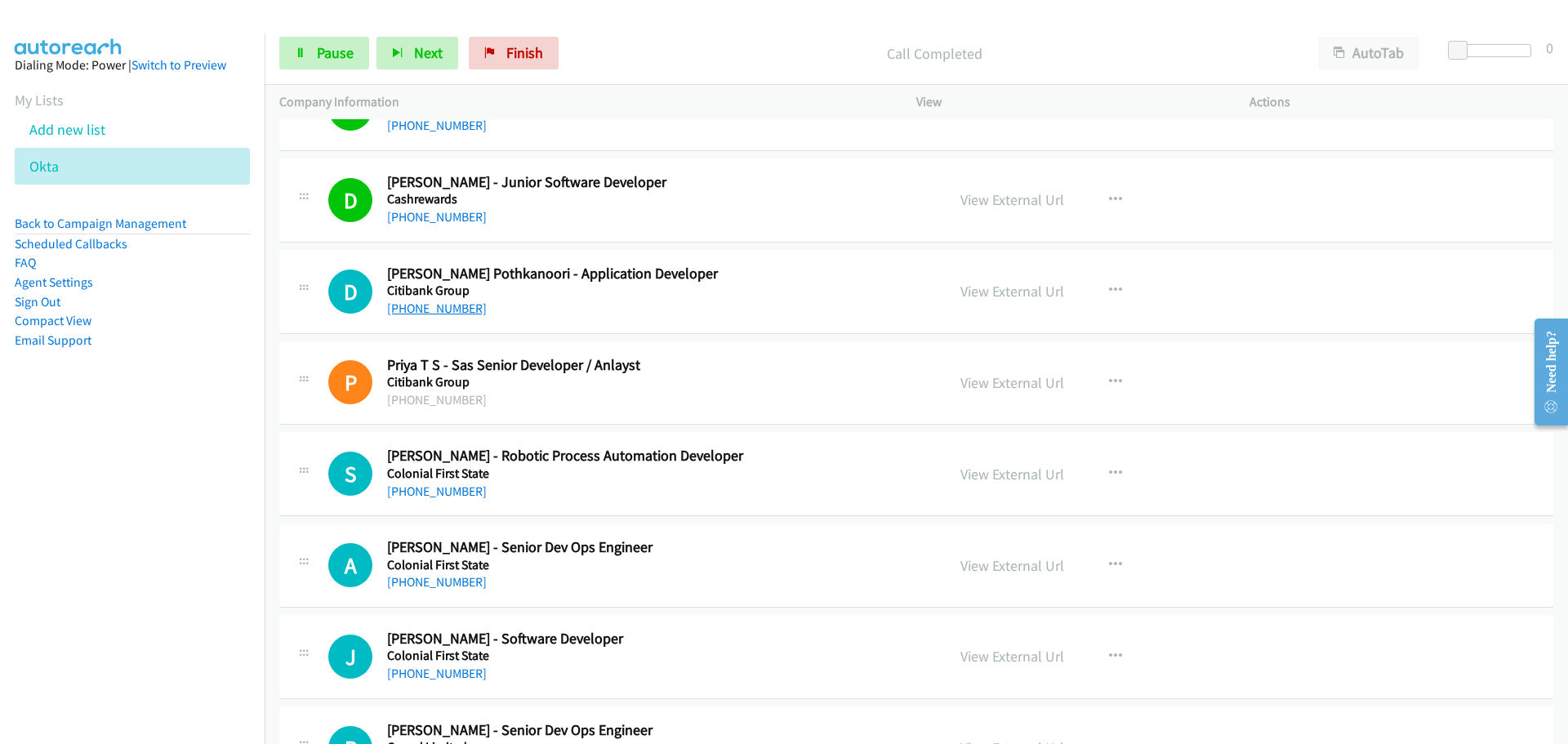
click at [447, 308] on link "[PHONE_NUMBER]" at bounding box center [437, 308] width 100 height 15
click at [448, 494] on link "[PHONE_NUMBER]" at bounding box center [437, 491] width 100 height 15
click at [427, 578] on link "[PHONE_NUMBER]" at bounding box center [437, 582] width 100 height 15
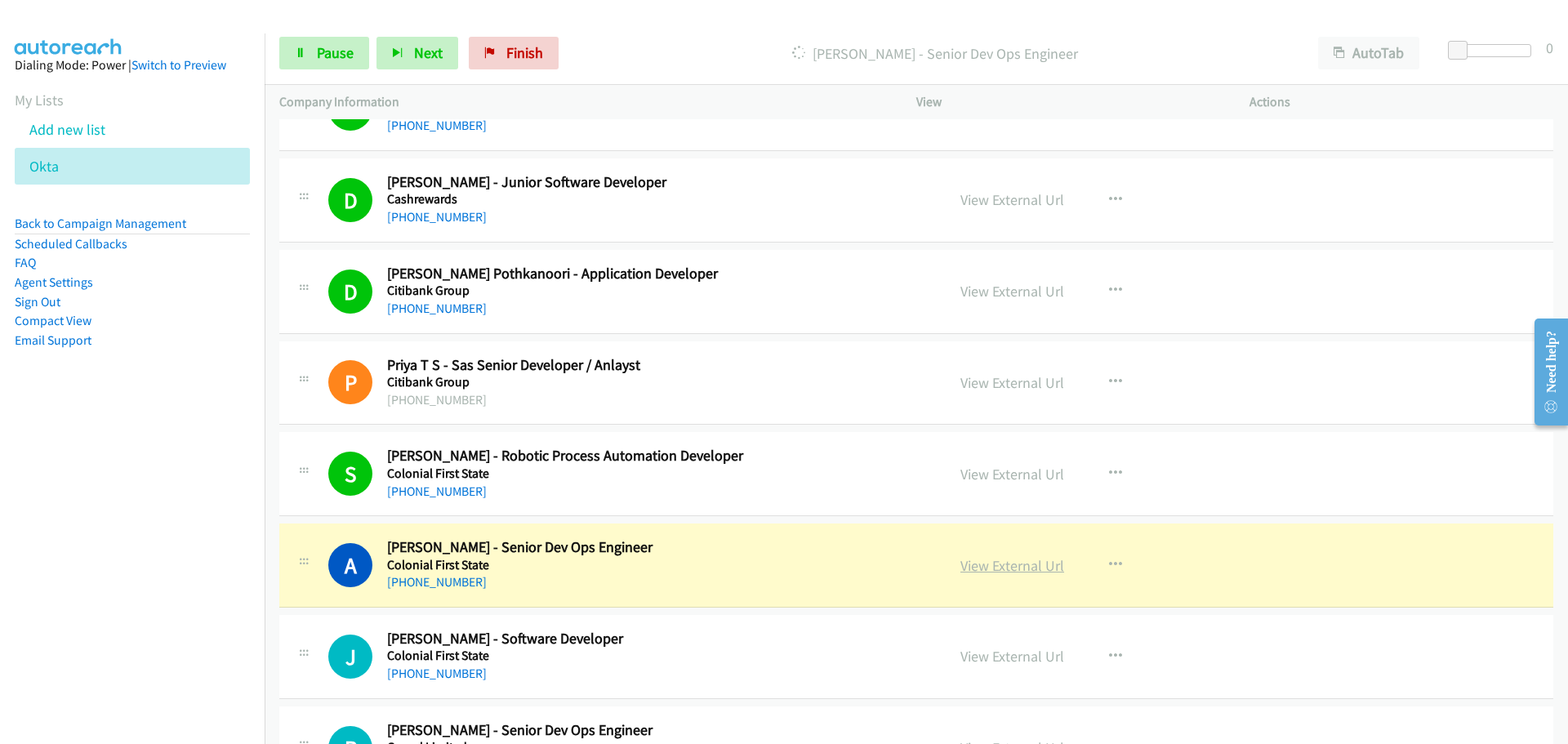
click at [1016, 566] on link "View External Url" at bounding box center [1012, 566] width 104 height 19
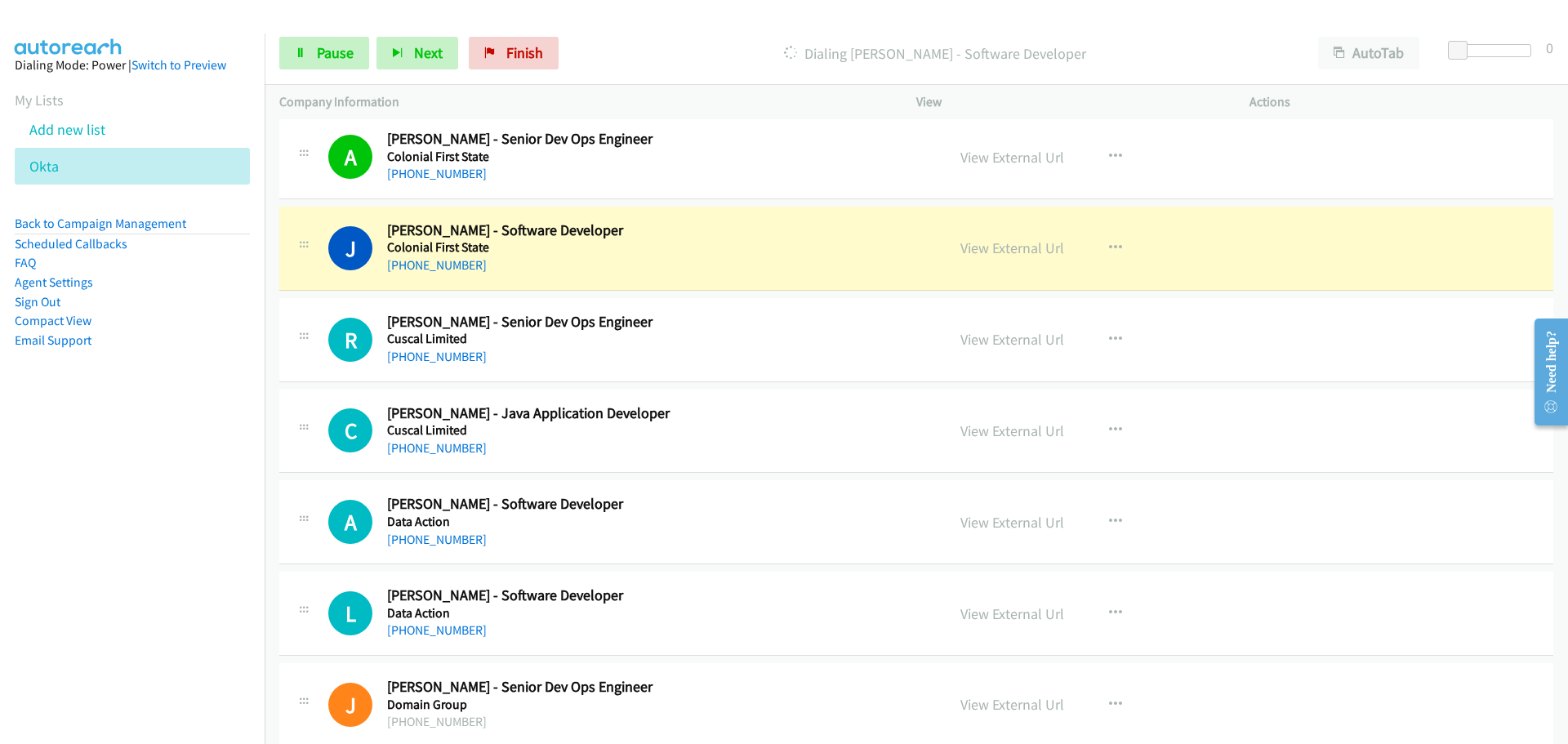
scroll to position [4656, 0]
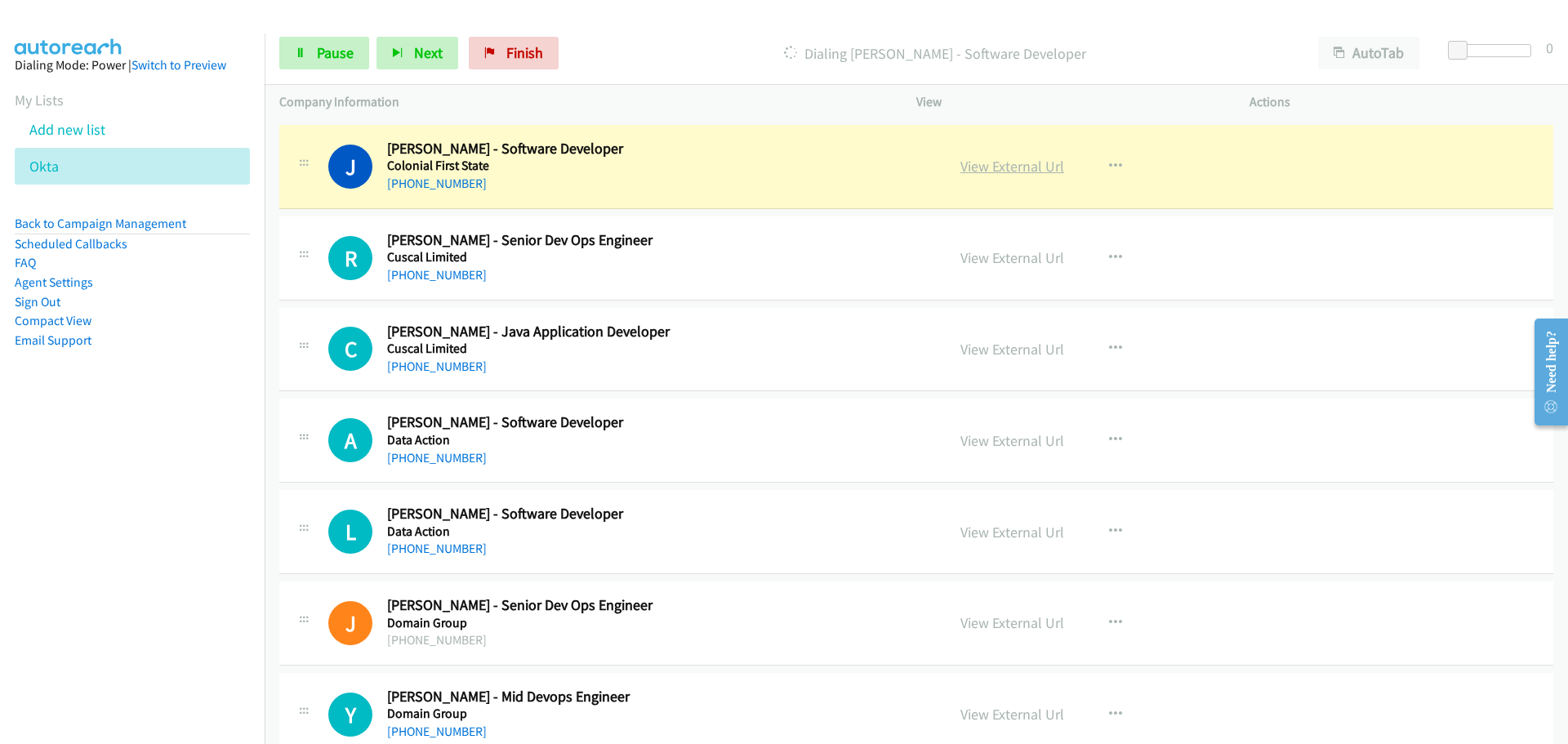
click at [977, 165] on link "View External Url" at bounding box center [1012, 167] width 104 height 19
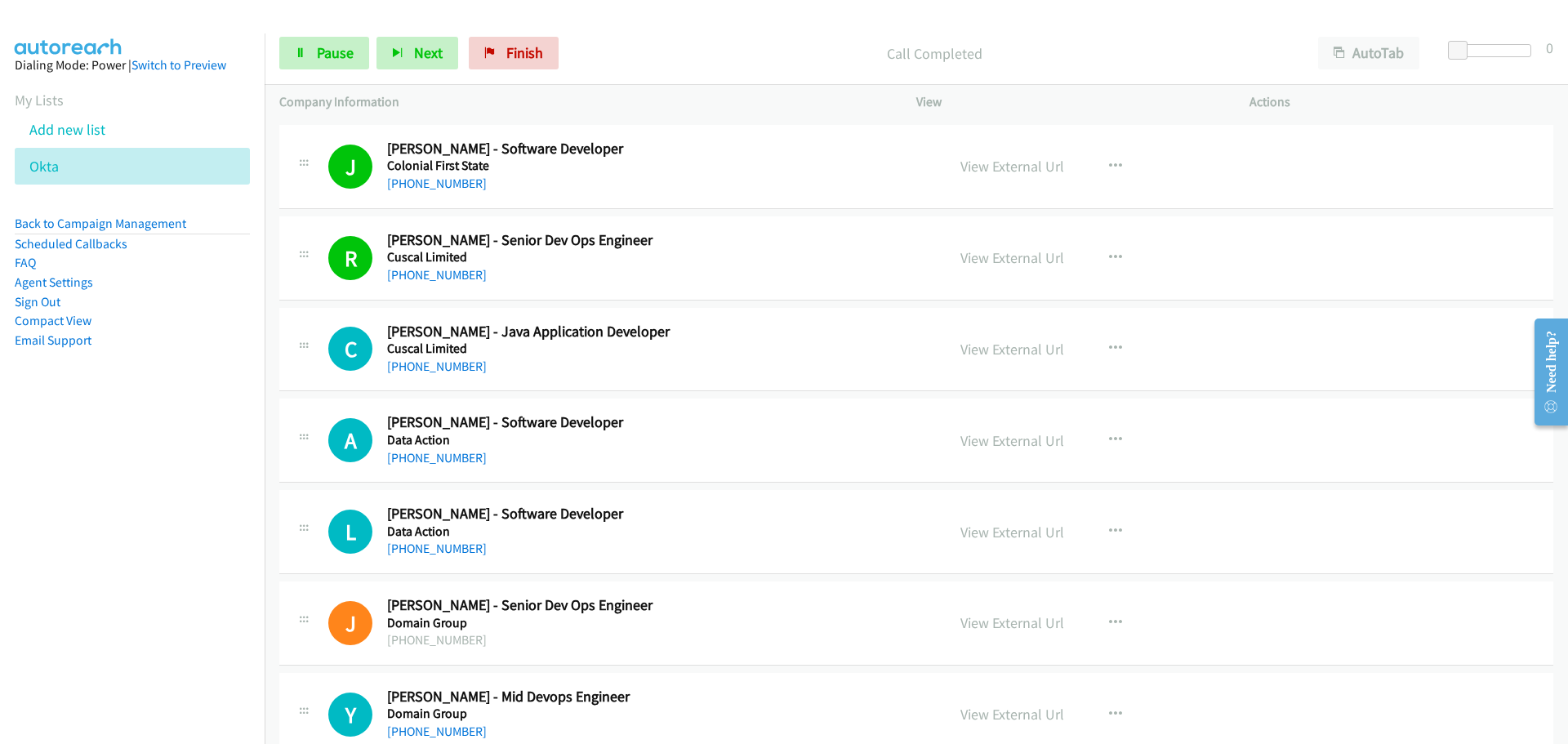
drag, startPoint x: 459, startPoint y: 369, endPoint x: 930, endPoint y: 364, distance: 471.0
click at [459, 369] on link "[PHONE_NUMBER]" at bounding box center [437, 366] width 100 height 15
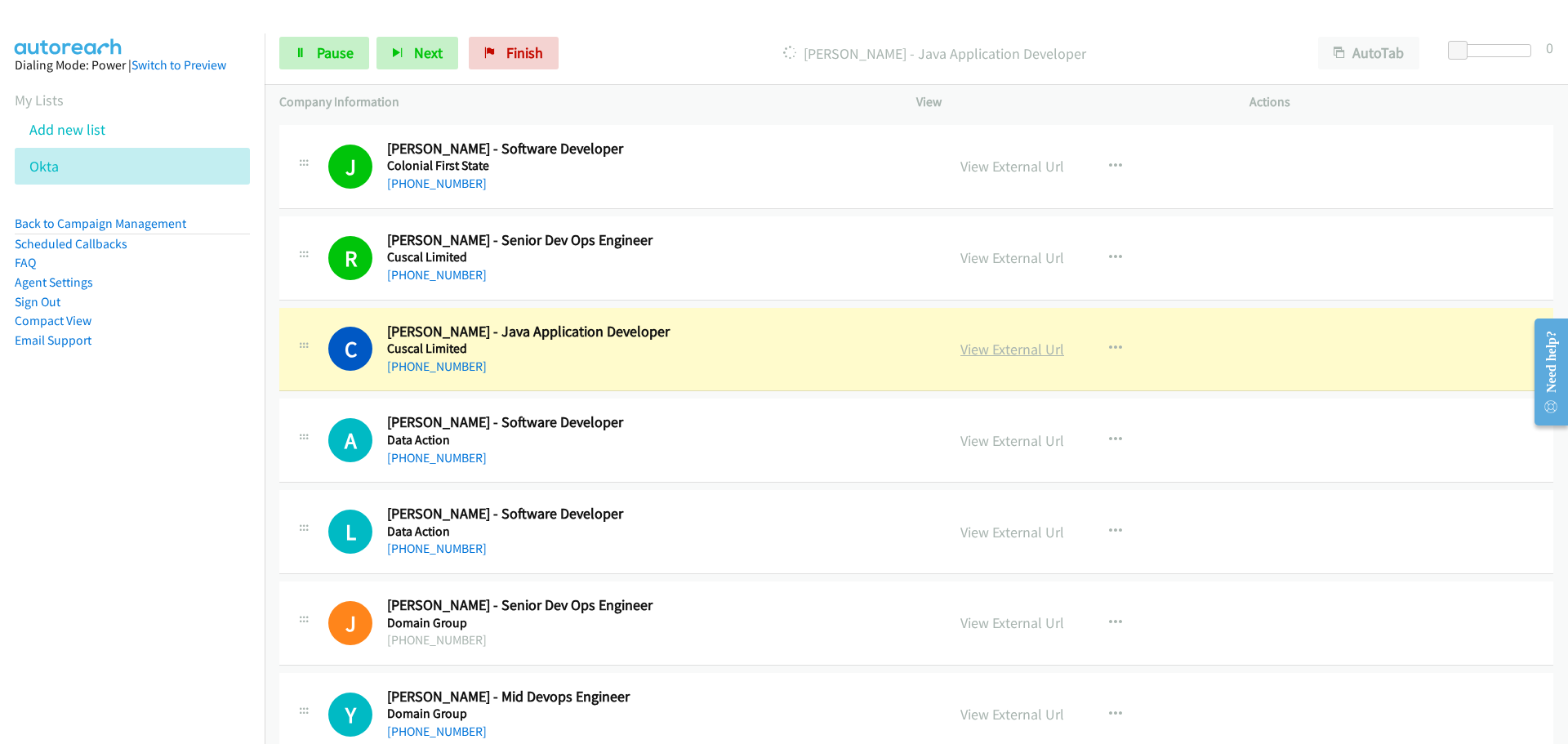
click at [1031, 347] on link "View External Url" at bounding box center [1012, 349] width 104 height 19
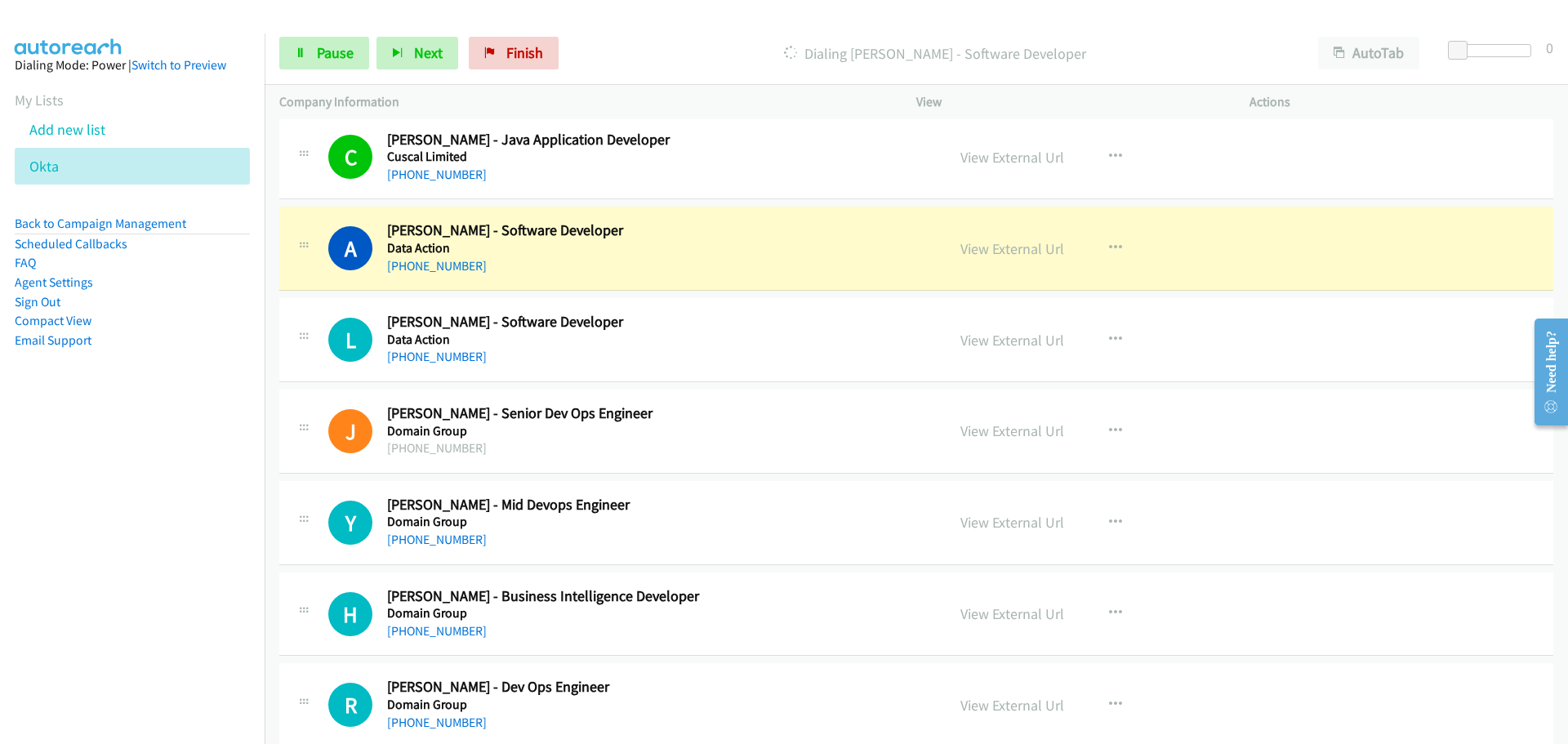
scroll to position [4819, 0]
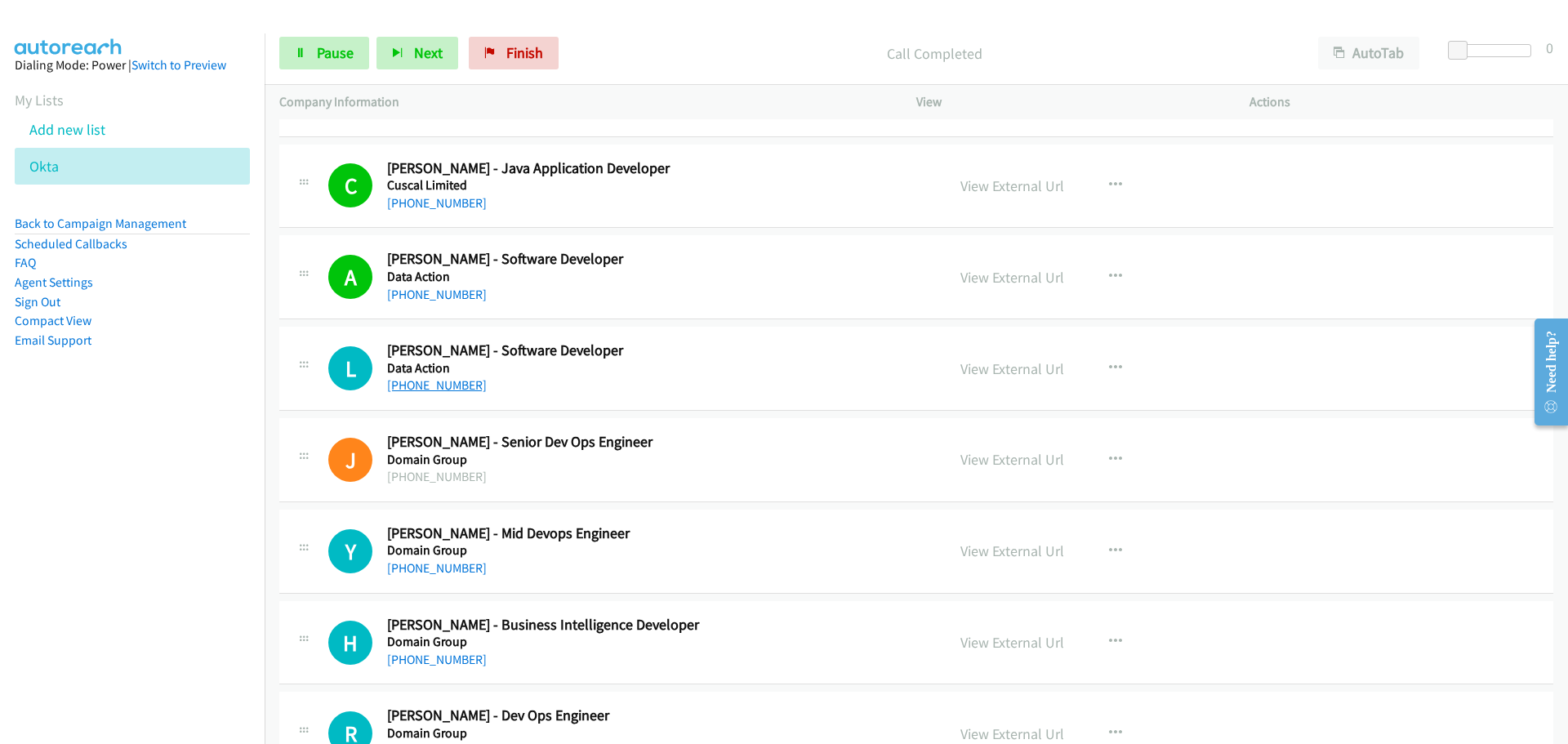
click at [451, 385] on link "[PHONE_NUMBER]" at bounding box center [437, 385] width 100 height 15
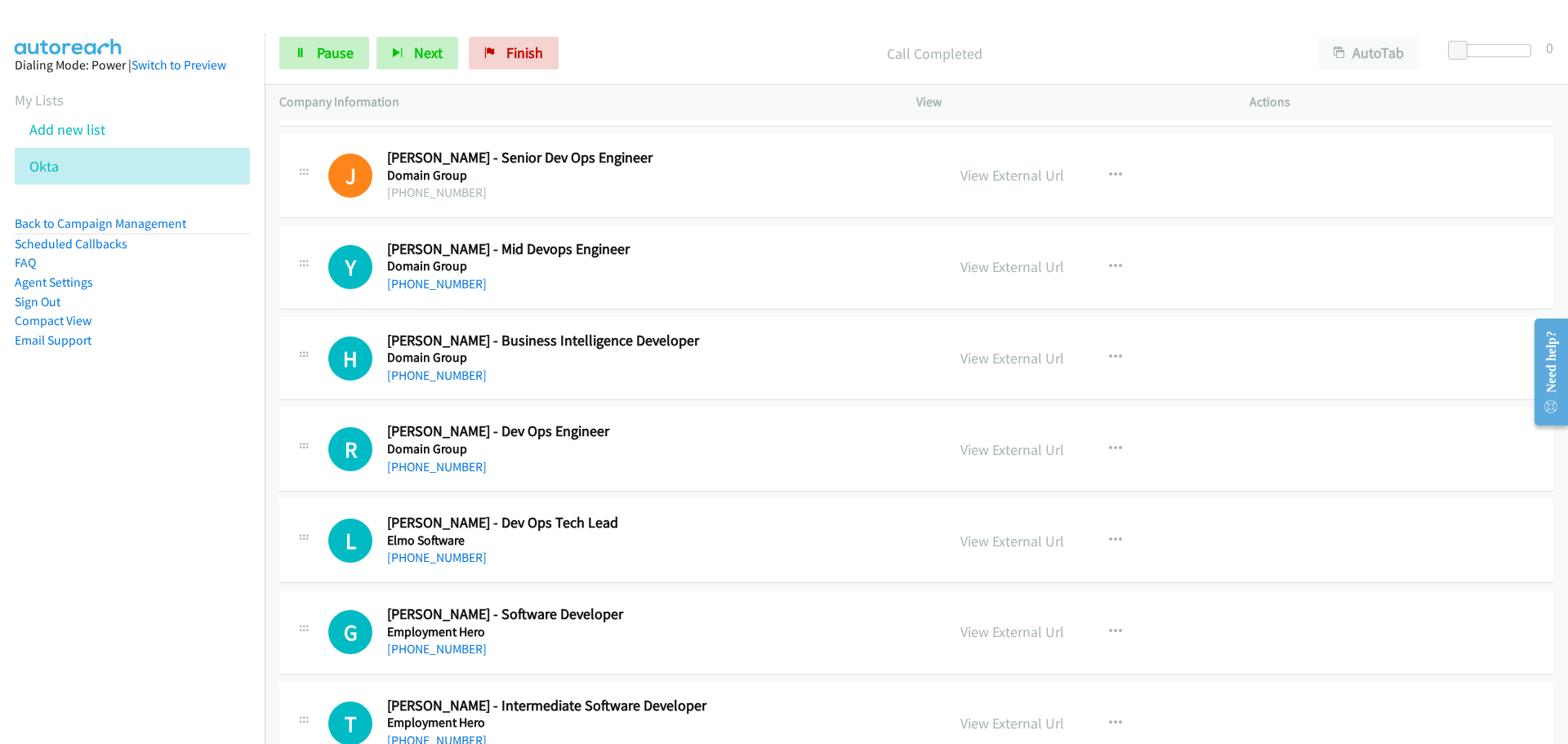
scroll to position [5146, 0]
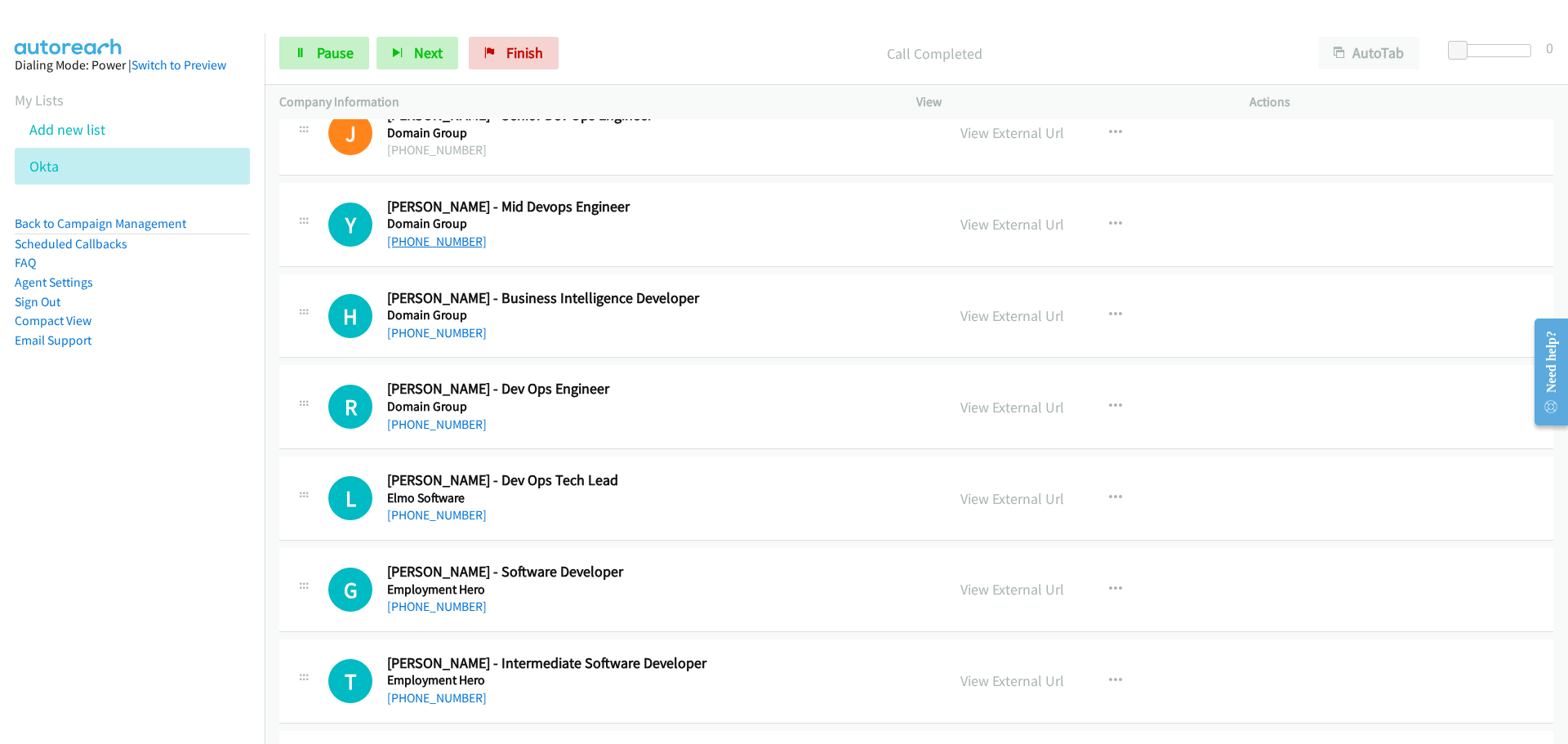
click at [441, 240] on link "[PHONE_NUMBER]" at bounding box center [437, 241] width 100 height 15
click at [459, 330] on link "[PHONE_NUMBER]" at bounding box center [437, 332] width 100 height 15
click at [459, 427] on link "[PHONE_NUMBER]" at bounding box center [437, 424] width 100 height 15
click at [451, 512] on link "[PHONE_NUMBER]" at bounding box center [437, 515] width 100 height 15
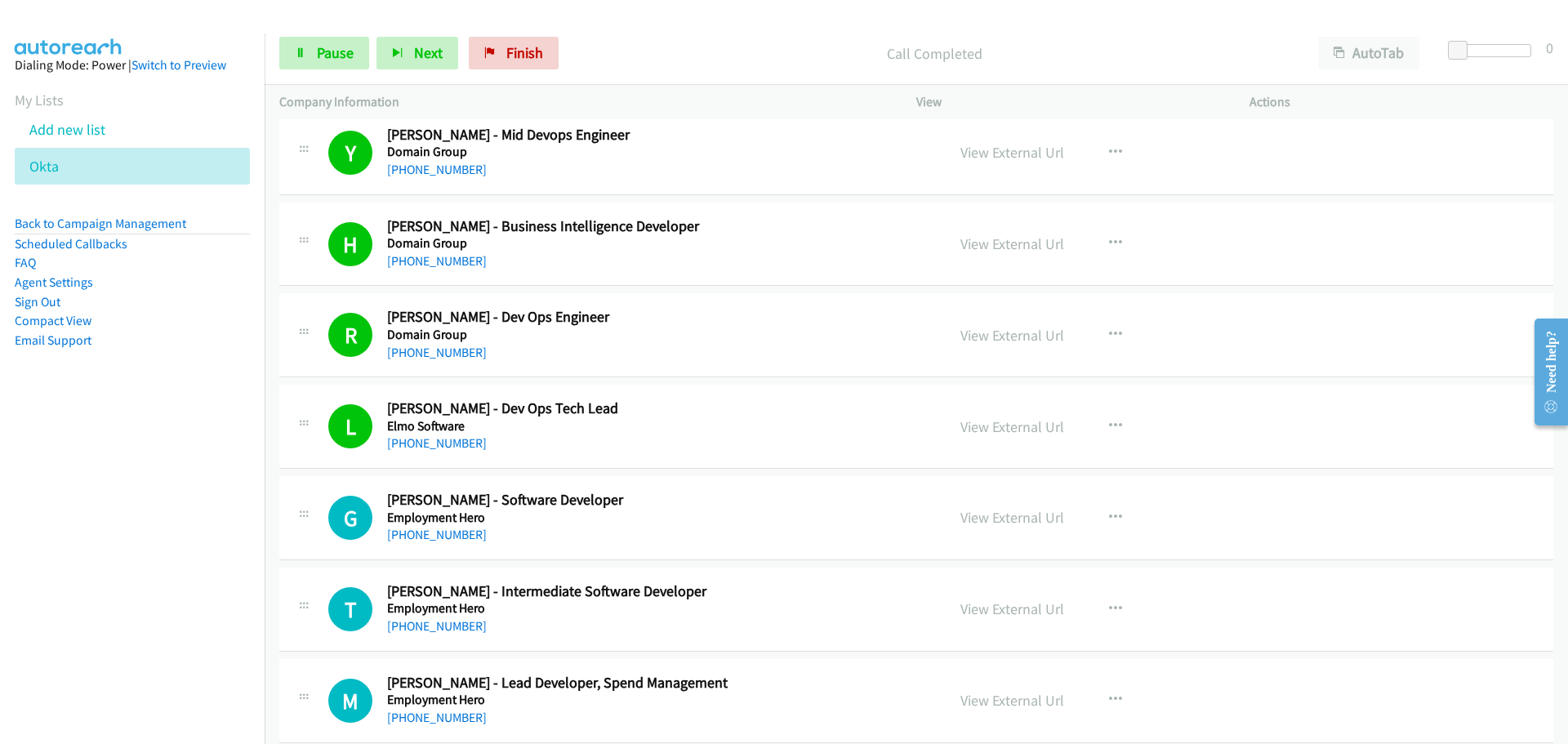
scroll to position [5309, 0]
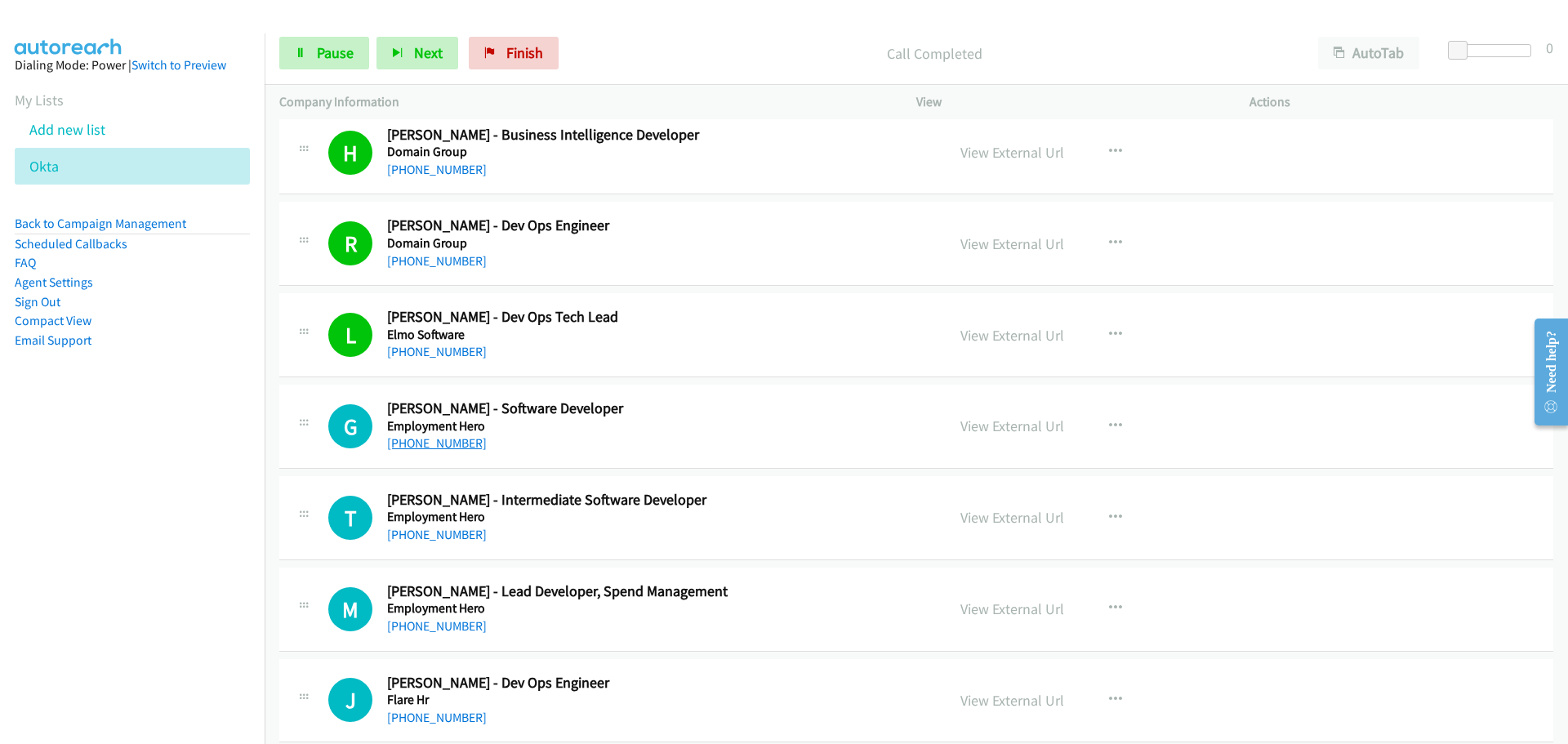
click at [451, 443] on link "[PHONE_NUMBER]" at bounding box center [437, 443] width 100 height 15
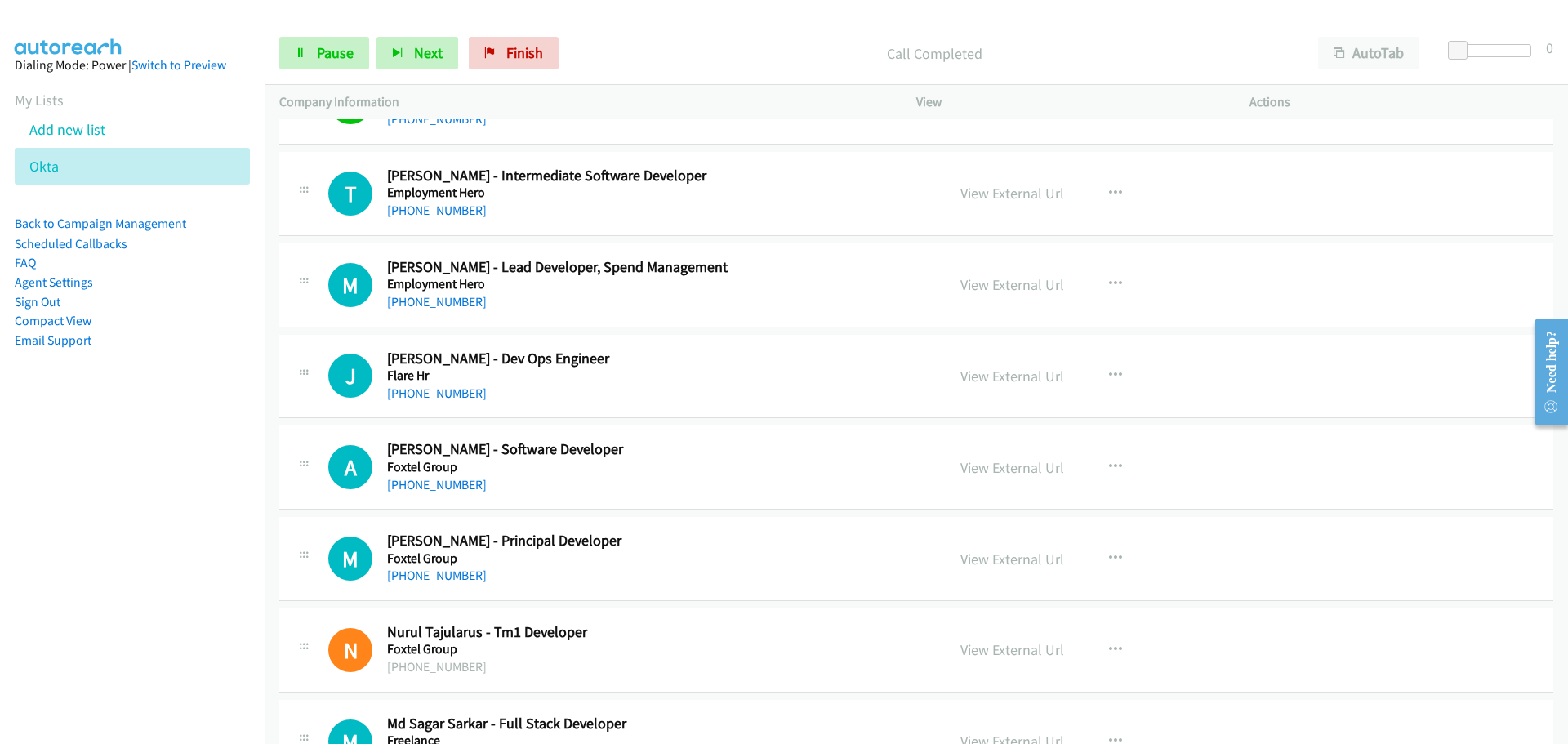
scroll to position [5636, 0]
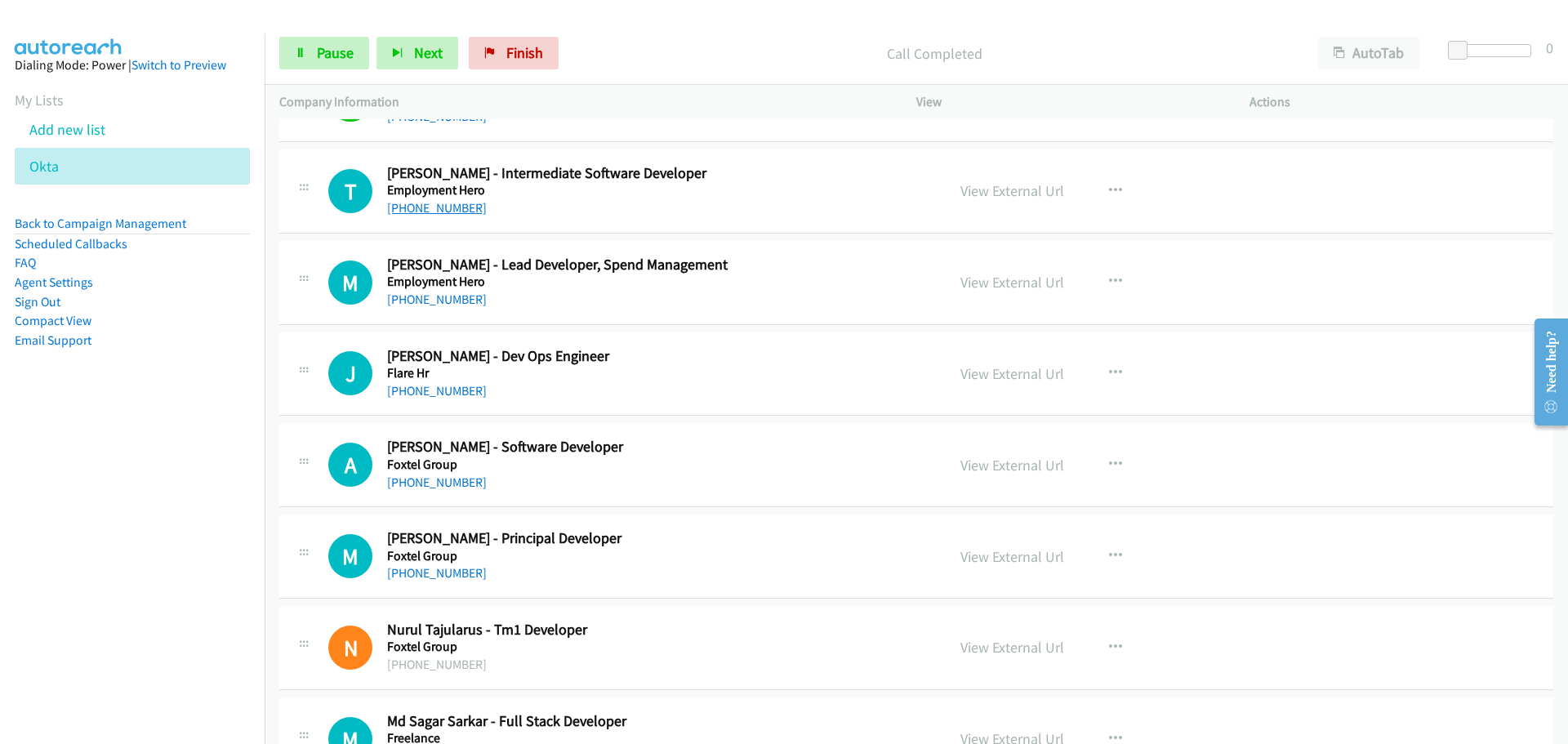
click at [440, 213] on link "[PHONE_NUMBER]" at bounding box center [437, 207] width 100 height 15
click at [437, 299] on link "[PHONE_NUMBER]" at bounding box center [437, 299] width 100 height 15
click at [443, 387] on link "[PHONE_NUMBER]" at bounding box center [437, 391] width 100 height 15
click at [454, 488] on link "[PHONE_NUMBER]" at bounding box center [437, 482] width 100 height 15
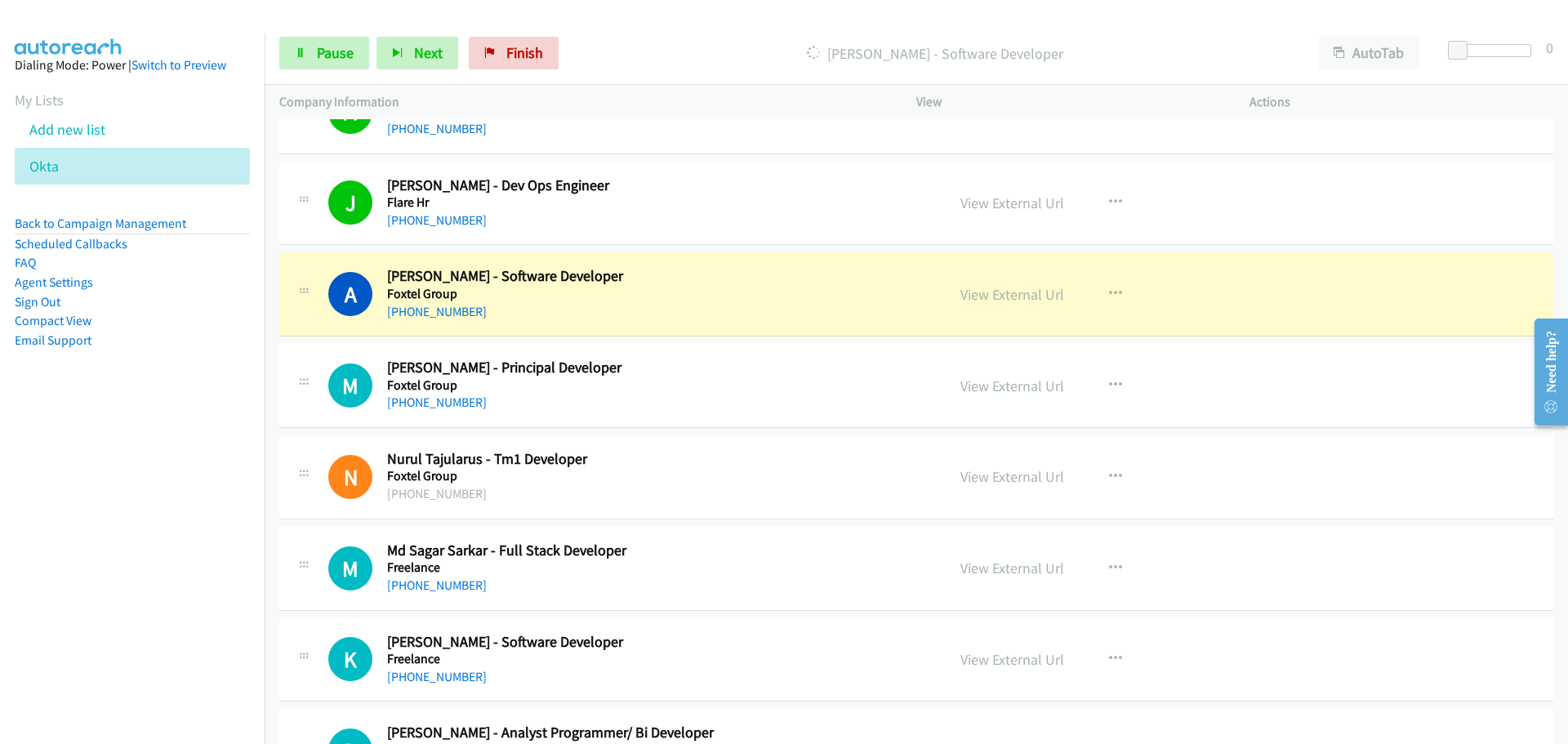
scroll to position [5881, 0]
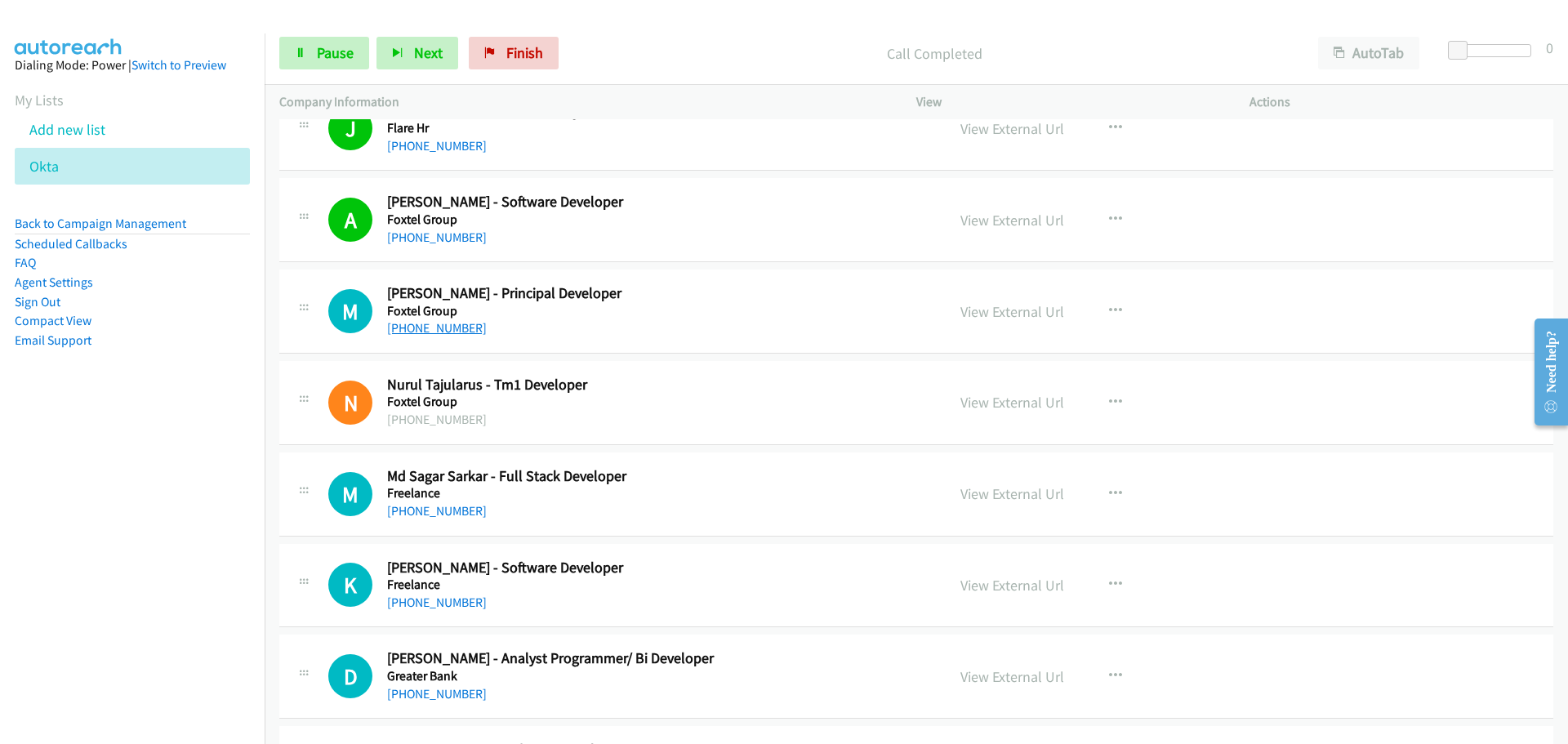
click at [419, 326] on link "[PHONE_NUMBER]" at bounding box center [437, 328] width 100 height 15
click at [415, 515] on link "[PHONE_NUMBER]" at bounding box center [437, 510] width 100 height 15
click at [453, 601] on link "[PHONE_NUMBER]" at bounding box center [437, 602] width 100 height 15
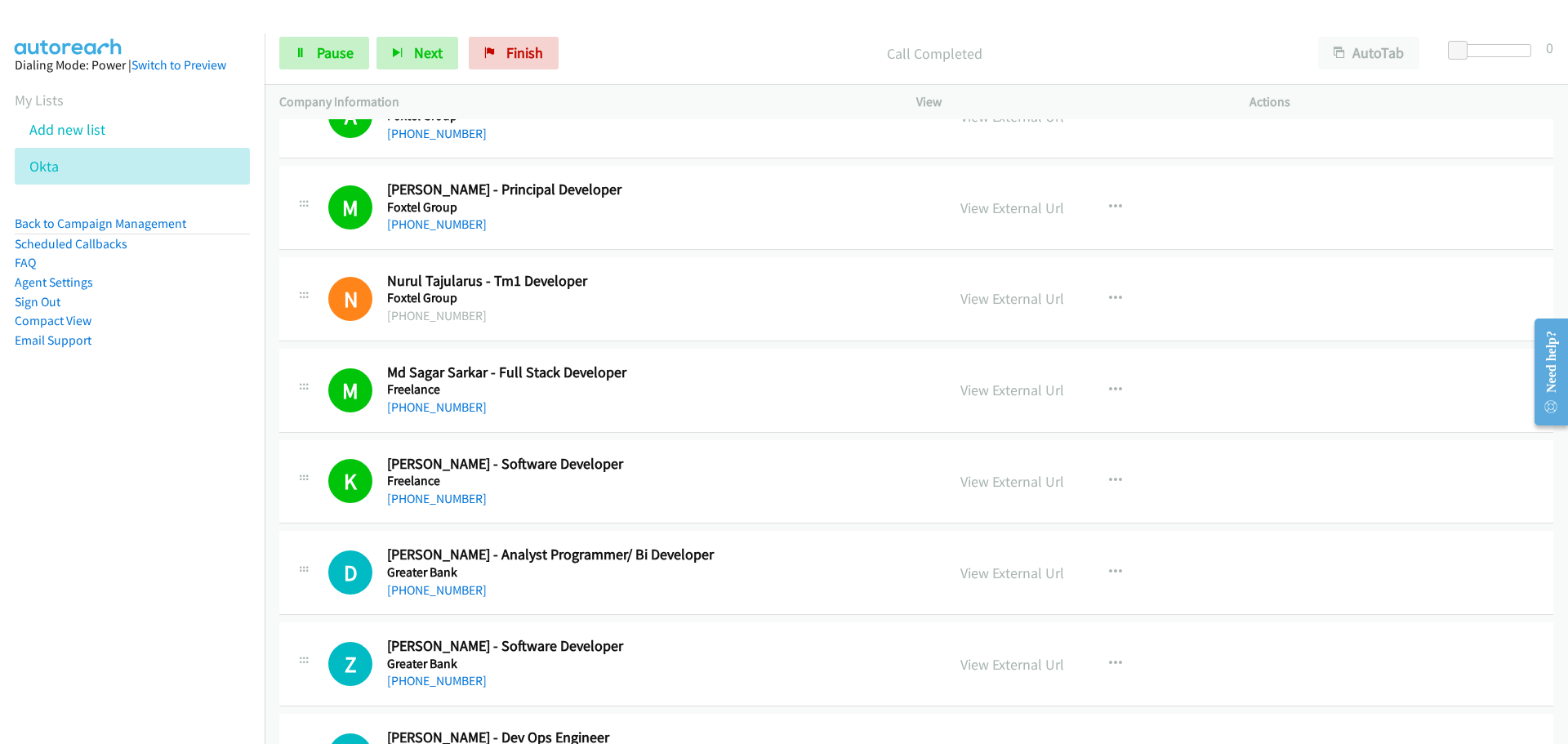
scroll to position [6289, 0]
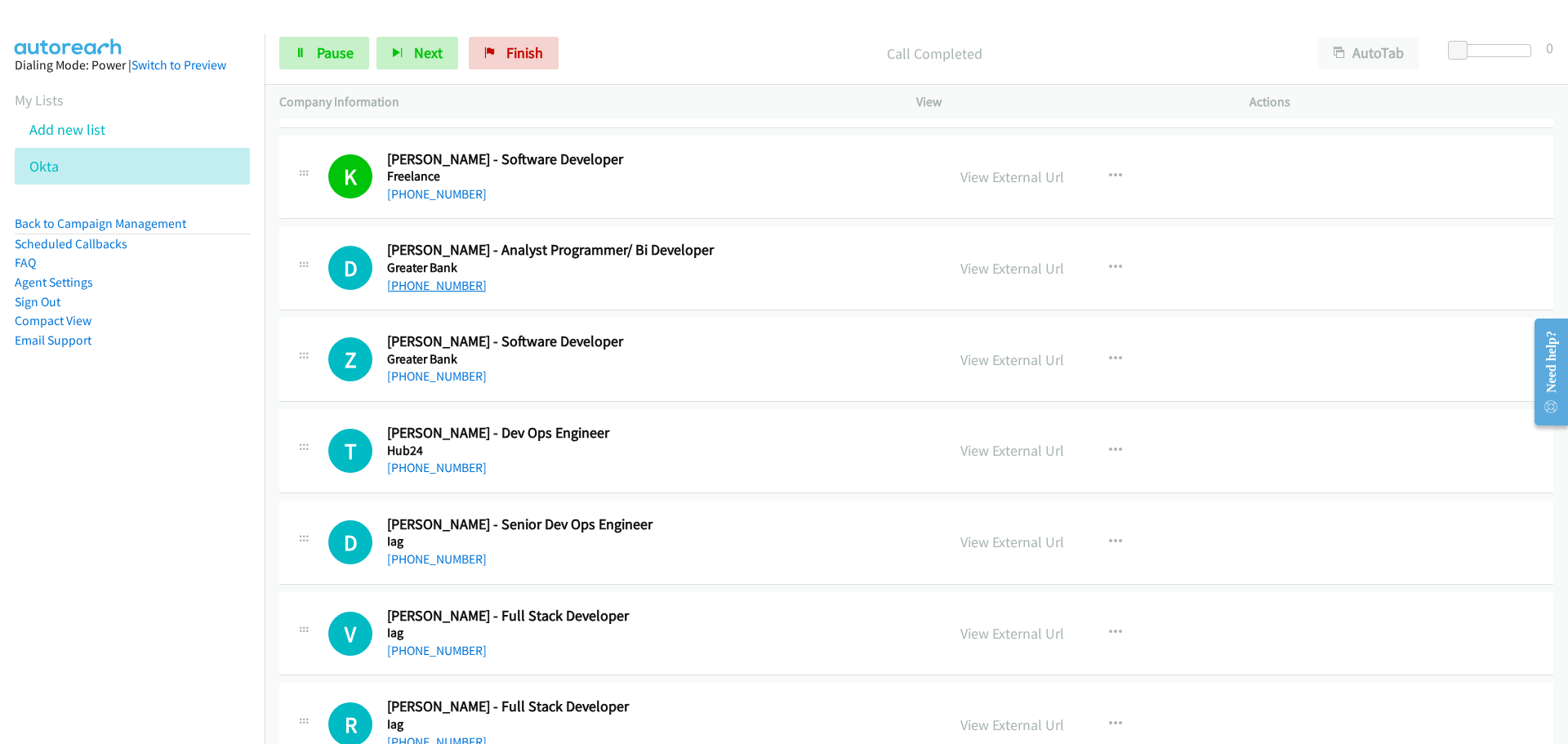
click at [453, 286] on link "[PHONE_NUMBER]" at bounding box center [437, 285] width 100 height 15
click at [430, 379] on link "[PHONE_NUMBER]" at bounding box center [437, 376] width 100 height 15
click at [419, 463] on link "[PHONE_NUMBER]" at bounding box center [437, 467] width 100 height 15
click at [442, 558] on link "[PHONE_NUMBER]" at bounding box center [437, 558] width 100 height 15
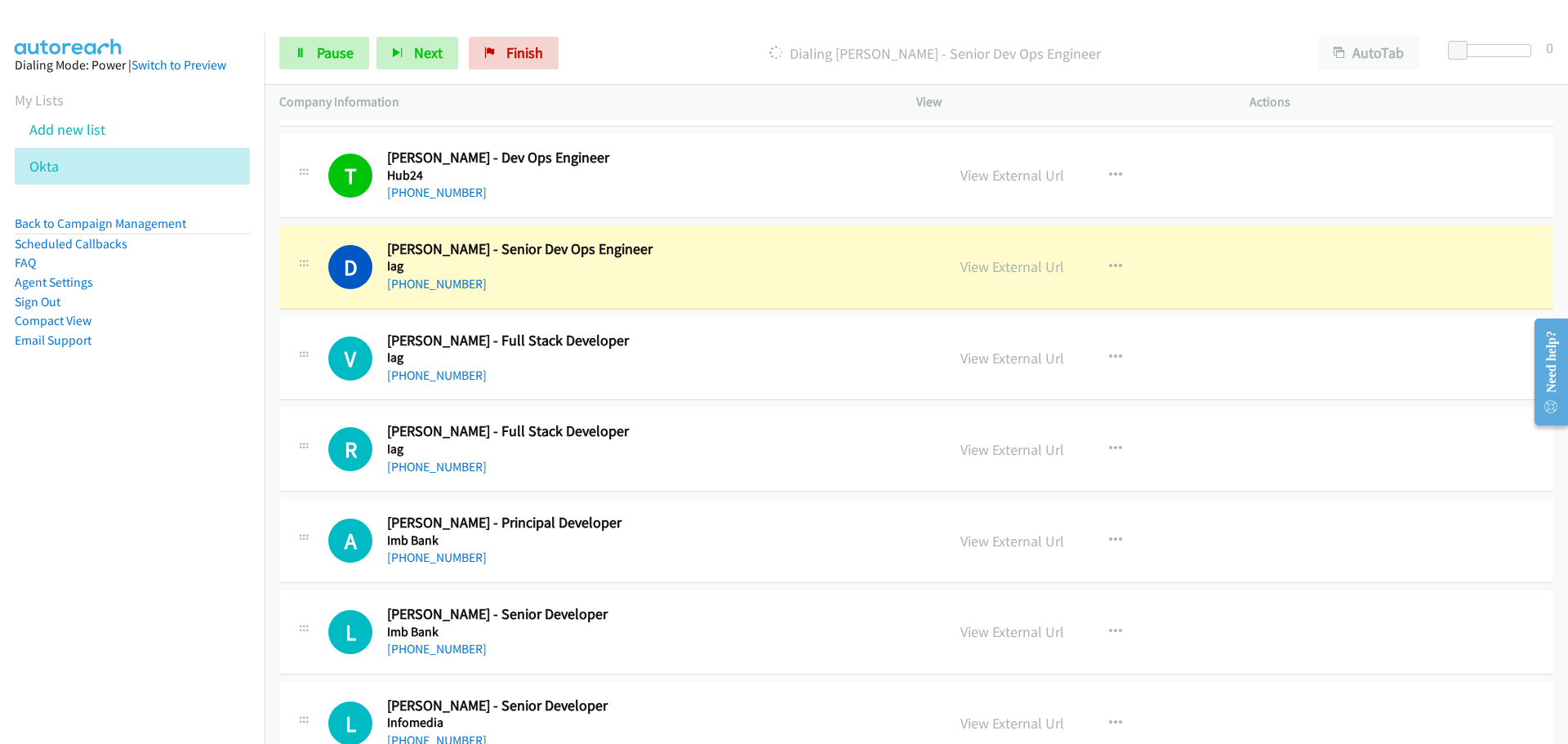
scroll to position [6616, 0]
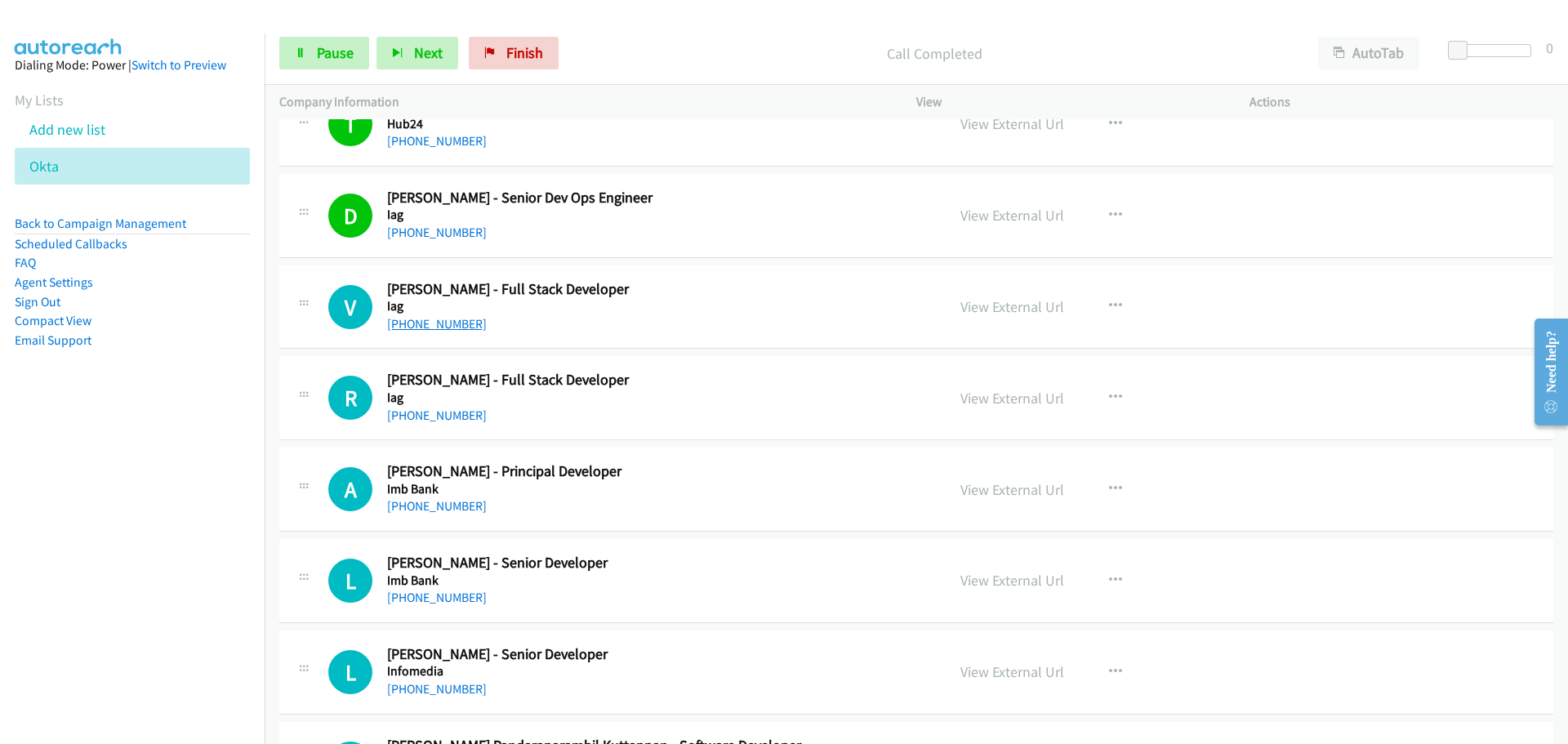
click at [447, 330] on link "[PHONE_NUMBER]" at bounding box center [437, 324] width 100 height 15
click at [450, 415] on link "[PHONE_NUMBER]" at bounding box center [437, 415] width 100 height 15
click at [454, 505] on link "[PHONE_NUMBER]" at bounding box center [437, 506] width 100 height 15
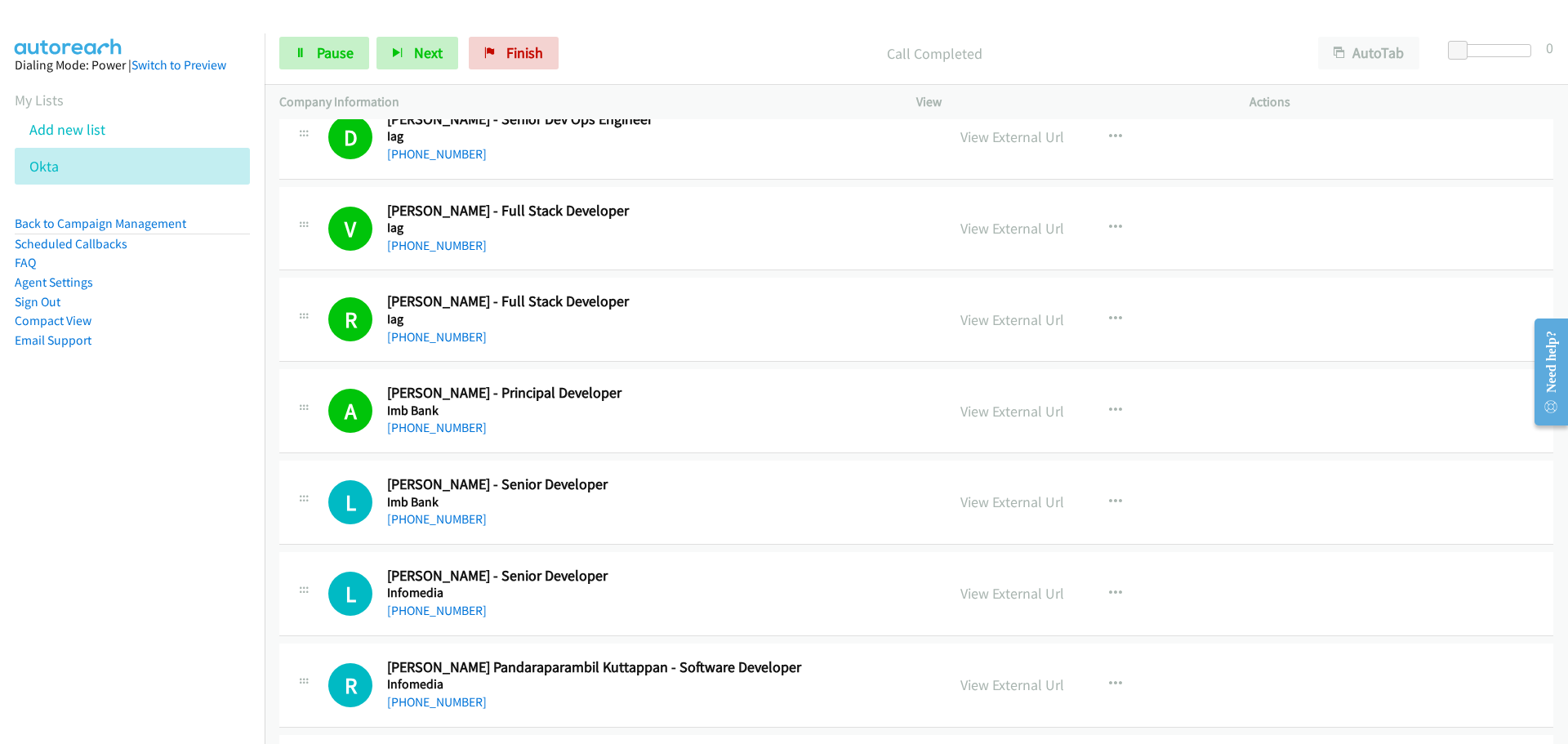
scroll to position [6861, 0]
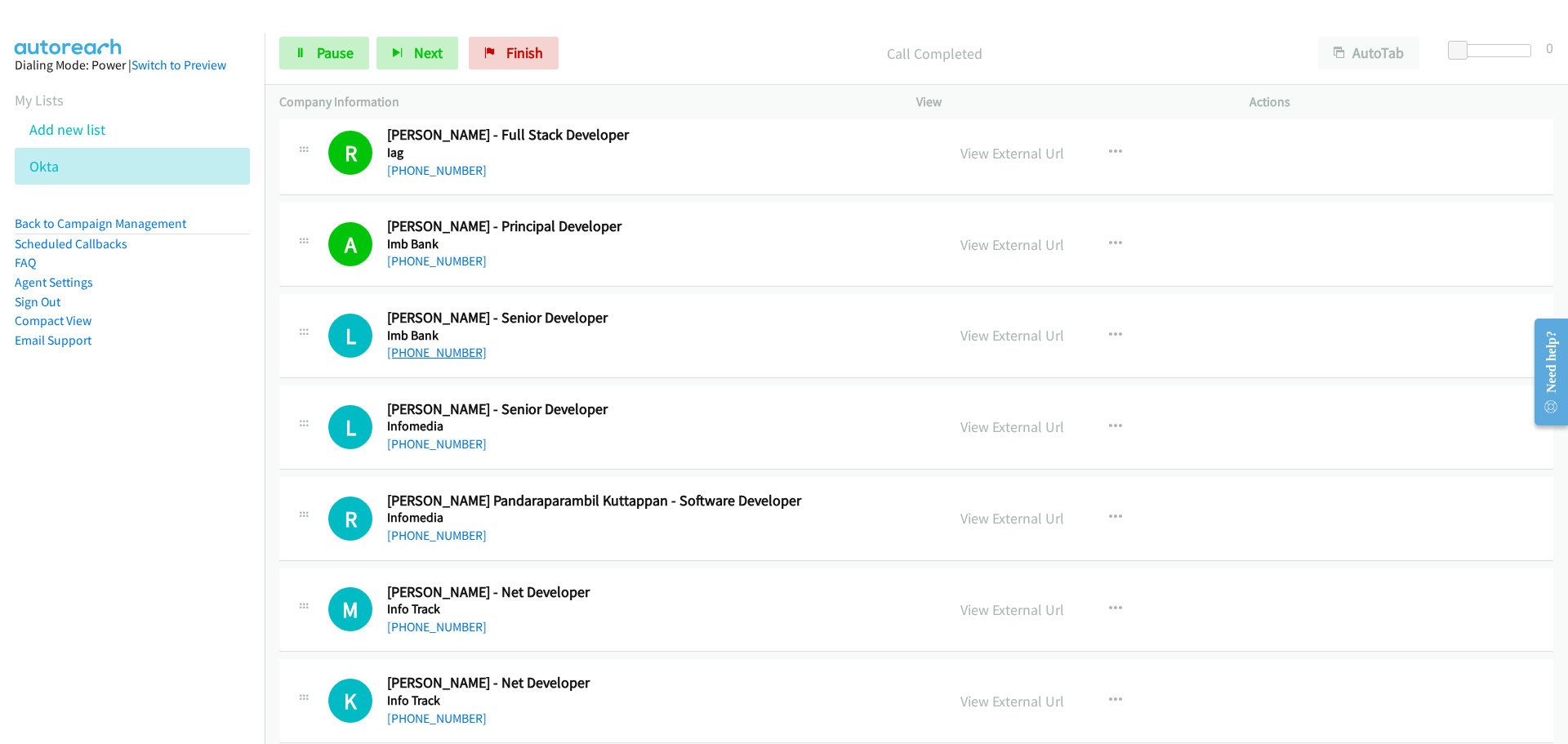
click at [451, 353] on link "[PHONE_NUMBER]" at bounding box center [437, 352] width 100 height 15
click at [422, 449] on link "[PHONE_NUMBER]" at bounding box center [437, 444] width 100 height 15
click at [423, 537] on link "[PHONE_NUMBER]" at bounding box center [437, 535] width 100 height 15
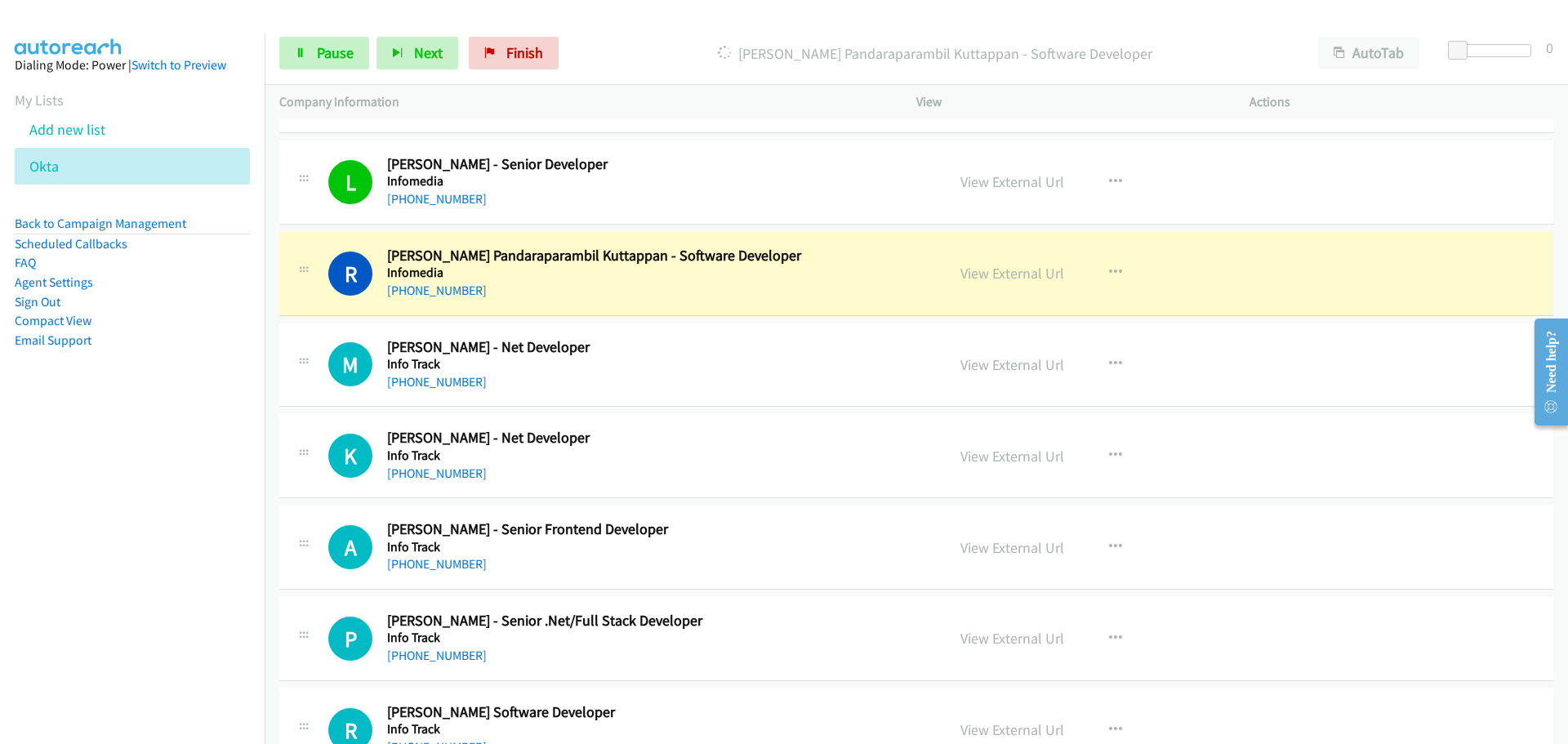
scroll to position [7188, 0]
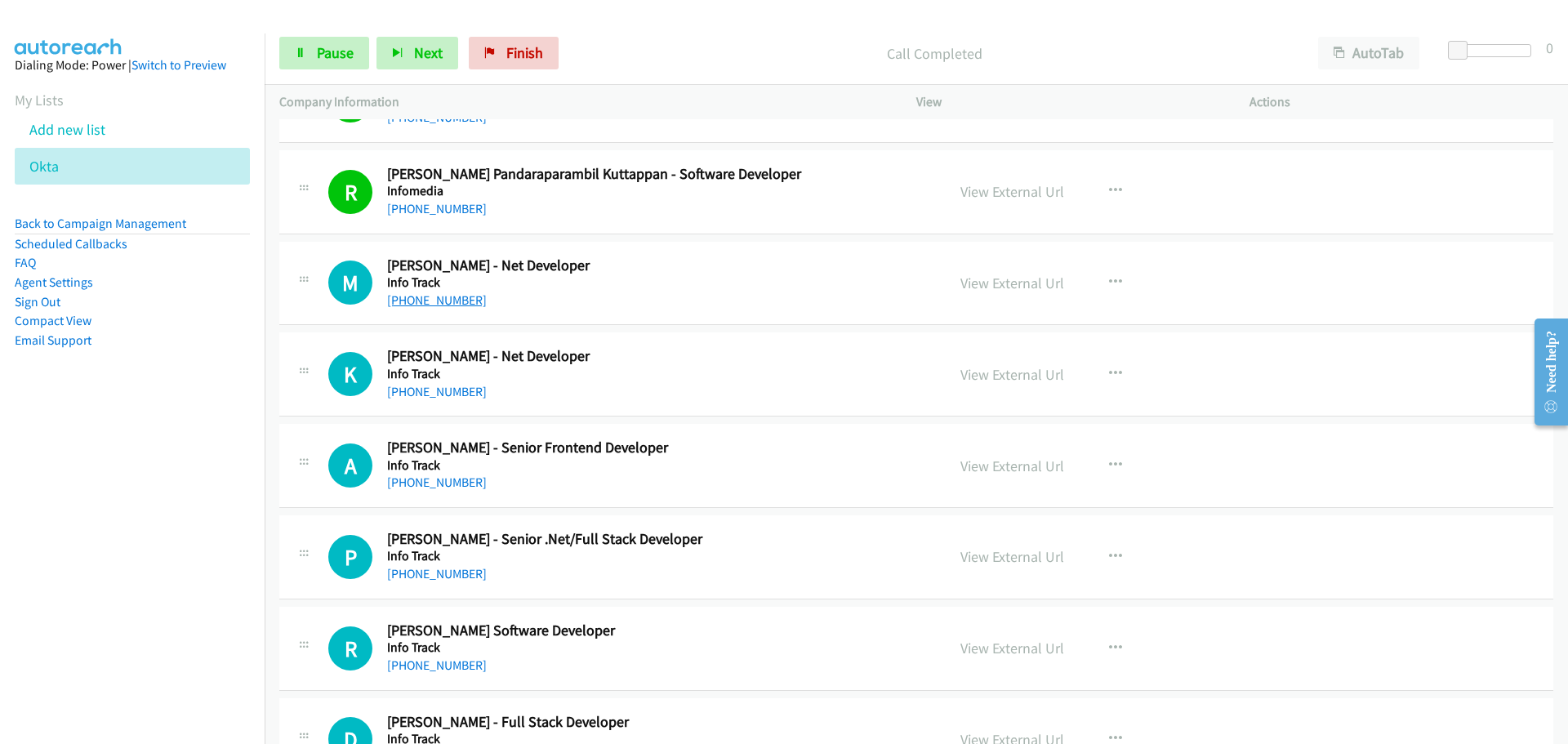
click at [438, 302] on link "[PHONE_NUMBER]" at bounding box center [437, 299] width 100 height 15
click at [438, 392] on link "[PHONE_NUMBER]" at bounding box center [437, 392] width 100 height 15
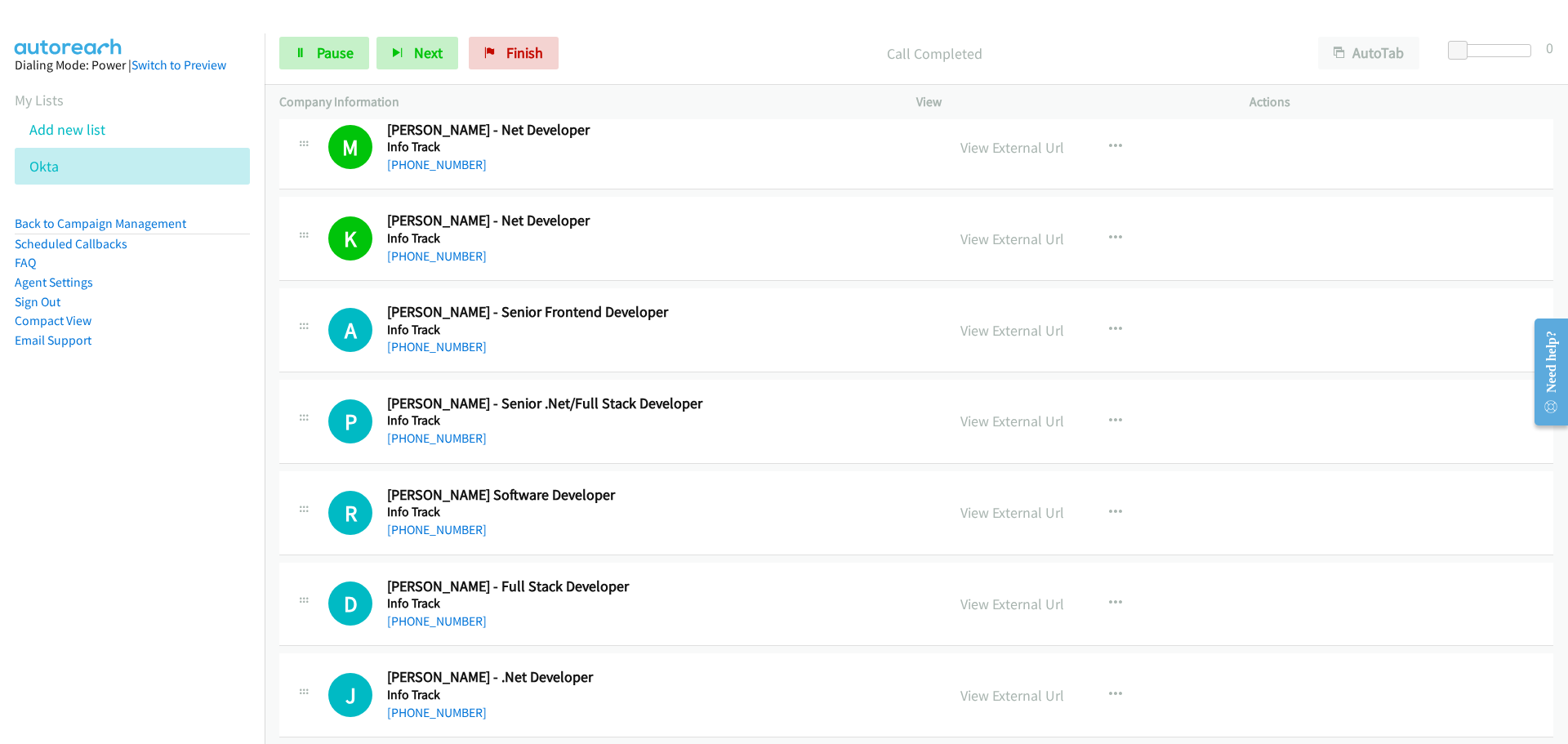
scroll to position [7351, 0]
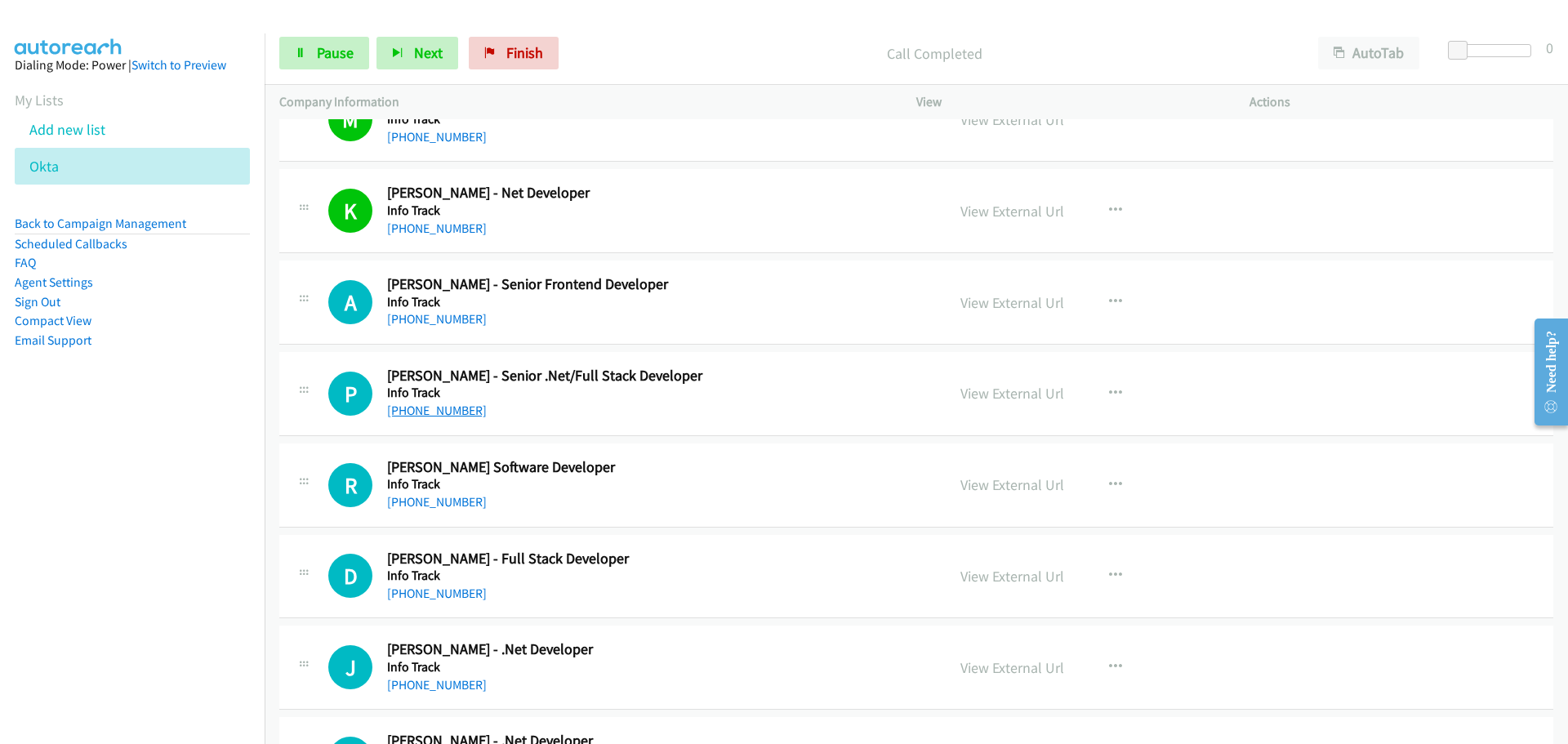
click at [460, 418] on link "[PHONE_NUMBER]" at bounding box center [437, 411] width 100 height 15
drag, startPoint x: 425, startPoint y: 315, endPoint x: 408, endPoint y: 360, distance: 48.1
click at [425, 315] on link "[PHONE_NUMBER]" at bounding box center [437, 318] width 100 height 15
click at [457, 504] on link "[PHONE_NUMBER]" at bounding box center [437, 502] width 100 height 15
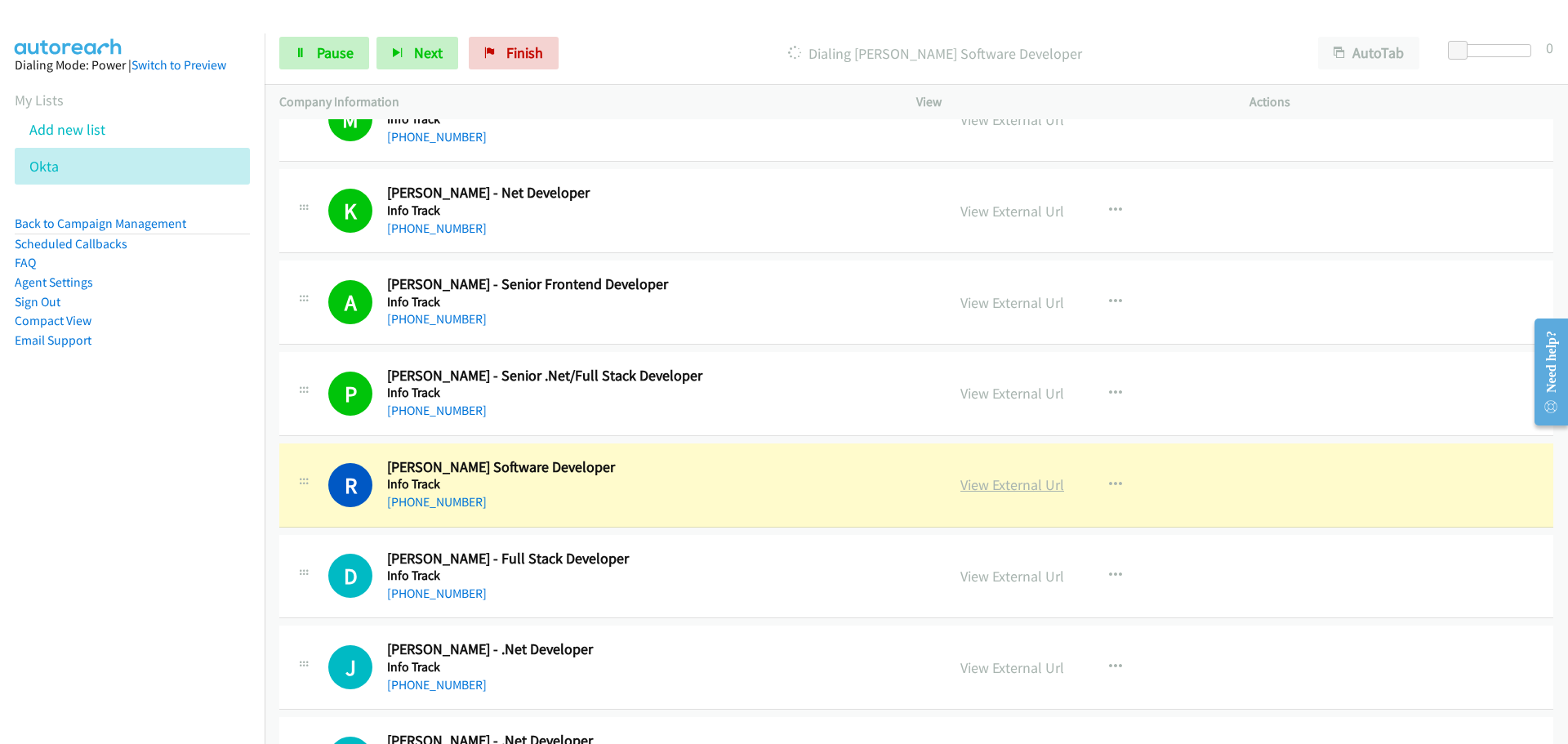
click at [1017, 479] on link "View External Url" at bounding box center [1012, 485] width 104 height 19
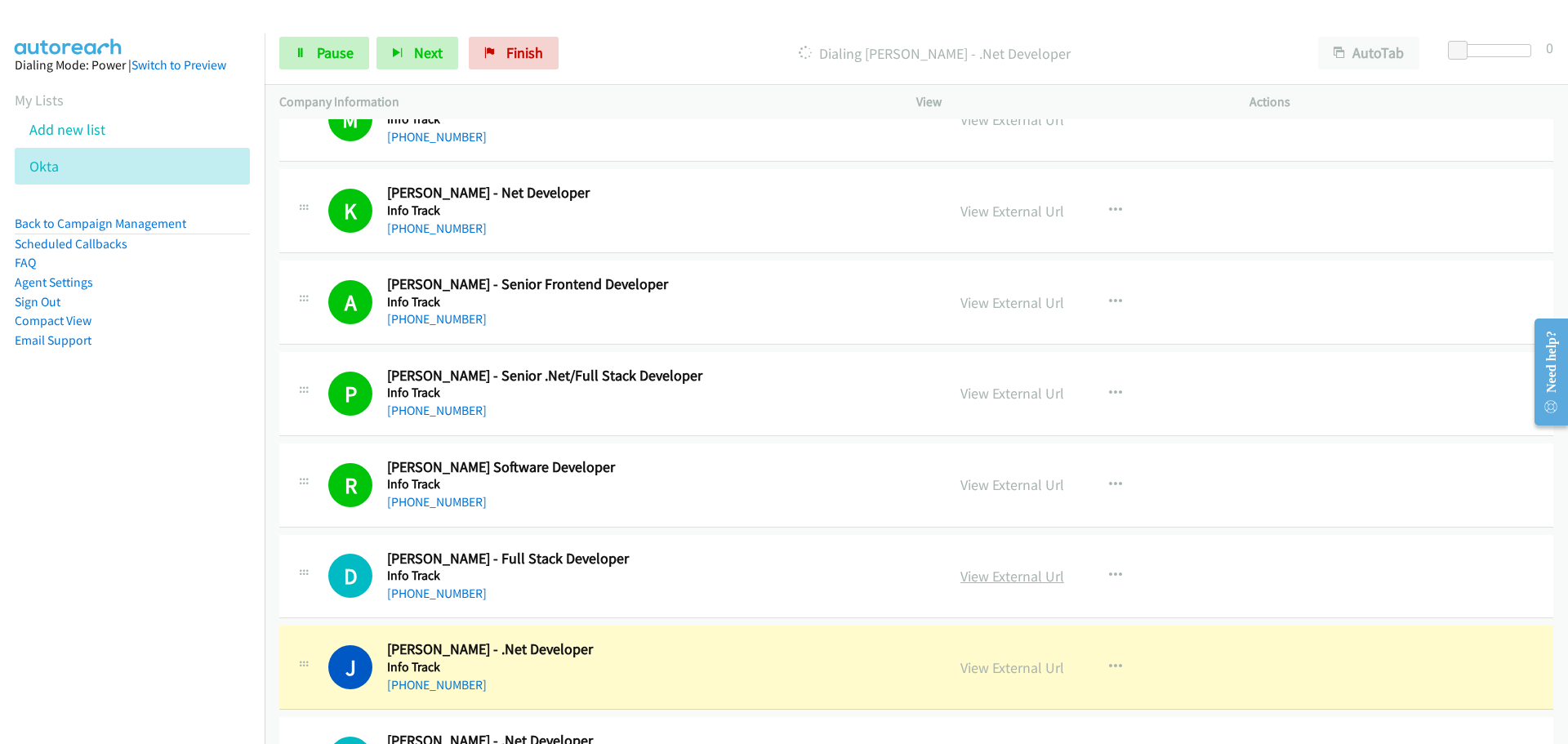
click at [1010, 575] on link "View External Url" at bounding box center [1012, 576] width 104 height 19
